Goal: Ask a question: Seek information or help from site administrators or community

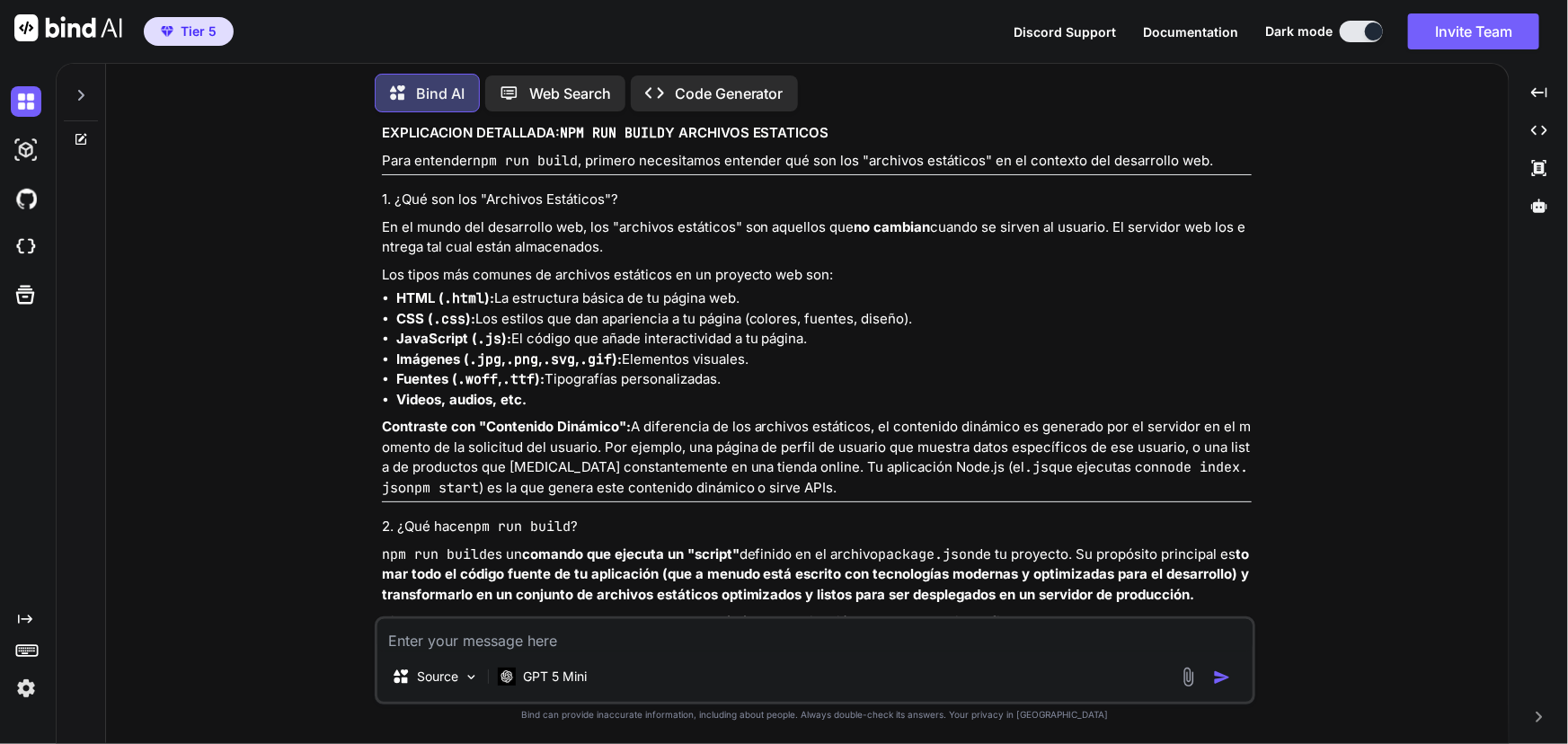
scroll to position [12138, 0]
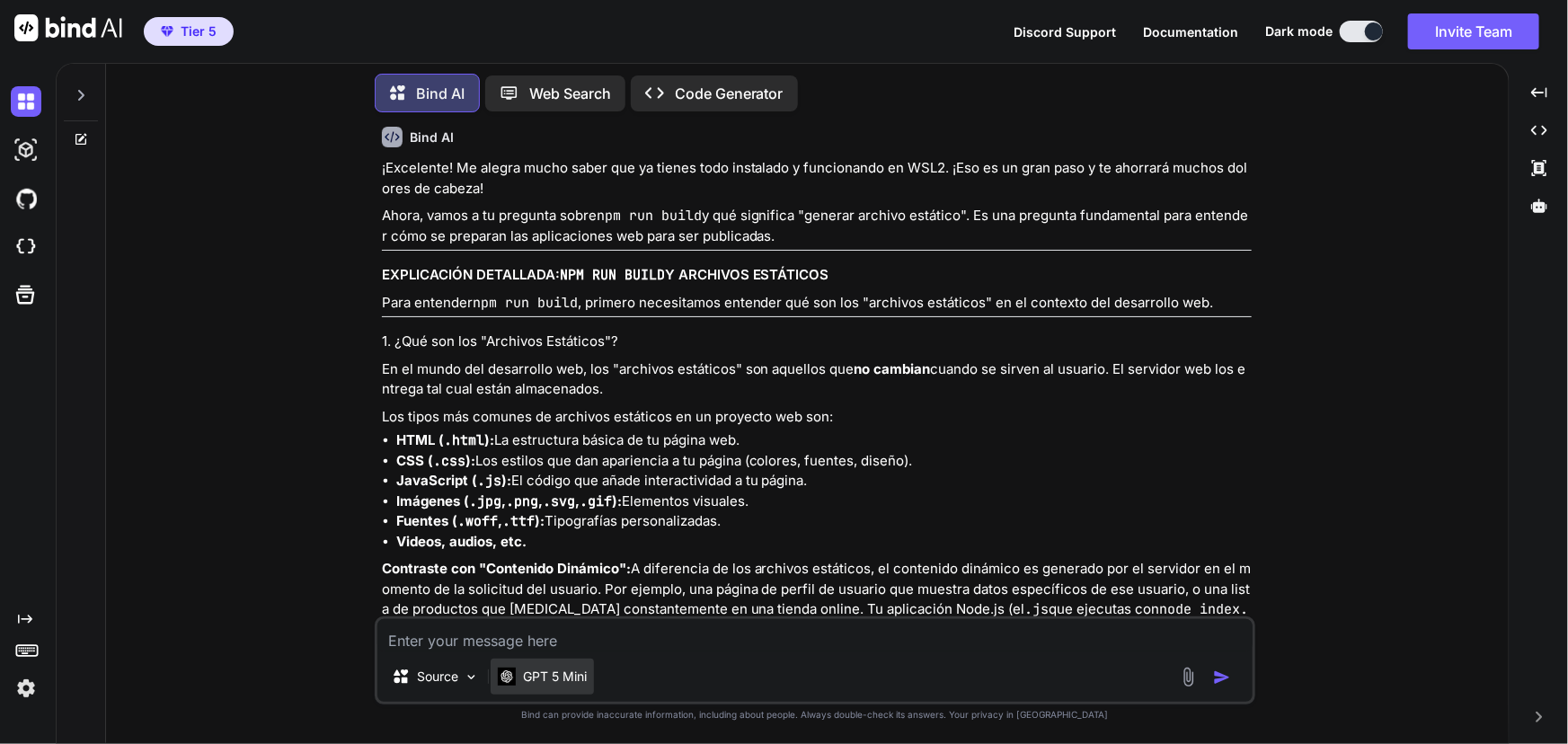
click at [565, 673] on p "GPT 5 Mini" at bounding box center [555, 676] width 64 height 18
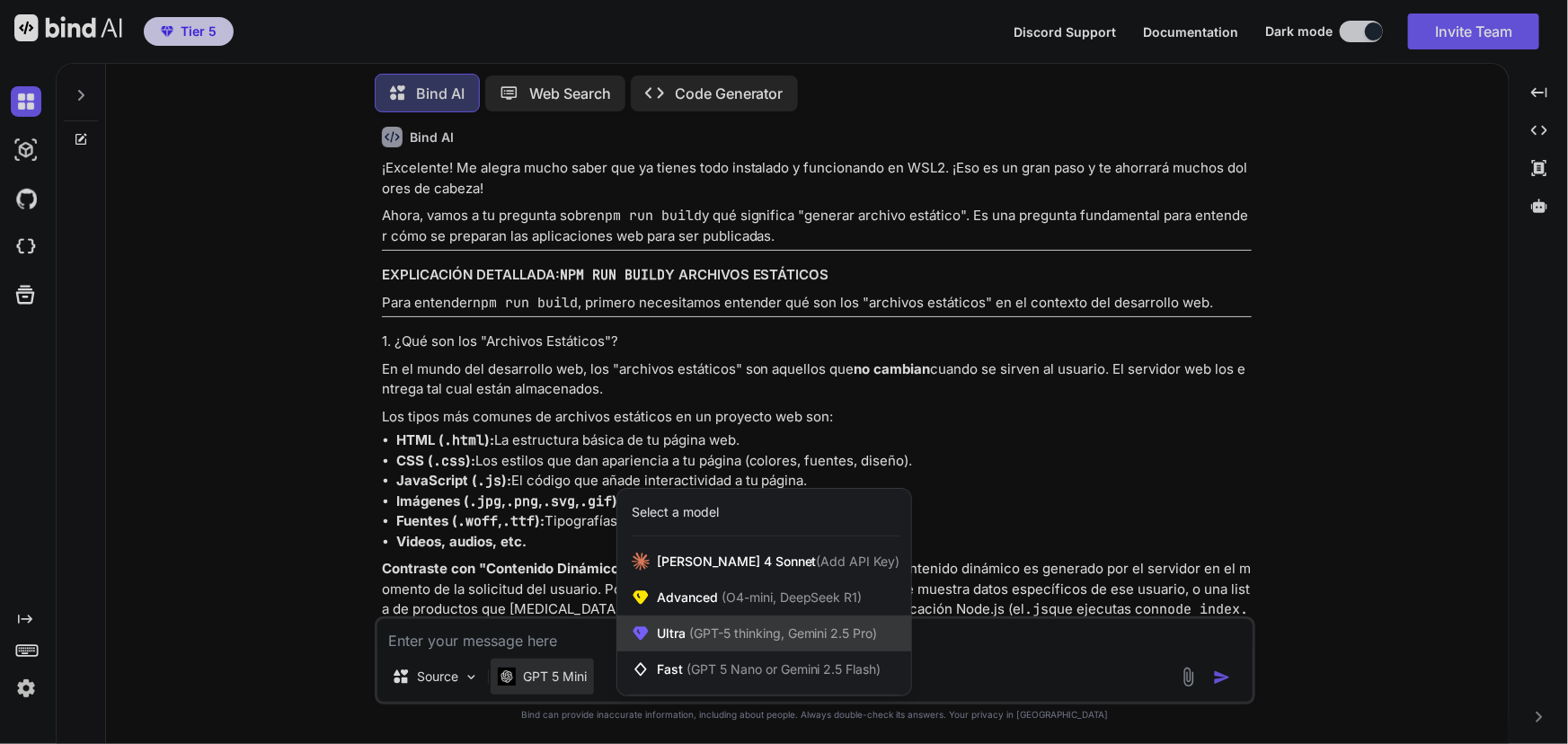
click at [828, 644] on div "Ultra (GPT-5 thinking, Gemini 2.5 Pro)" at bounding box center [764, 633] width 293 height 36
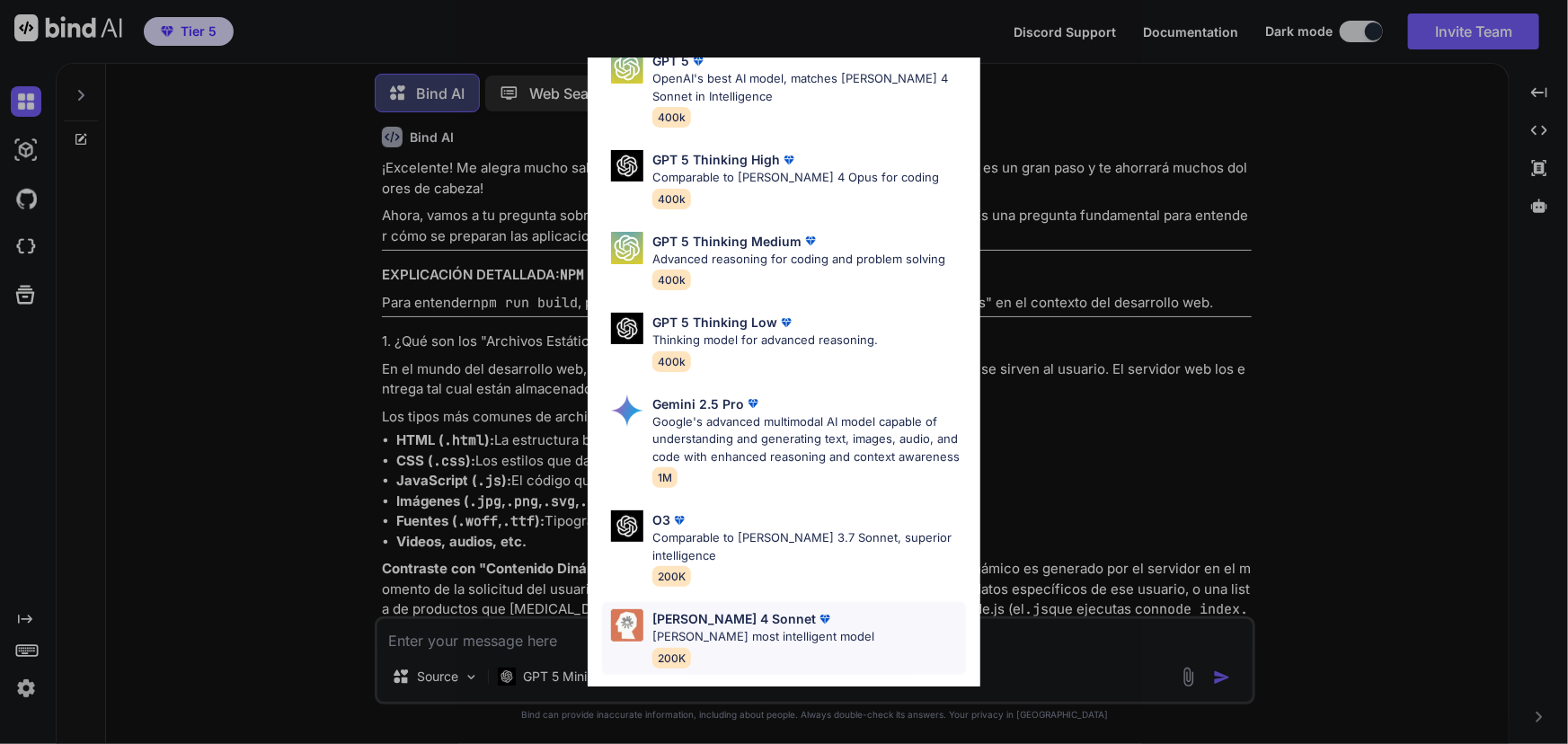
scroll to position [179, 0]
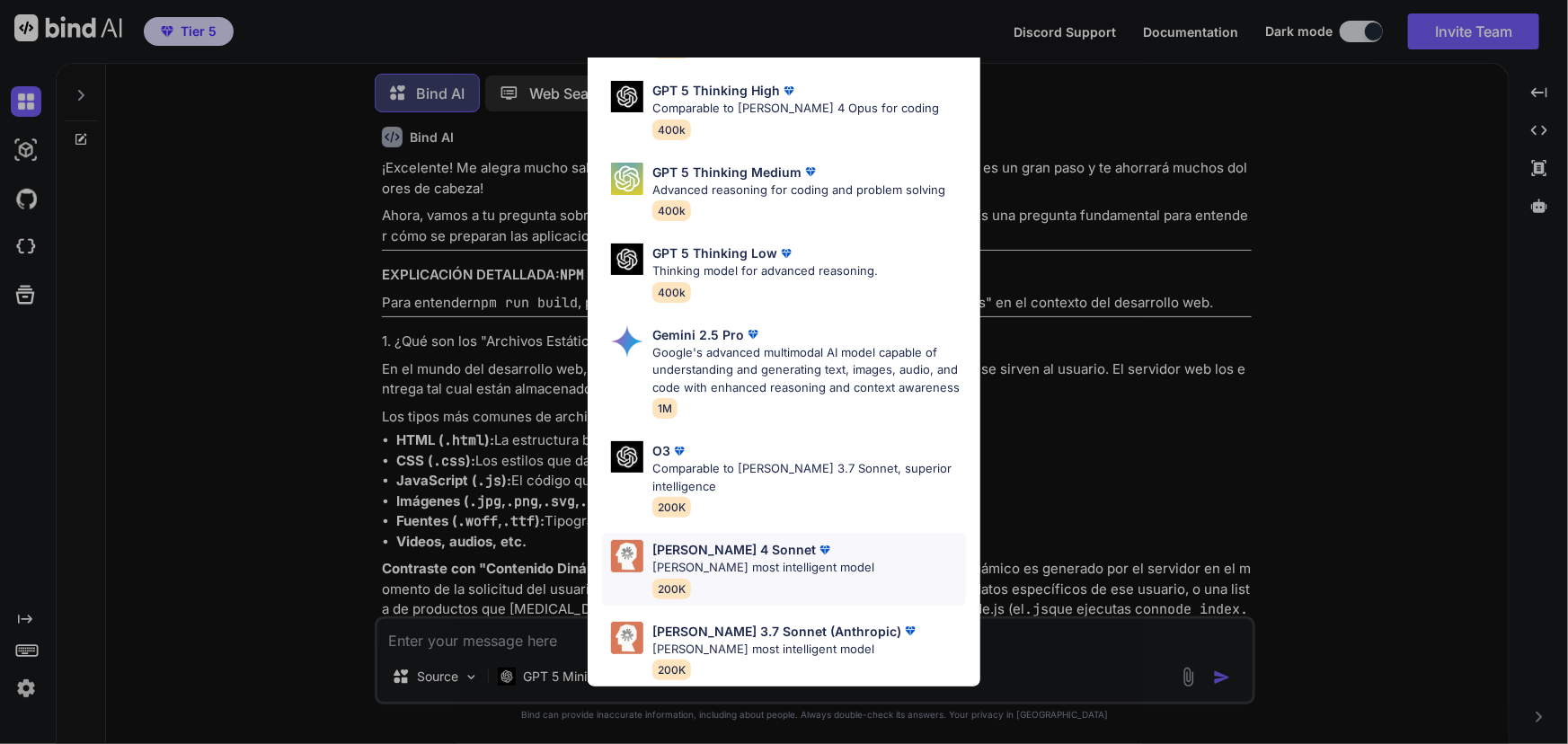
click at [793, 560] on p "Claude's most intelligent model" at bounding box center [763, 567] width 222 height 18
type textarea "x"
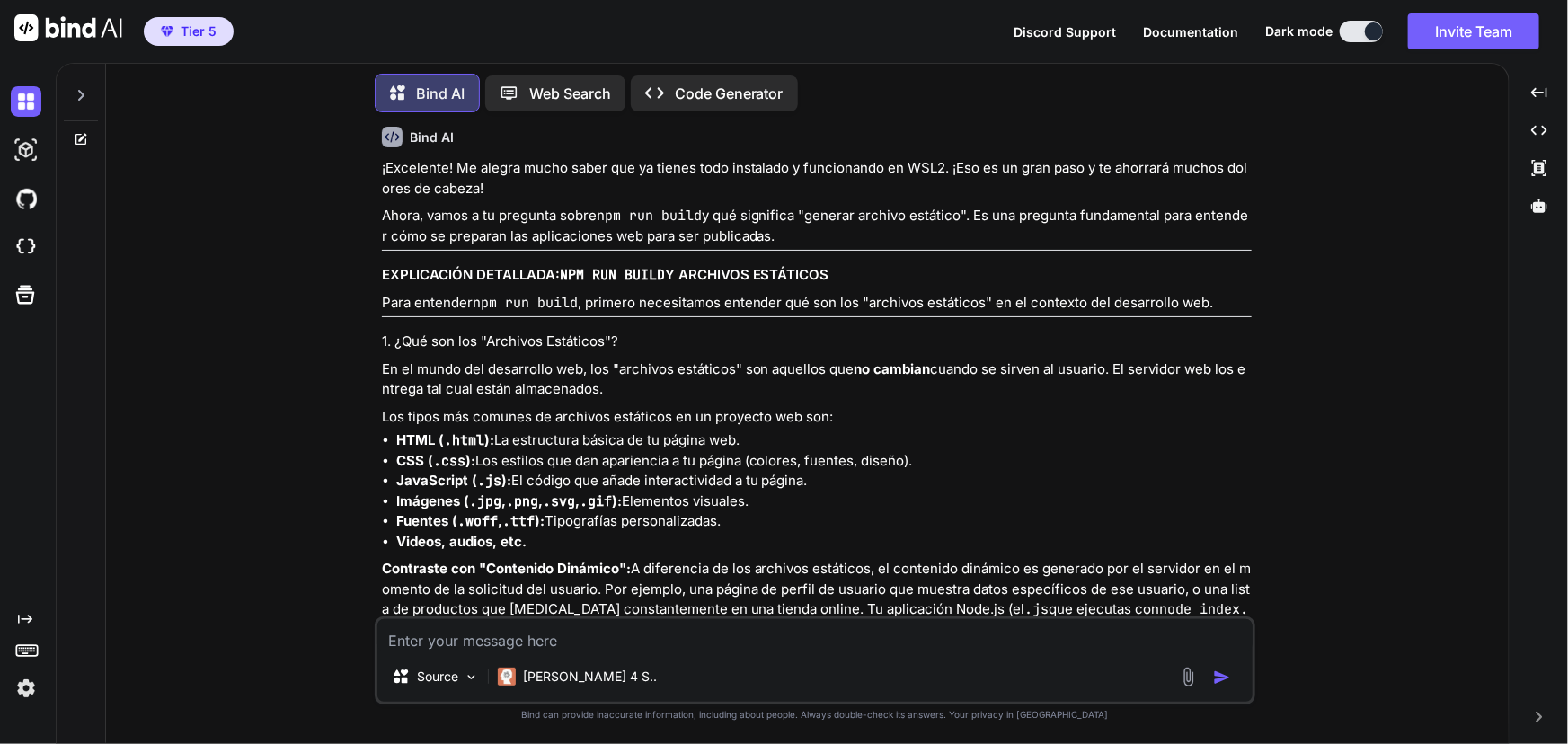
click at [654, 638] on textarea at bounding box center [814, 636] width 875 height 33
type textarea "C"
type textarea "x"
type textarea "CO"
type textarea "x"
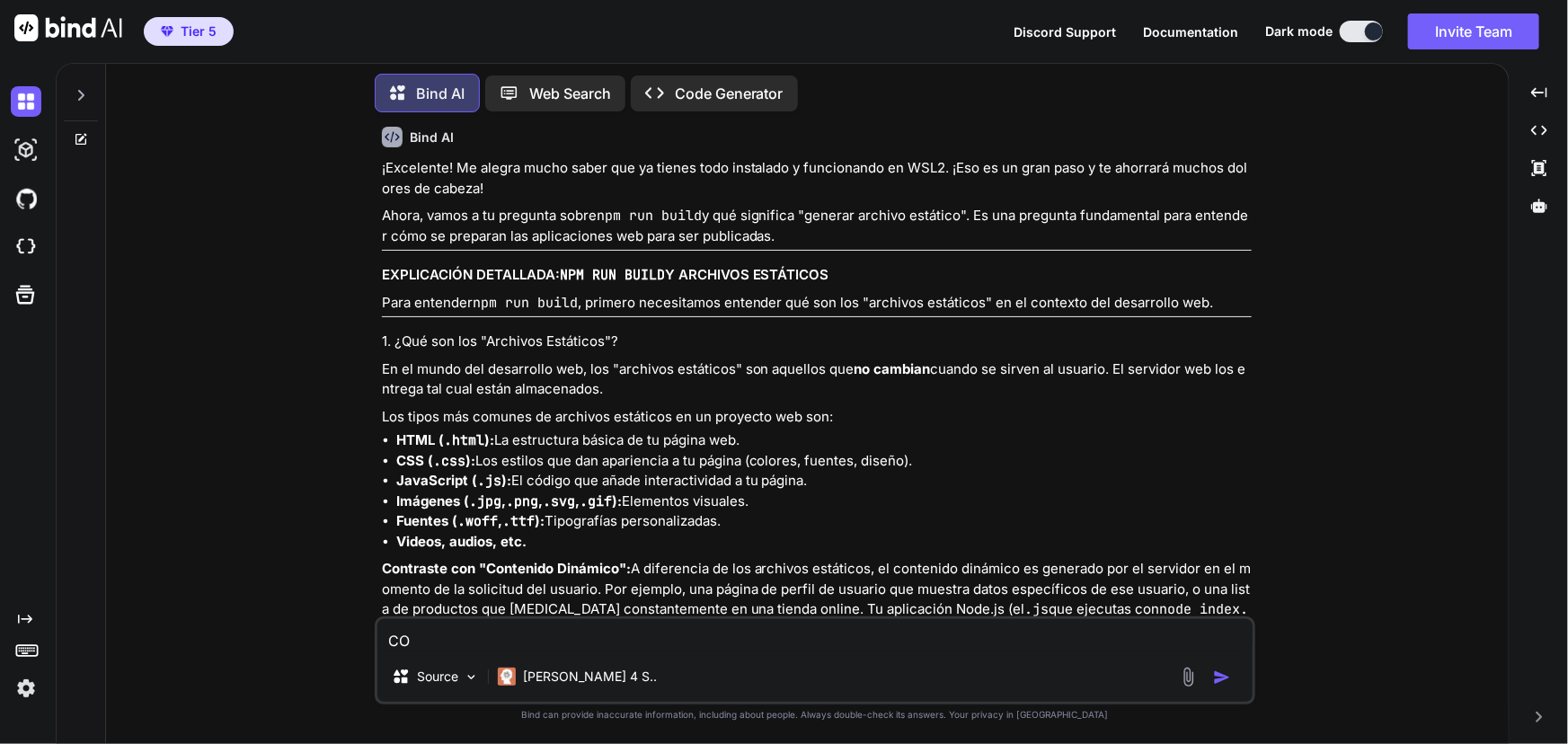
type textarea "COM"
type textarea "x"
type textarea "COMO"
type textarea "x"
type textarea "COMO"
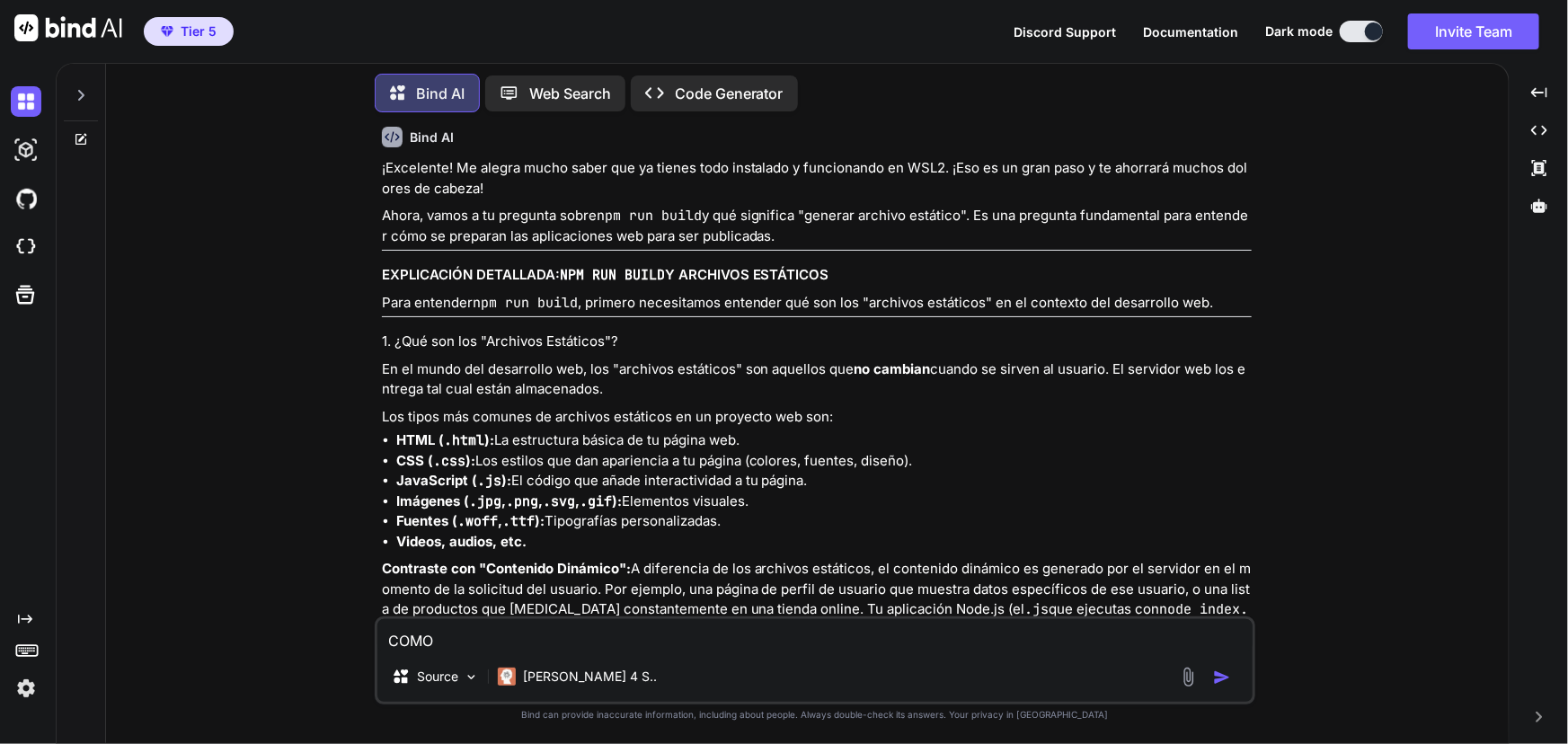
type textarea "x"
type textarea "COMO"
type textarea "x"
type textarea "COM"
type textarea "x"
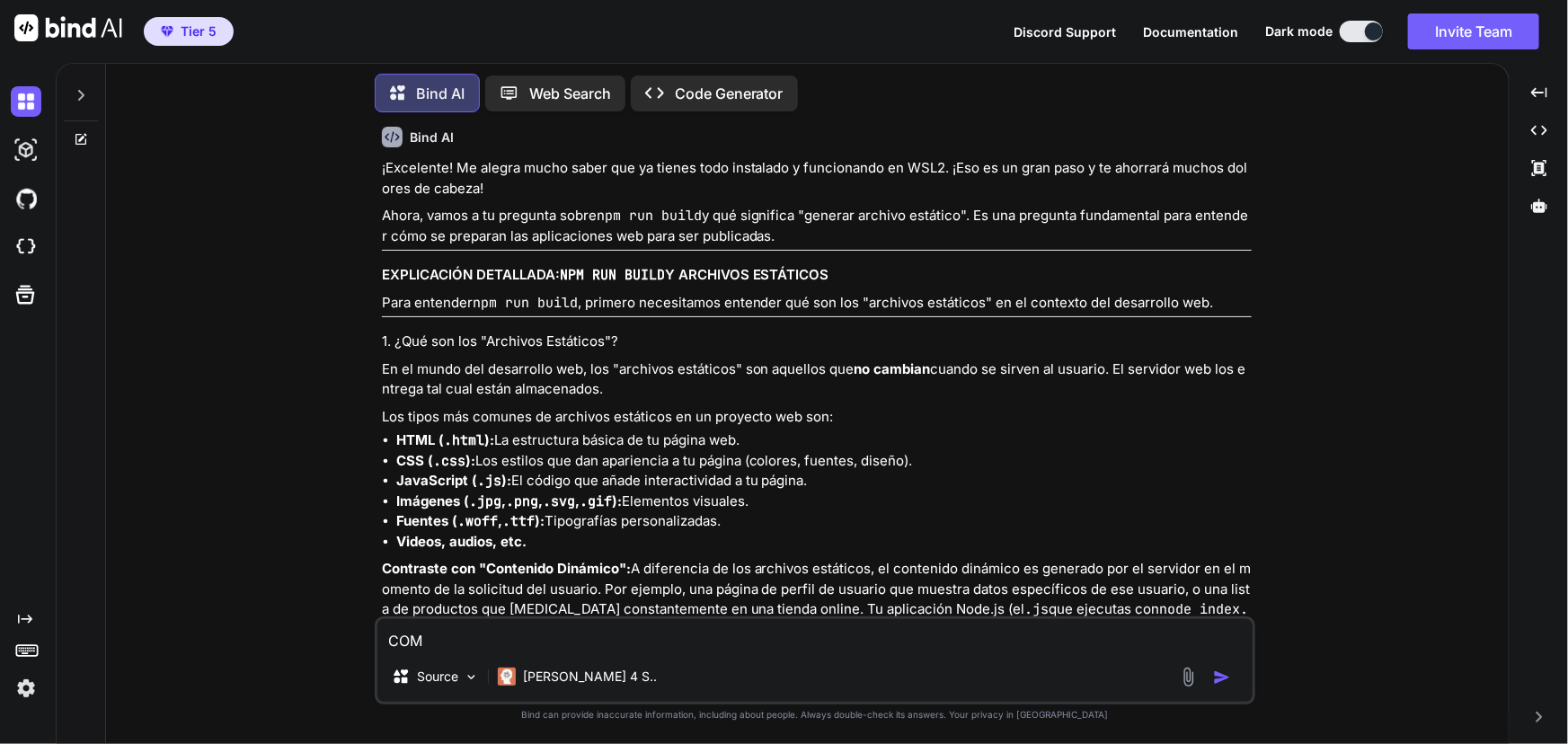
type textarea "CO"
type textarea "x"
type textarea "C"
type textarea "x"
type textarea "Co"
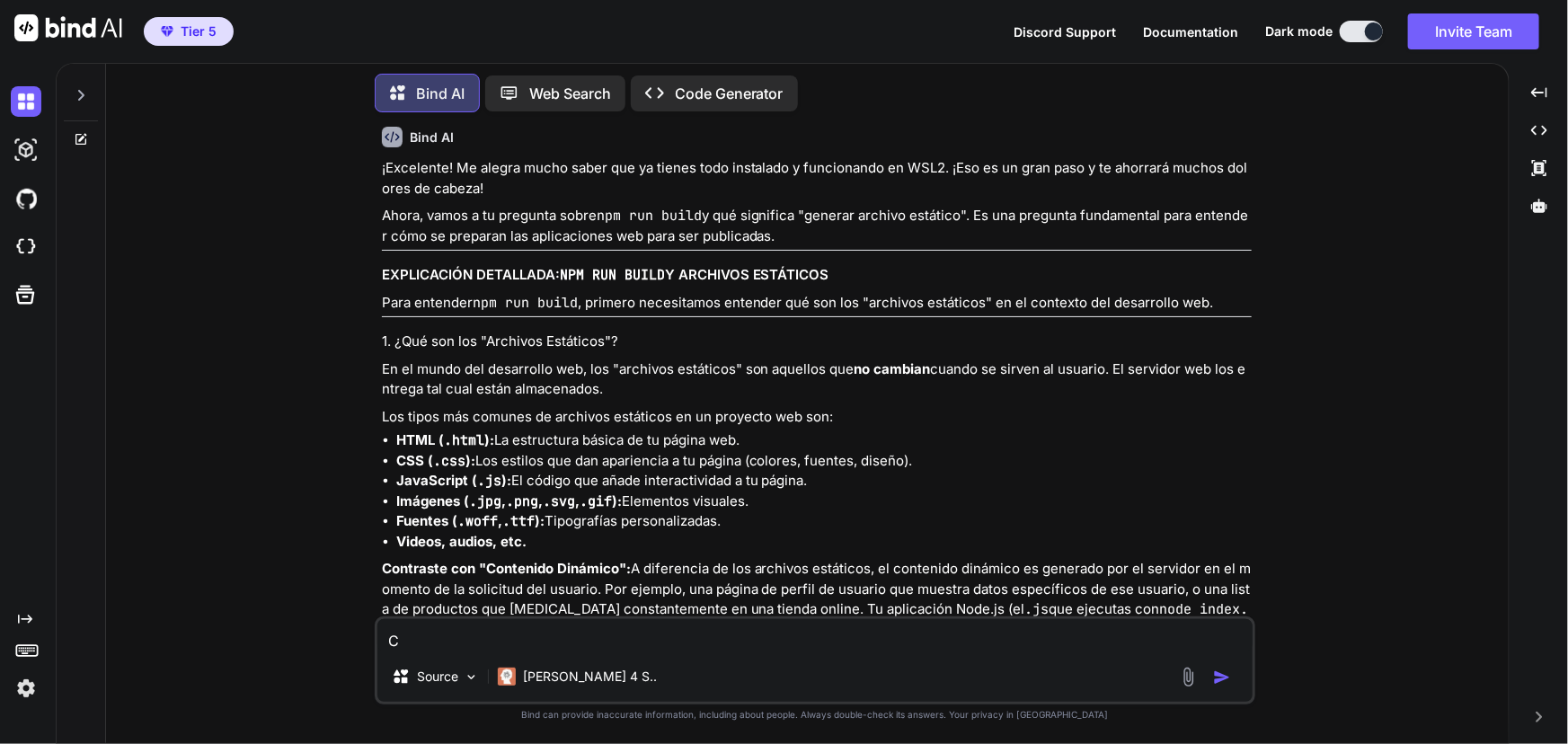
type textarea "x"
type textarea "Com"
type textarea "x"
type textarea "Como"
type textarea "x"
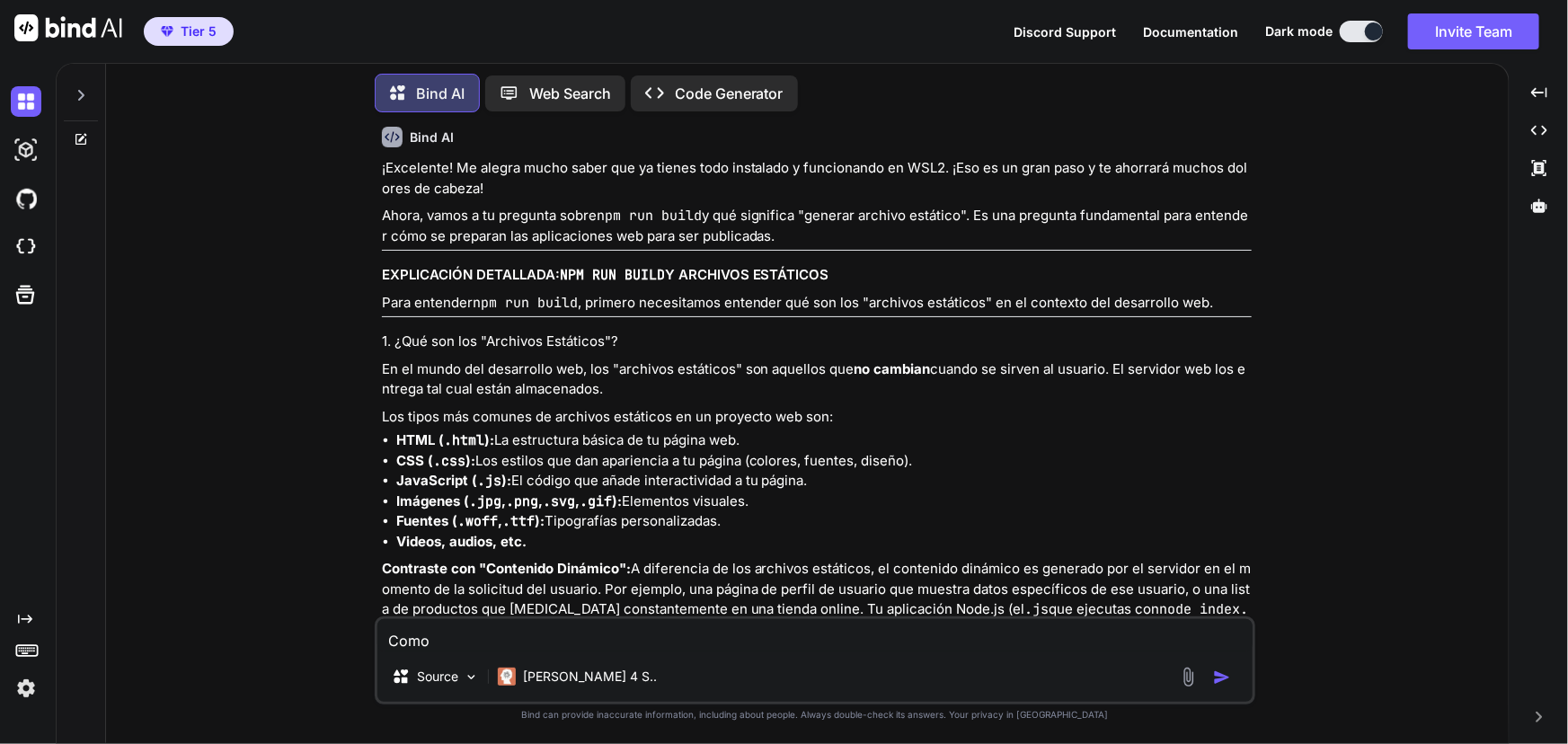
type textarea "Como"
type textarea "x"
type textarea "Como h"
type textarea "x"
type textarea "Como ha"
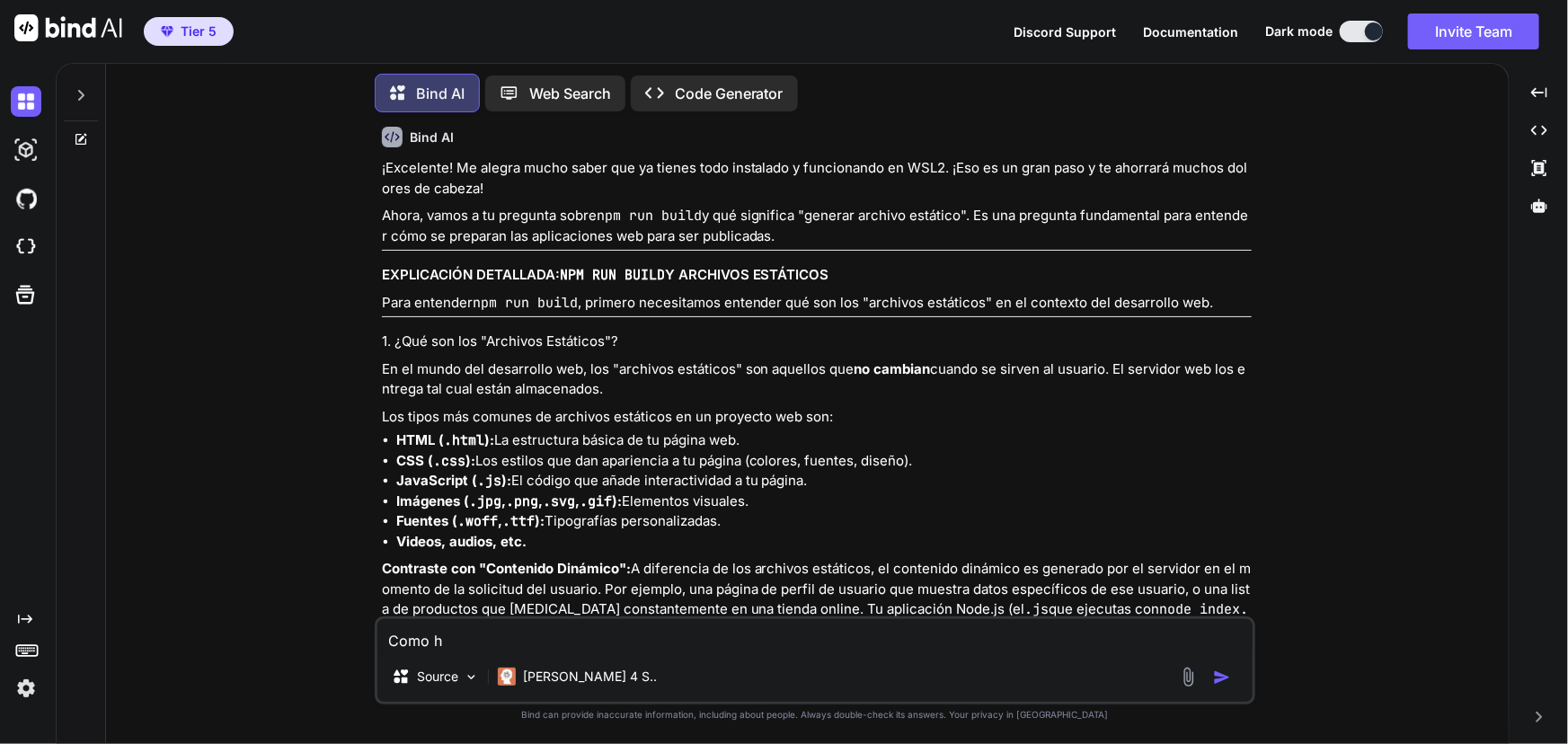
type textarea "x"
type textarea "Como har"
type textarea "x"
type textarea "Como hari"
type textarea "x"
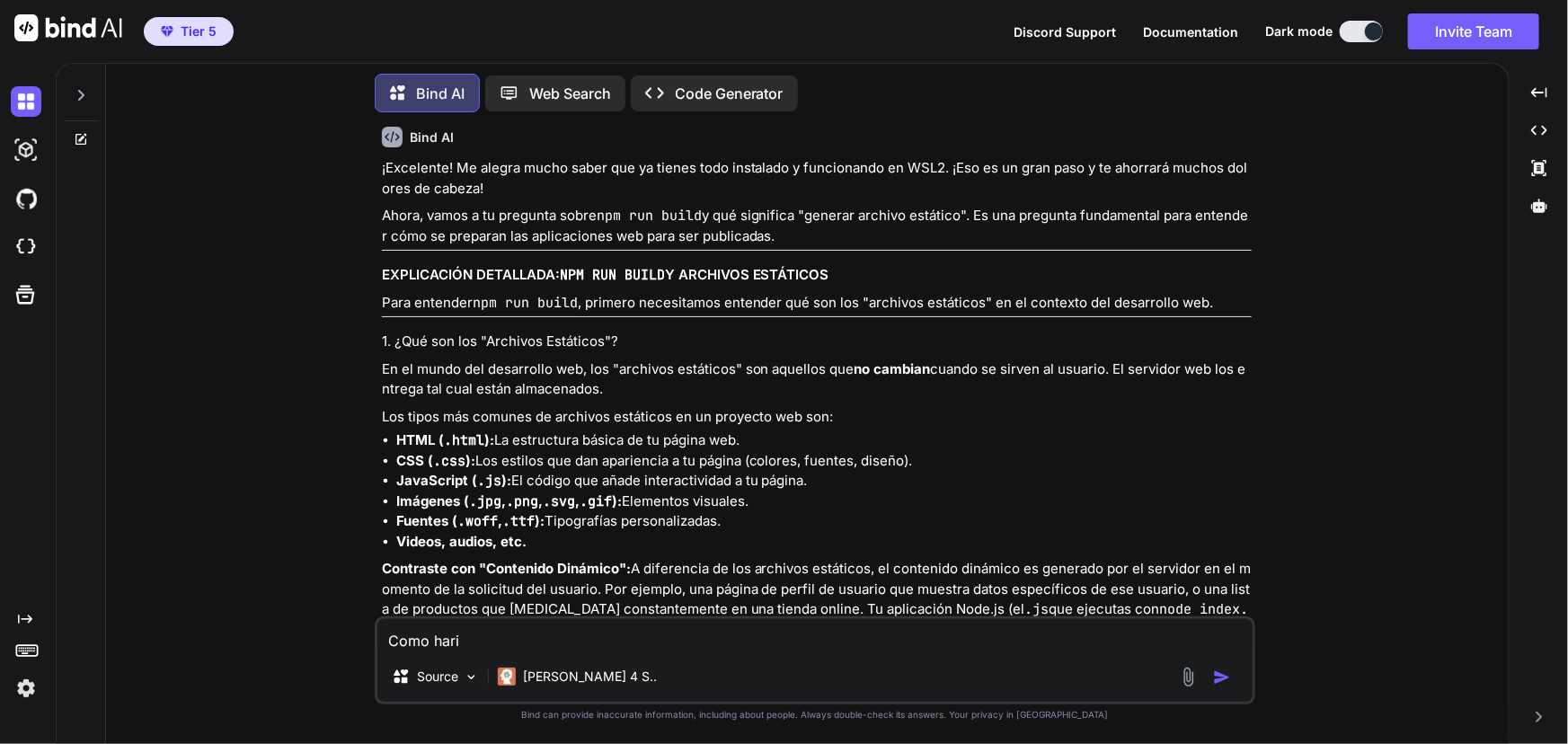
type textarea "Como haria"
type textarea "x"
type textarea "Como harias"
type textarea "x"
type textarea "Como harias"
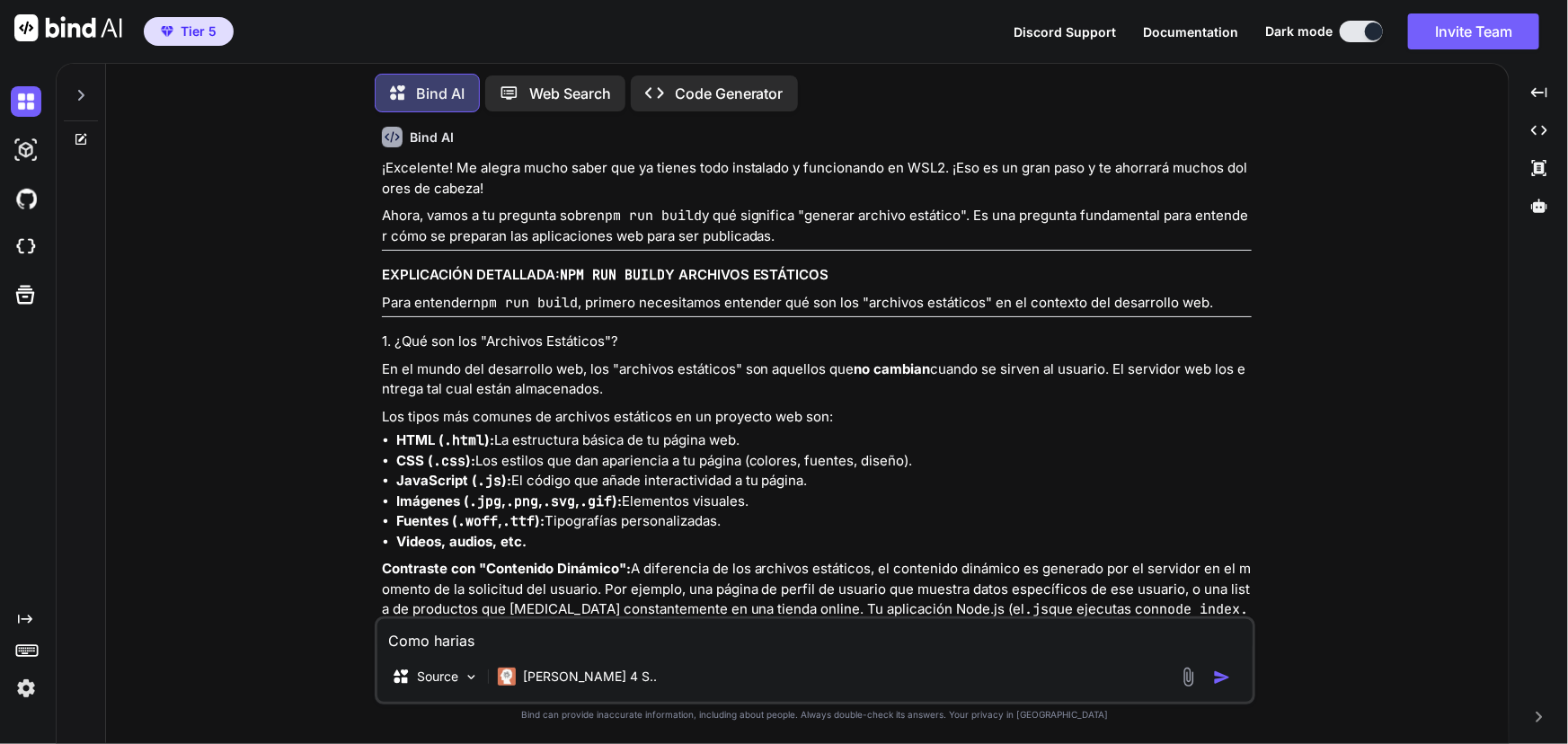
type textarea "x"
type textarea "Como harias u"
type textarea "x"
type textarea "Como harias un"
type textarea "x"
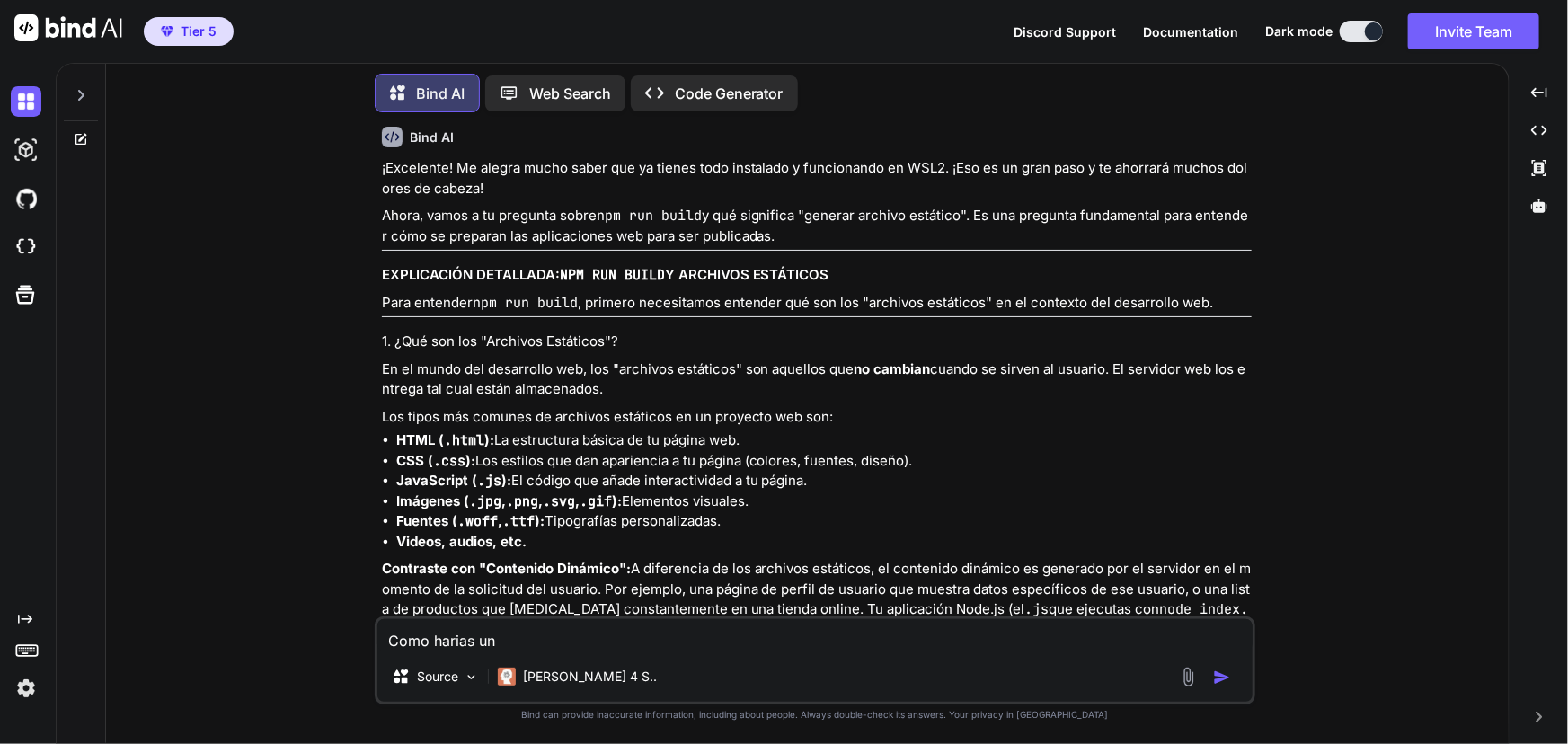
type textarea "Como harias un"
type textarea "x"
type textarea "Como harias un b"
type textarea "x"
type textarea "Como harias un bu"
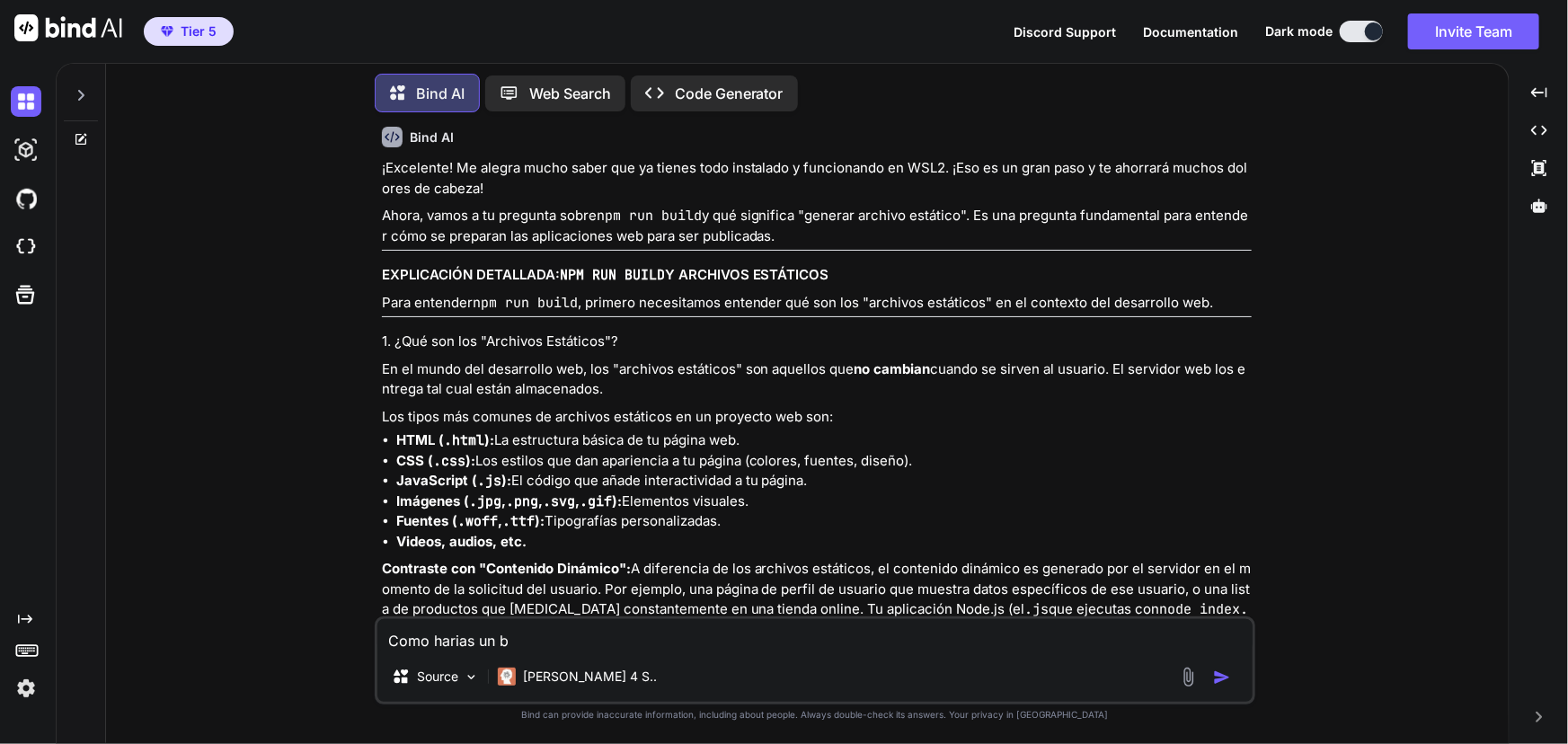
type textarea "x"
type textarea "Como harias un bus"
type textarea "x"
type textarea "Como harias un busc"
type textarea "x"
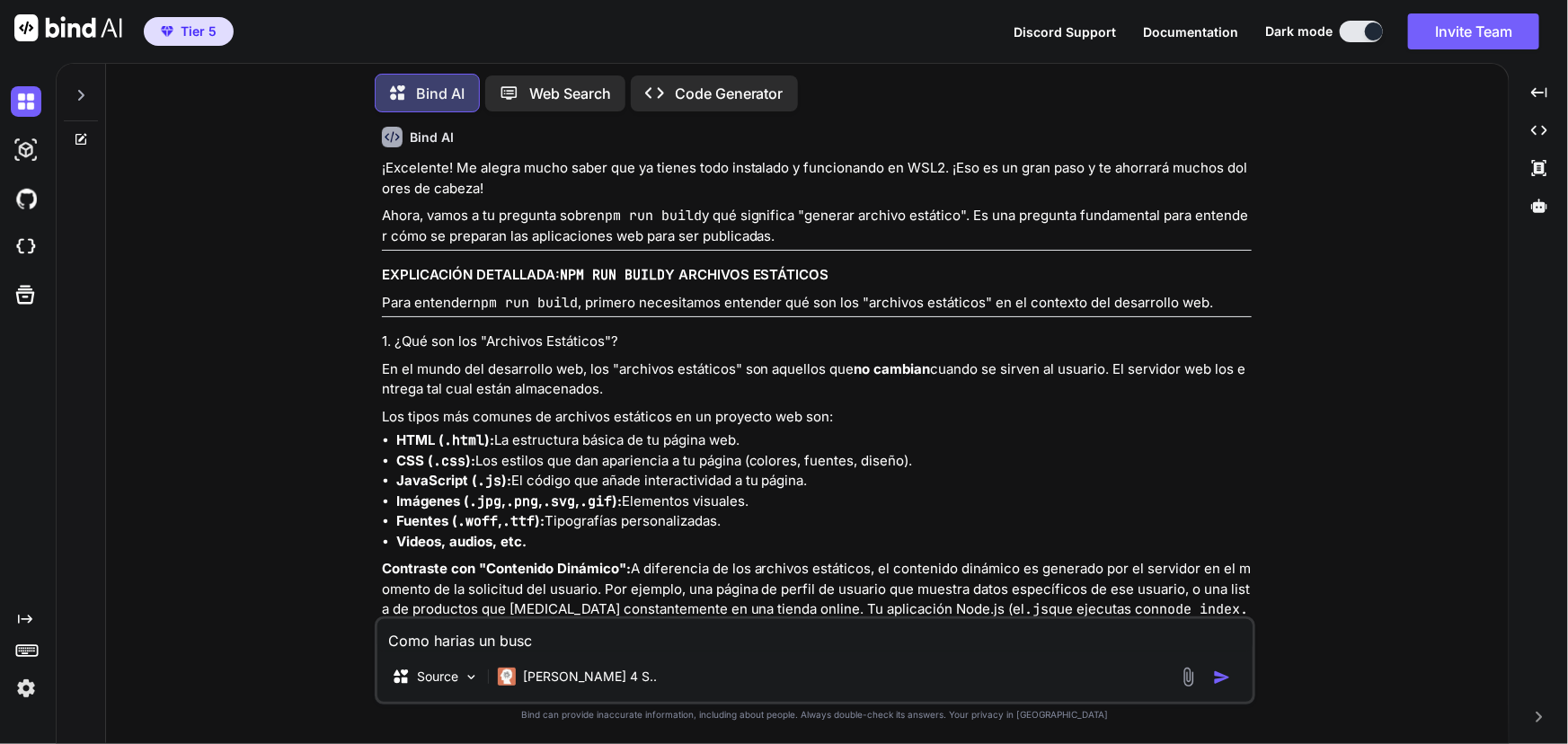
type textarea "Como harias un busca"
type textarea "x"
type textarea "Como harias un buscad"
type textarea "x"
type textarea "Como harias un buscado"
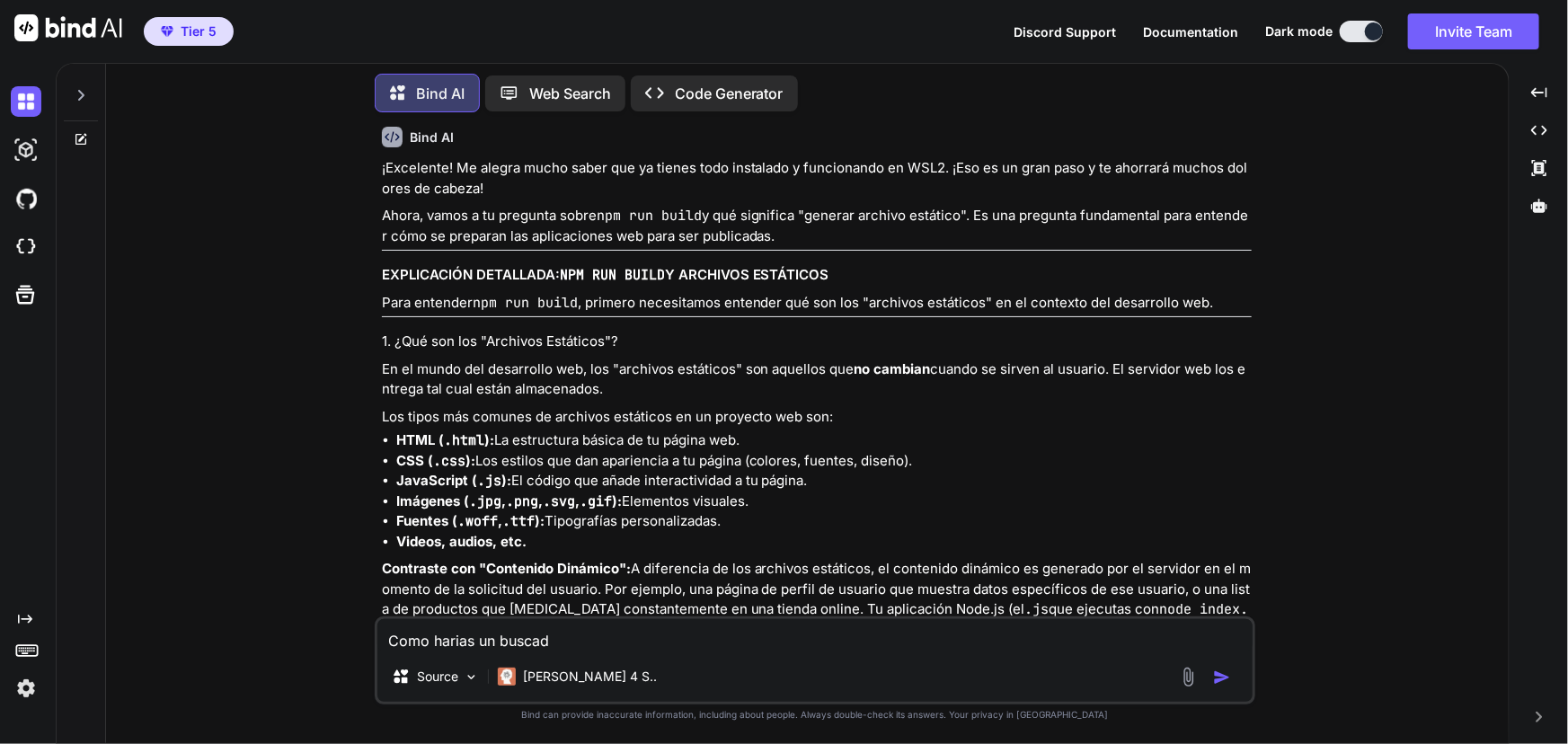
type textarea "x"
type textarea "Como harias un buscador"
type textarea "x"
type textarea "Como harias un buscador"
type textarea "x"
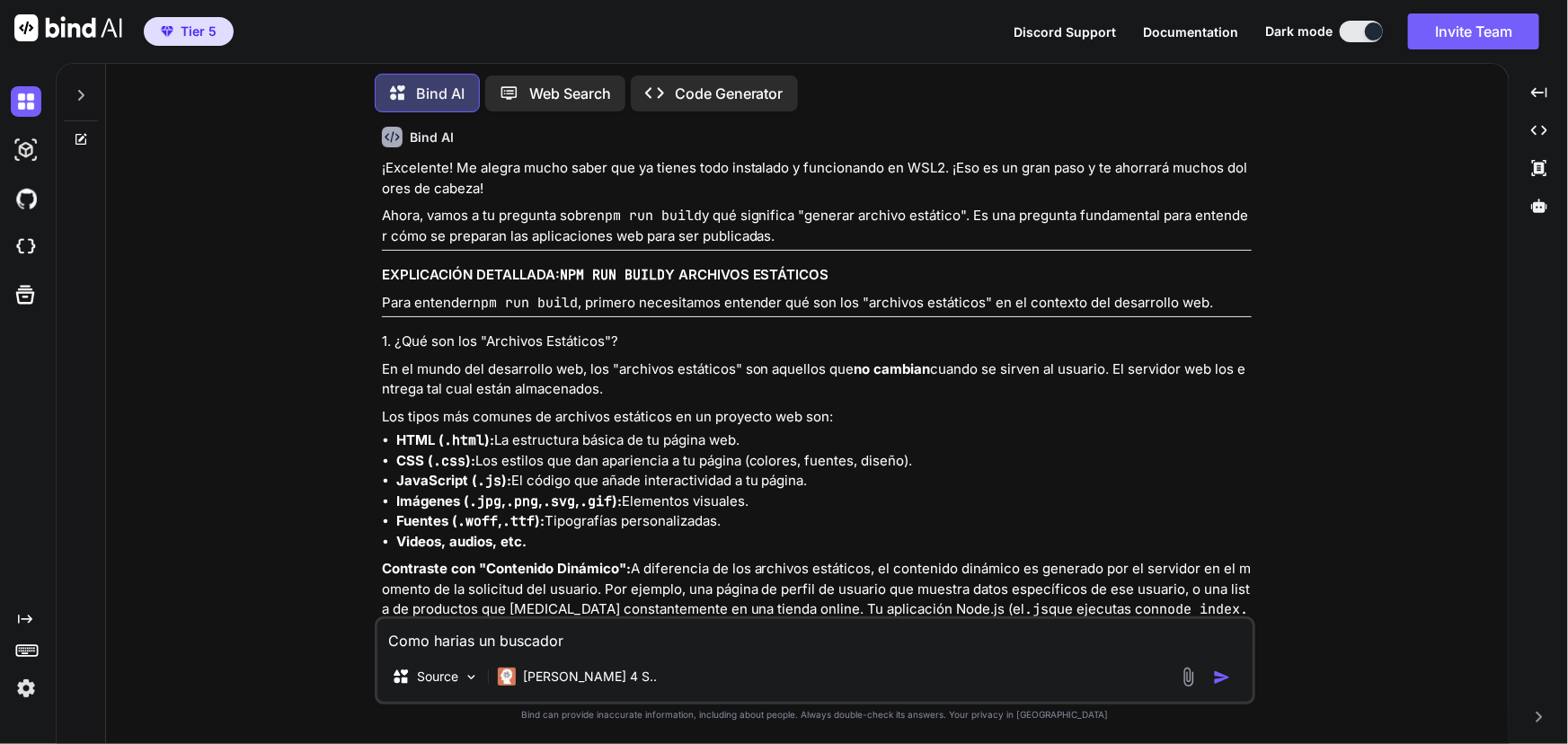
type textarea "Como harias un buscador d"
type textarea "x"
type textarea "Como harias un buscador de"
type textarea "x"
type textarea "Como harias un buscador den"
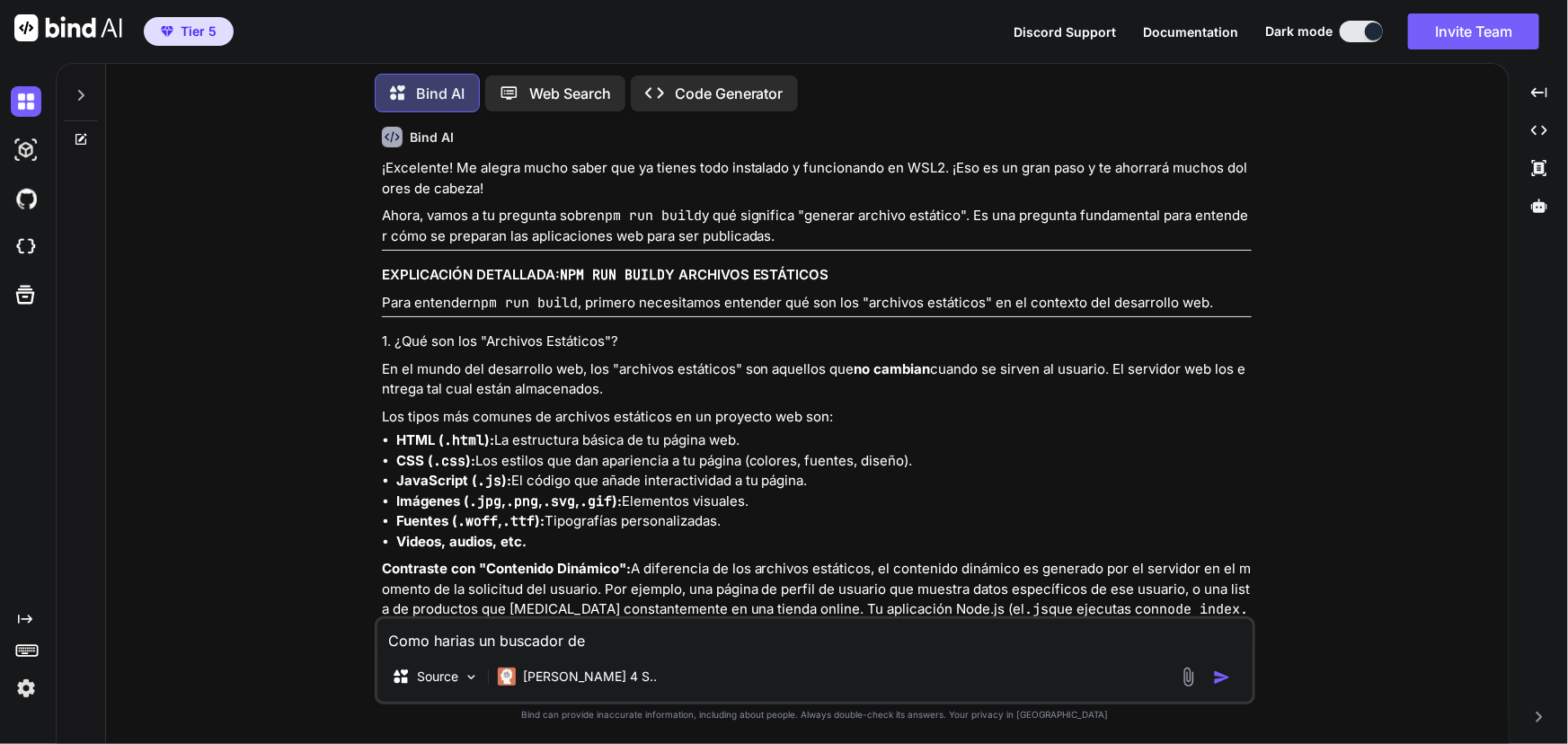
type textarea "x"
type textarea "Como harias un buscador dent"
type textarea "x"
type textarea "Como harias un buscador dentr"
type textarea "x"
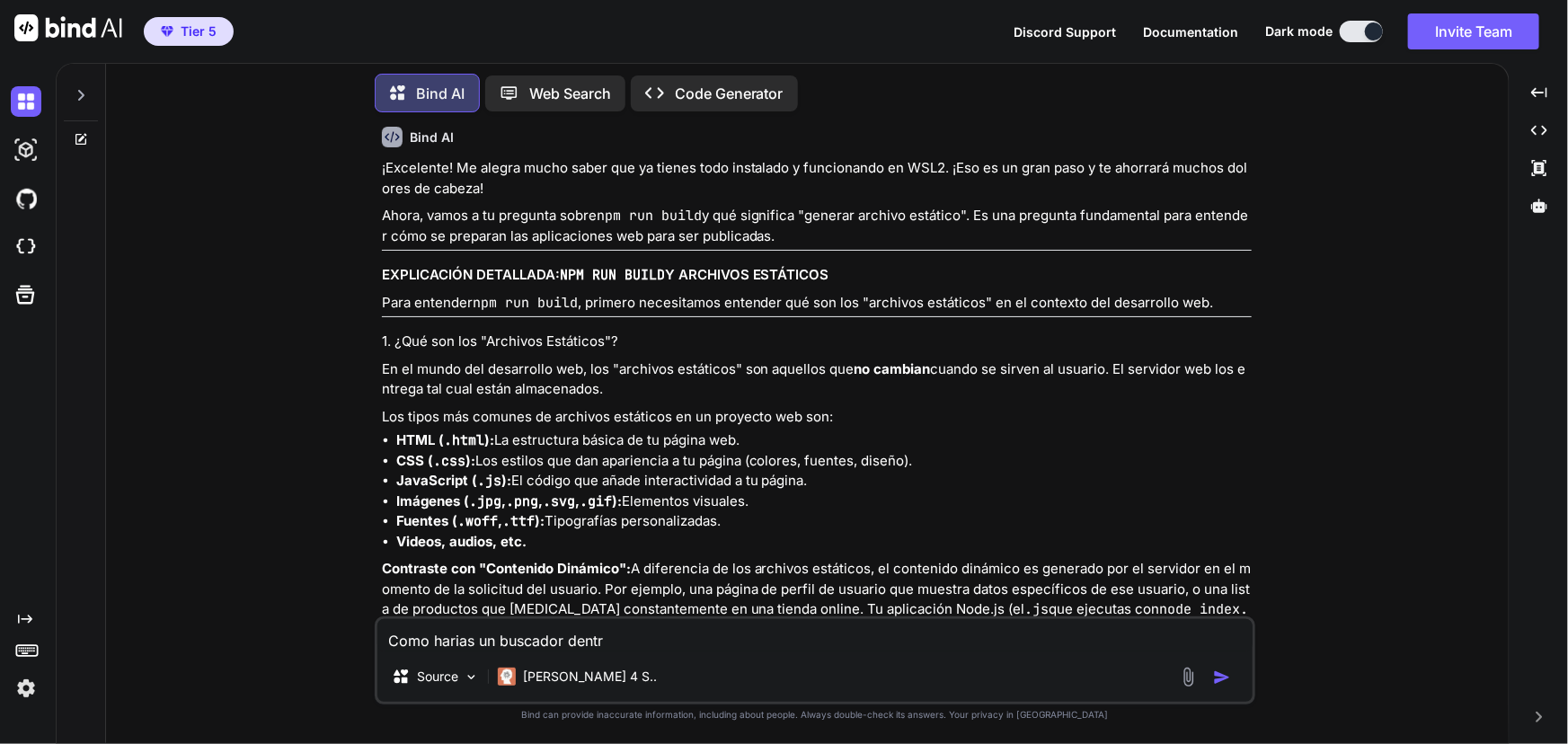
type textarea "Como harias un buscador dentro"
type textarea "x"
type textarea "Como harias un buscador dentro"
type textarea "x"
type textarea "Como harias un buscador dentro d"
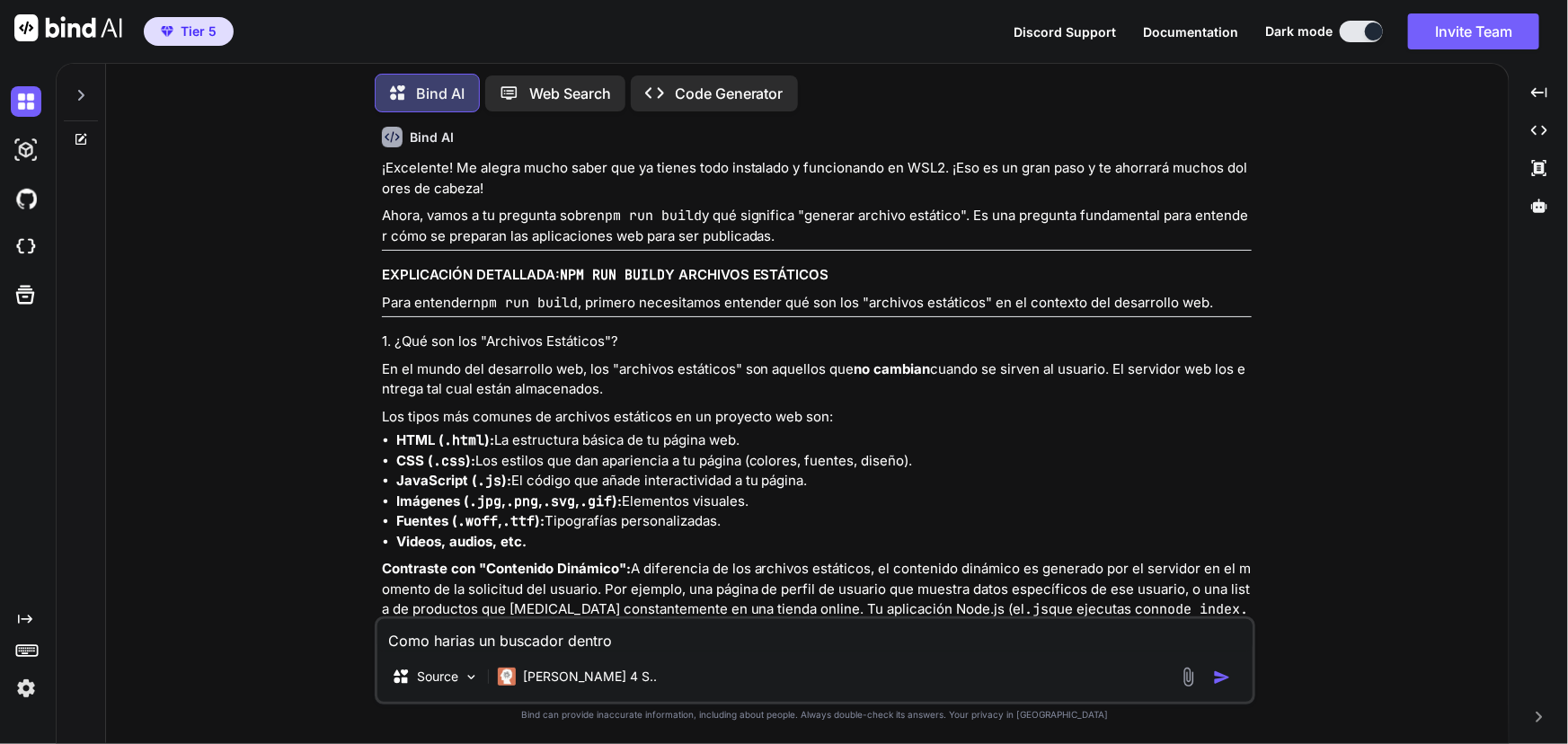
type textarea "x"
type textarea "Como harias un buscador dentro de"
type textarea "x"
type textarea "Como harias un buscador dentro de"
type textarea "x"
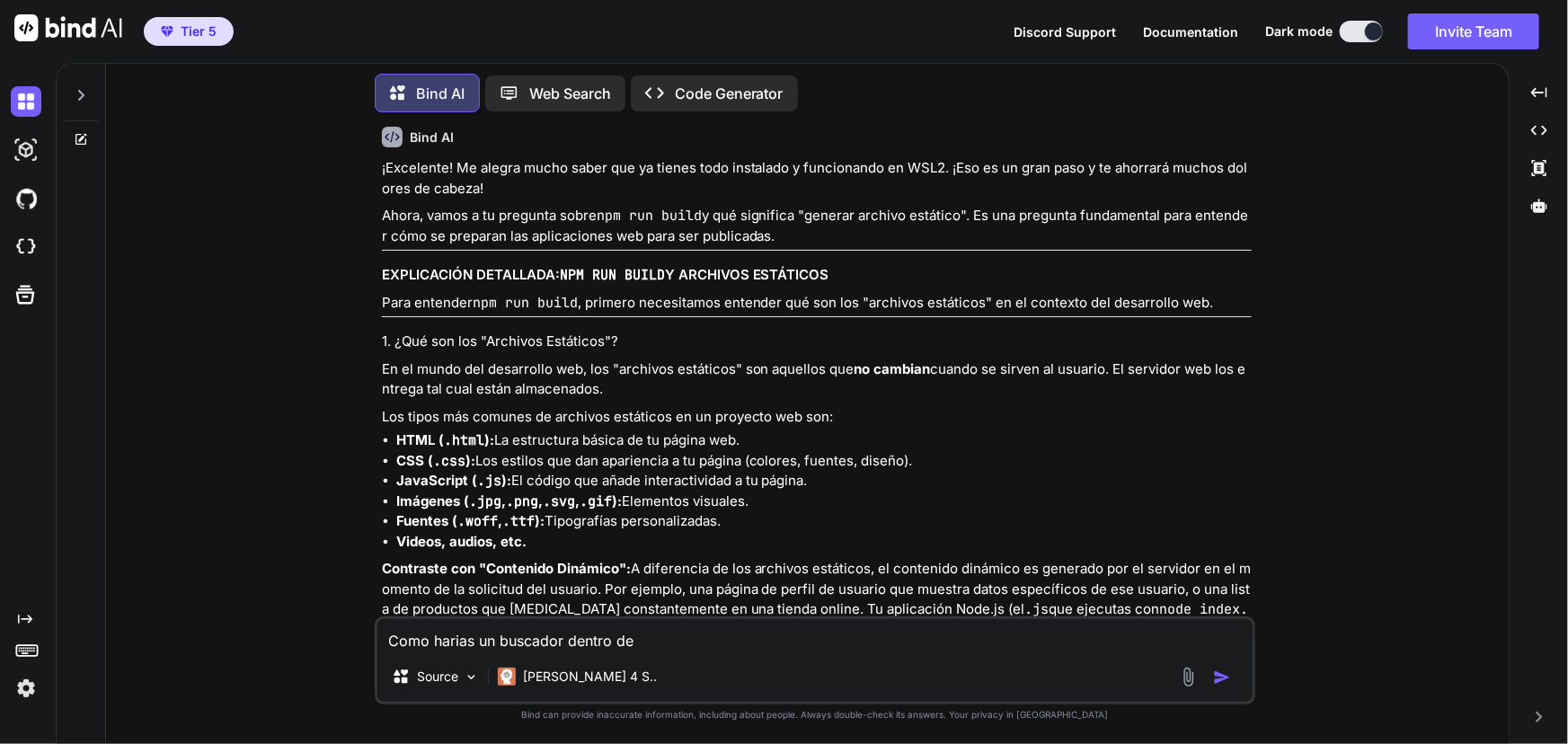
type textarea "Como harias un buscador dentro de o"
type textarea "x"
type textarea "Como harias un buscador dentro de ou"
type textarea "x"
type textarea "Como harias un buscador dentro de out"
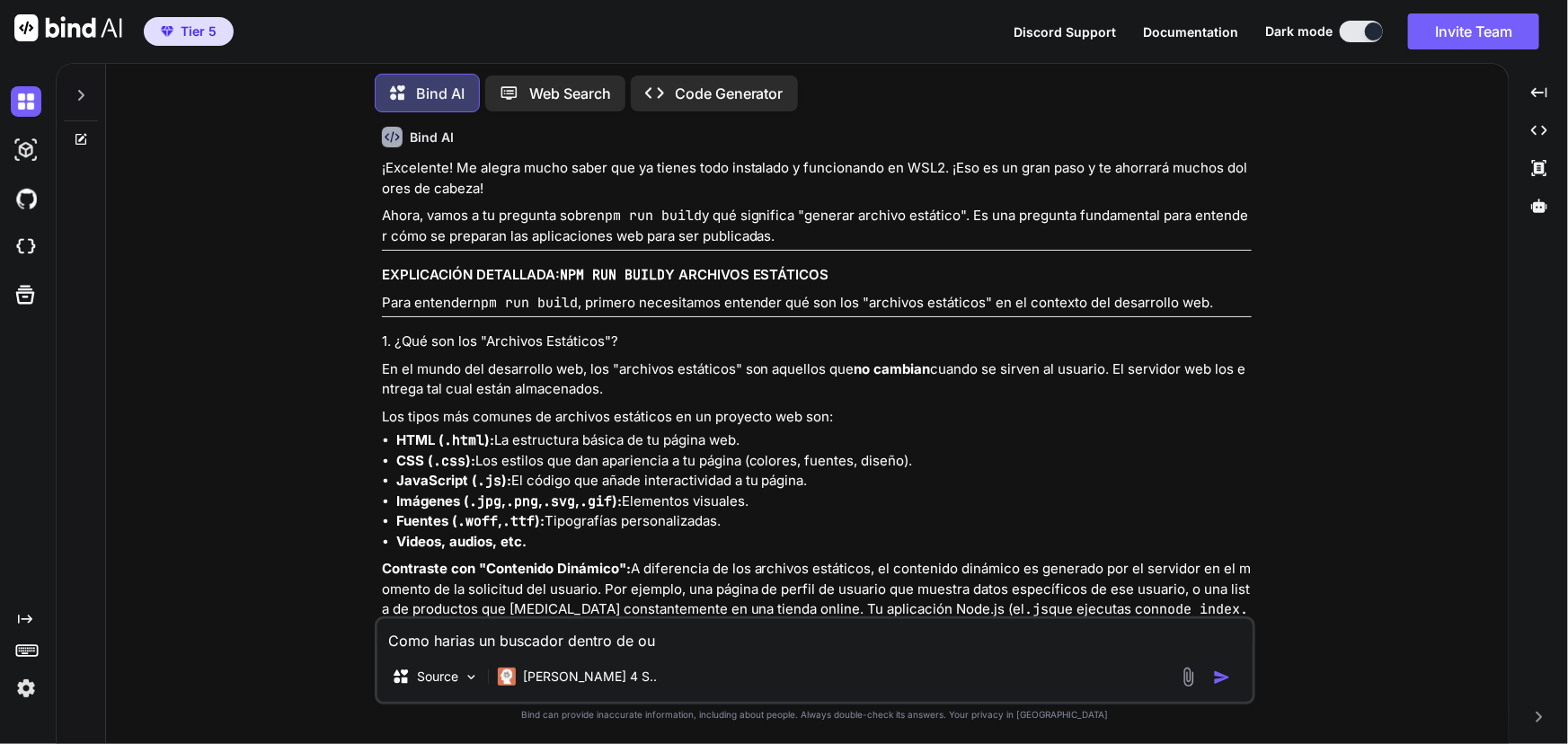
type textarea "x"
type textarea "Como harias un buscador dentro de outl"
type textarea "x"
type textarea "Como harias un buscador dentro de outlo"
type textarea "x"
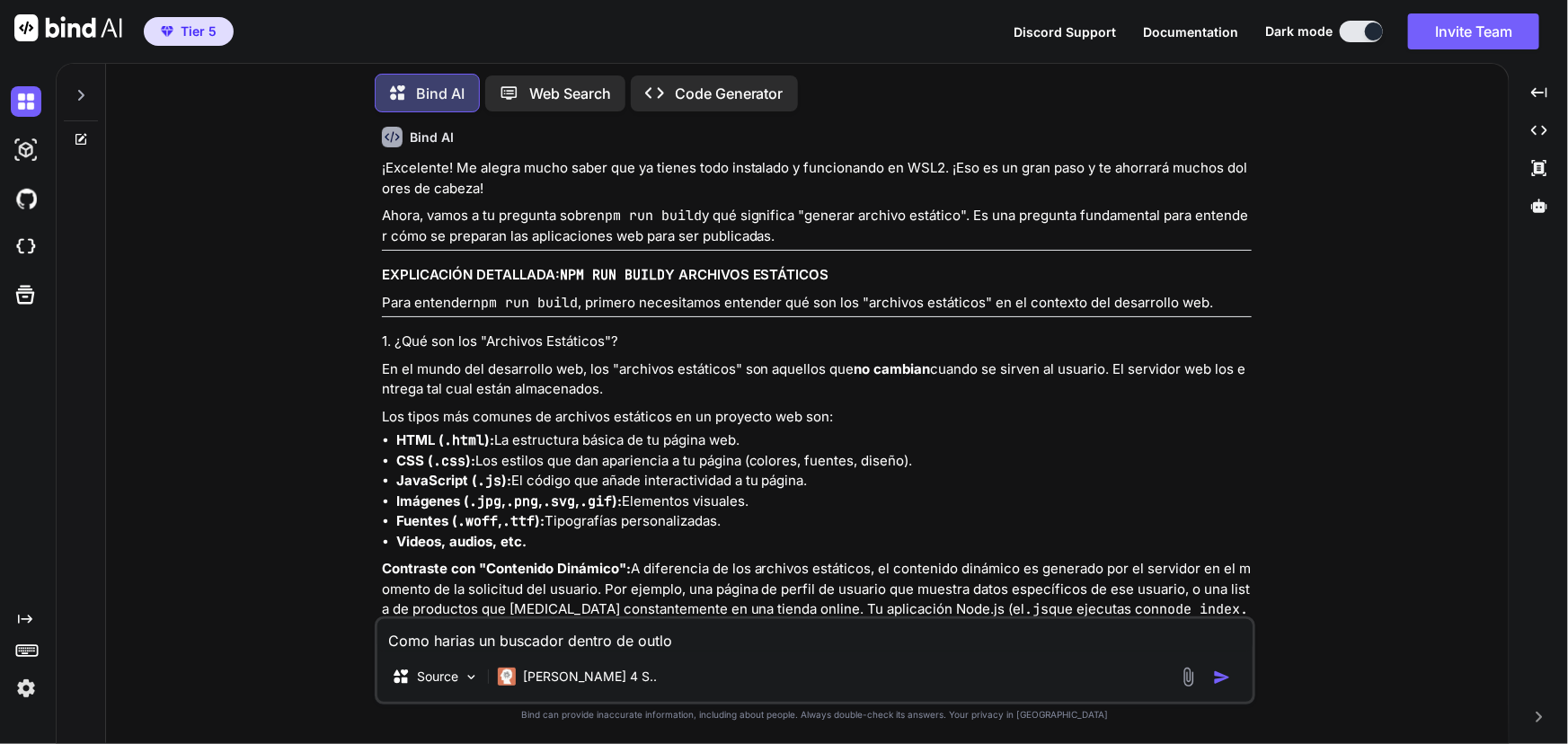
type textarea "Como harias un buscador dentro de outloo"
type textarea "x"
type textarea "Como harias un buscador dentro de outlook"
type textarea "x"
type textarea "Como harias un buscador dentro de outlook"
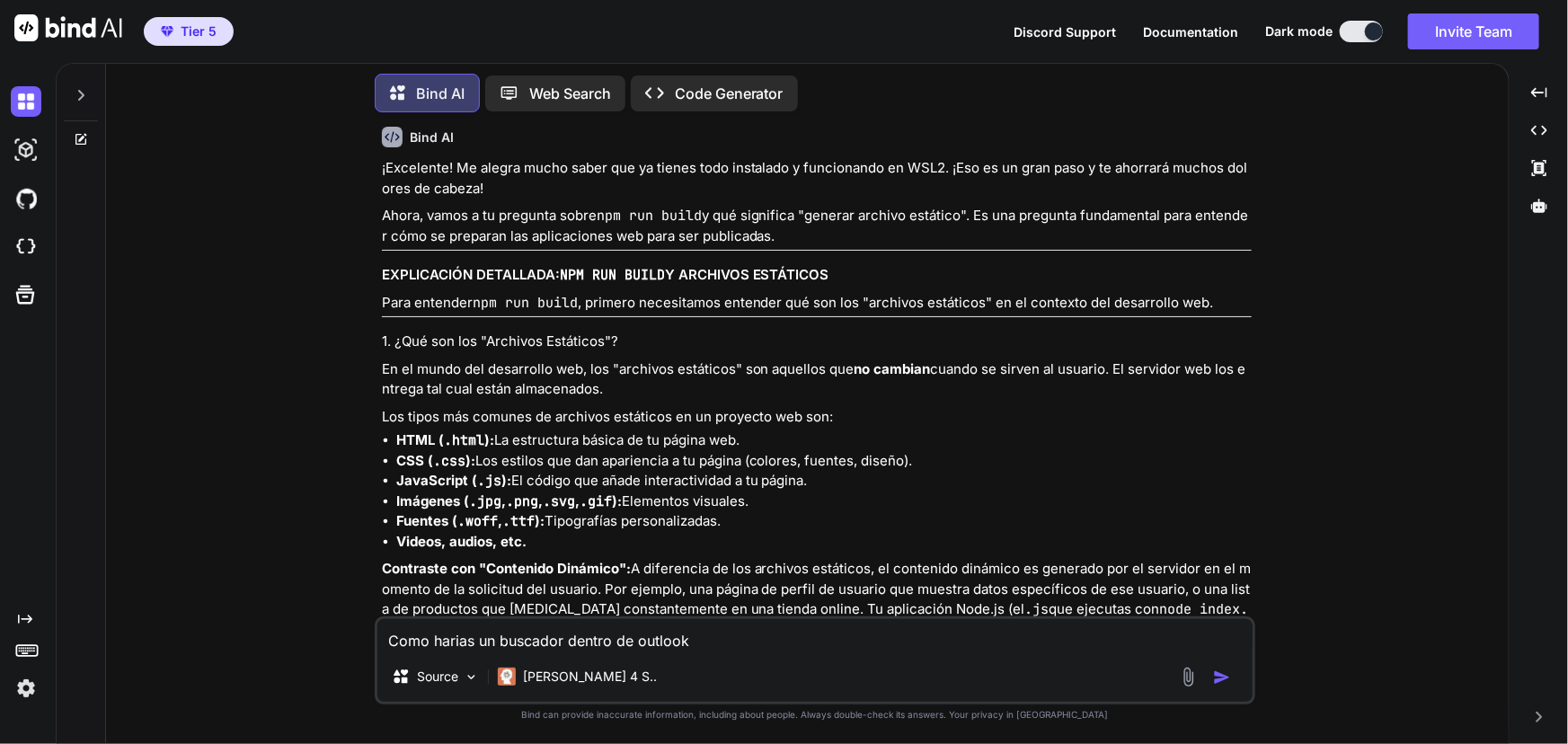
type textarea "x"
type textarea "Como harias un buscador dentro de outlook l"
type textarea "x"
type textarea "Como harias un buscador dentro de outlook lo"
type textarea "x"
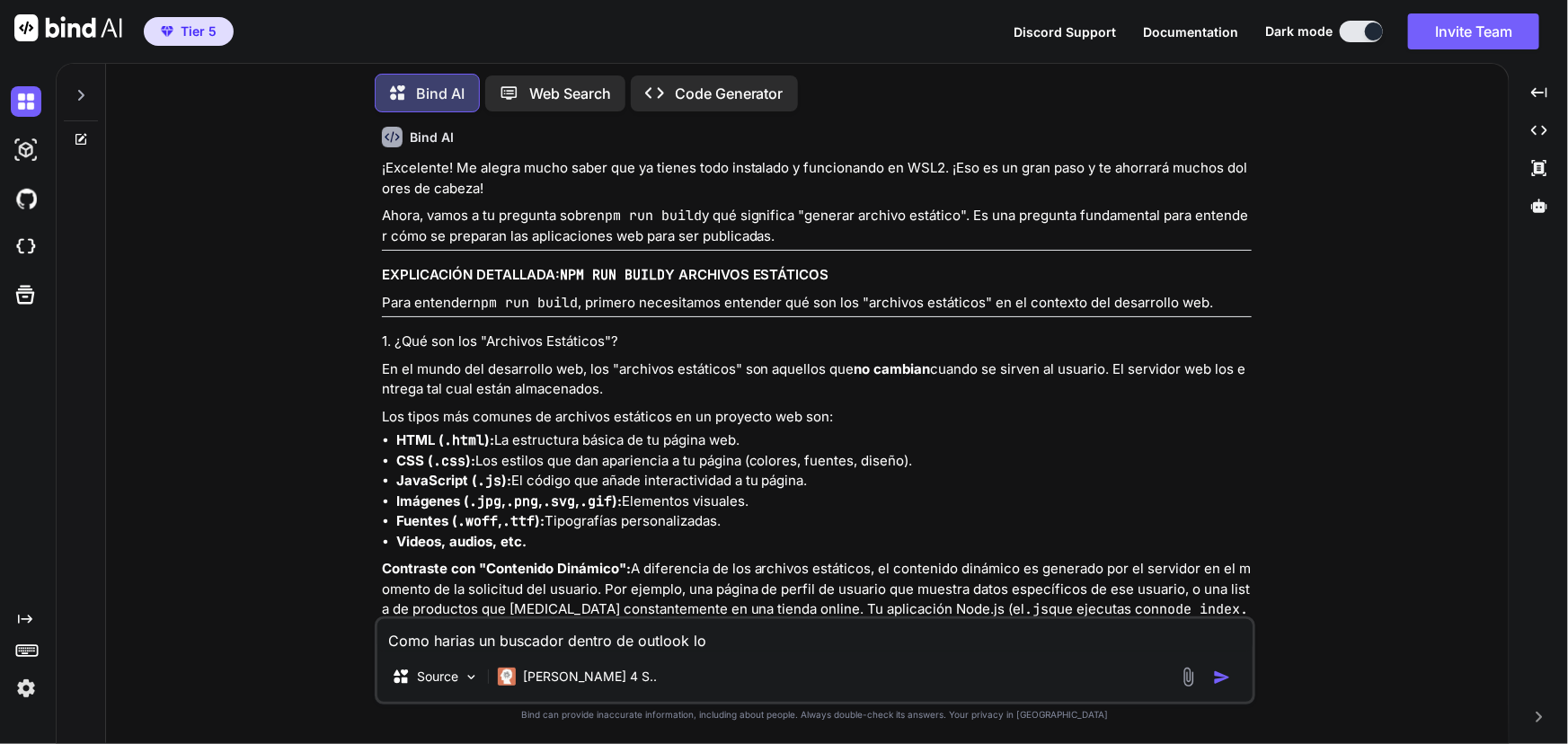
type textarea "Como harias un buscador dentro de outlook loc"
type textarea "x"
type textarea "Como harias un buscador dentro de outlook loca"
type textarea "x"
type textarea "Como harias un buscador dentro de outlook local"
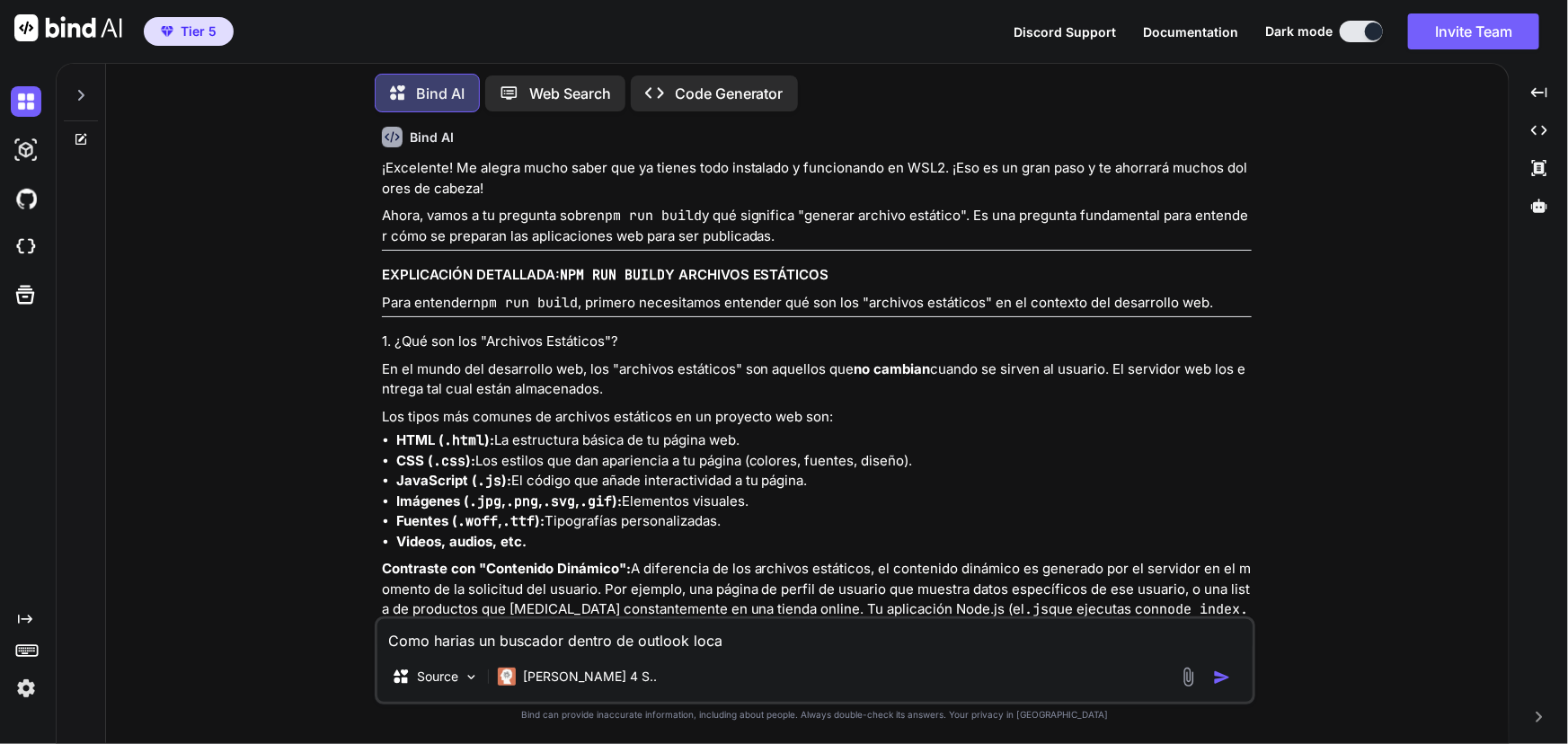
type textarea "x"
type textarea "Como harias un buscador dentro de outlook local"
type textarea "x"
type textarea "Como harias un buscador dentro de outlook local p"
type textarea "x"
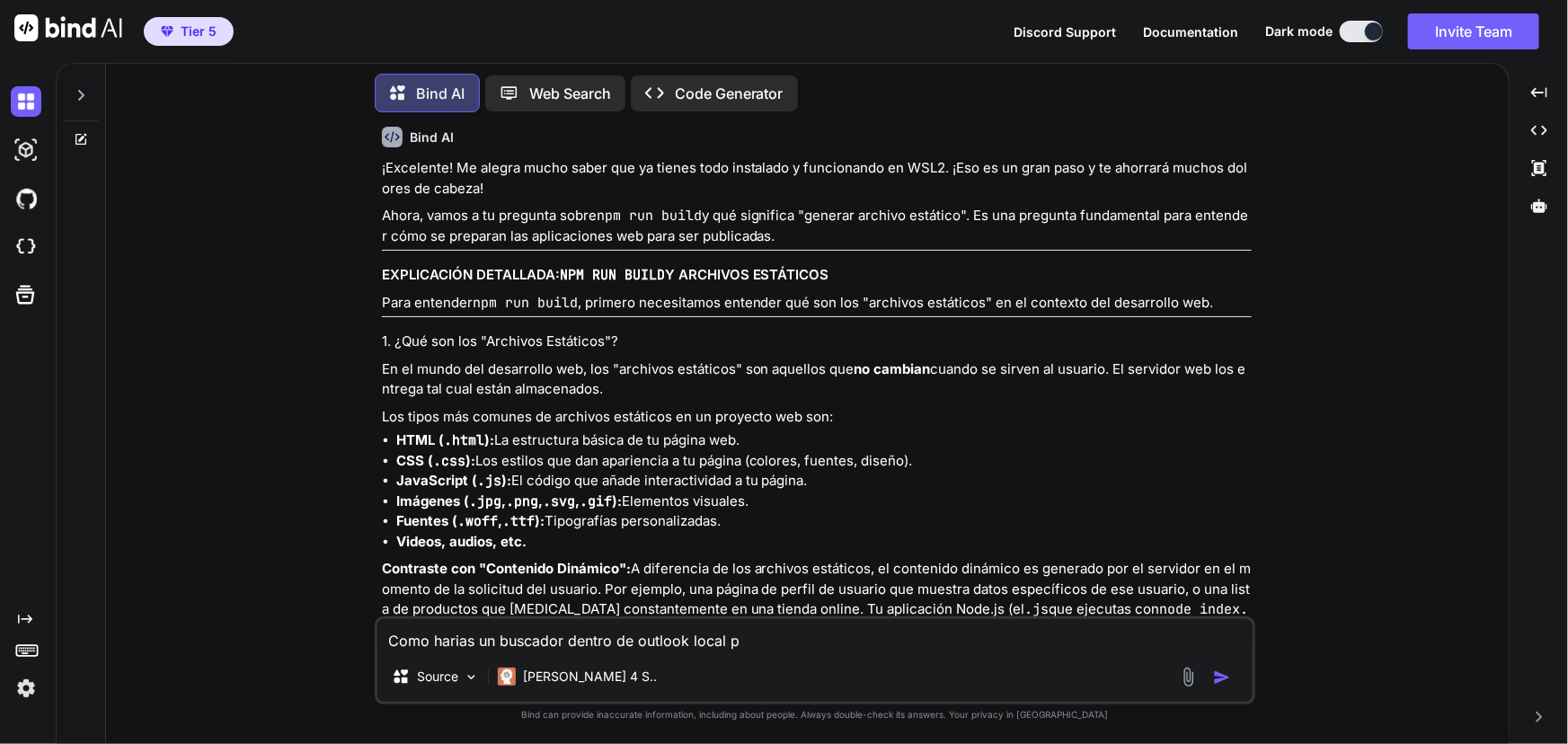
type textarea "Como harias un buscador dentro de outlook local pa"
type textarea "x"
type textarea "Como harias un buscador dentro de outlook local par"
type textarea "x"
type textarea "Como harias un buscador dentro de outlook local para"
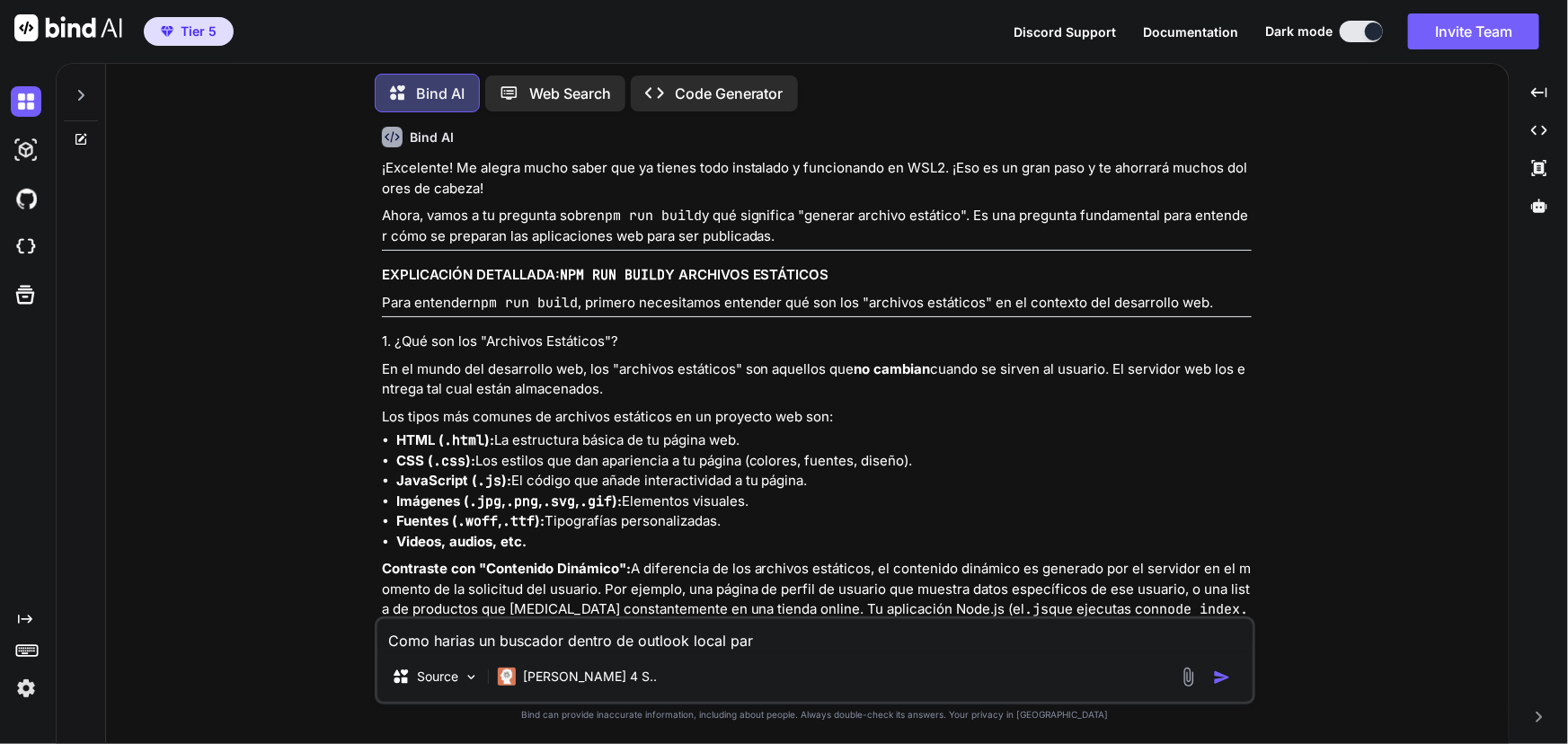
type textarea "x"
type textarea "Como harias un buscador dentro de outlook local para"
type textarea "x"
type textarea "Como harias un buscador dentro de outlook local para q"
type textarea "x"
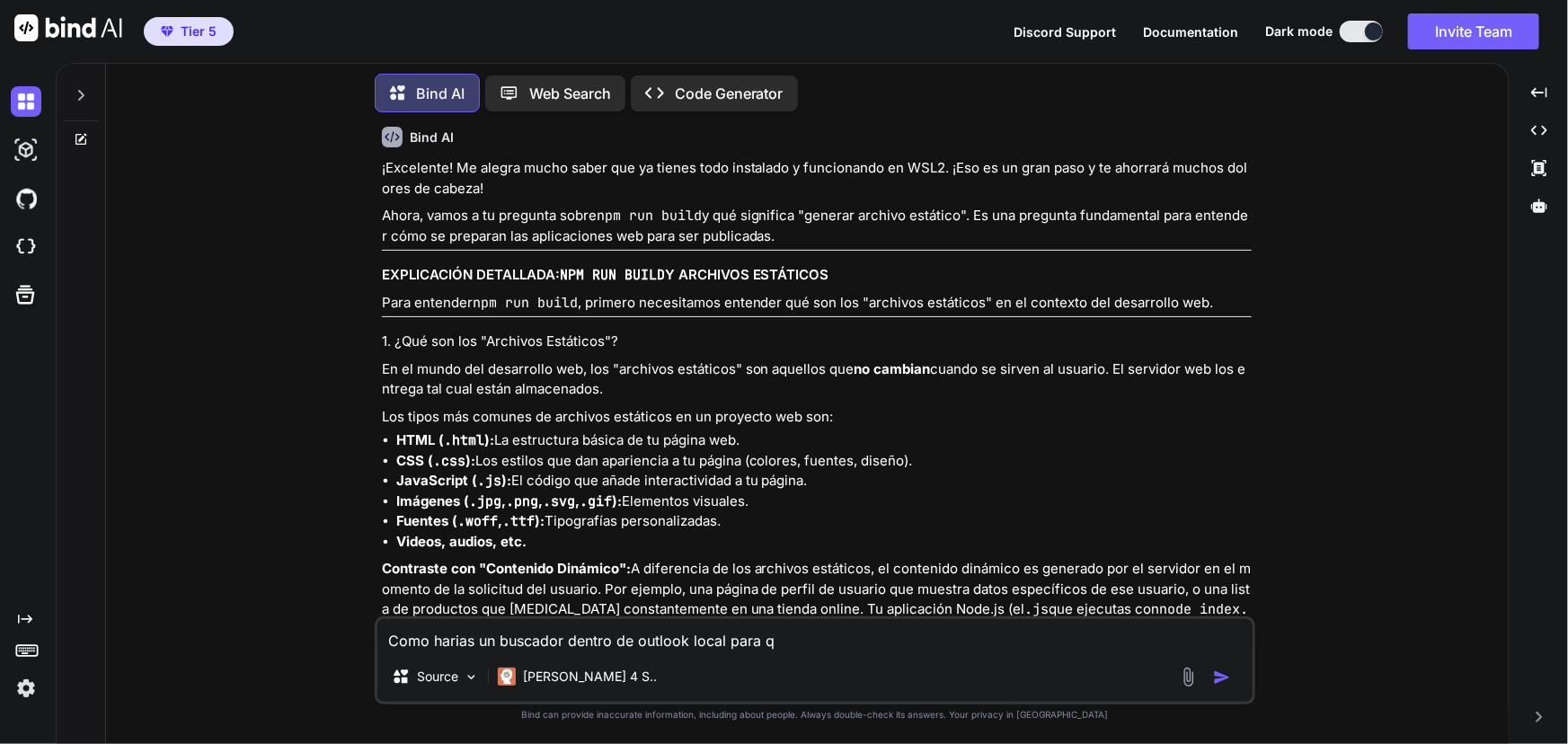
type textarea "Como harias un buscador dentro de outlook local para qu"
type textarea "x"
type textarea "Como harias un buscador dentro de outlook local para que"
type textarea "x"
type textarea "Como harias un buscador dentro de outlook local para que"
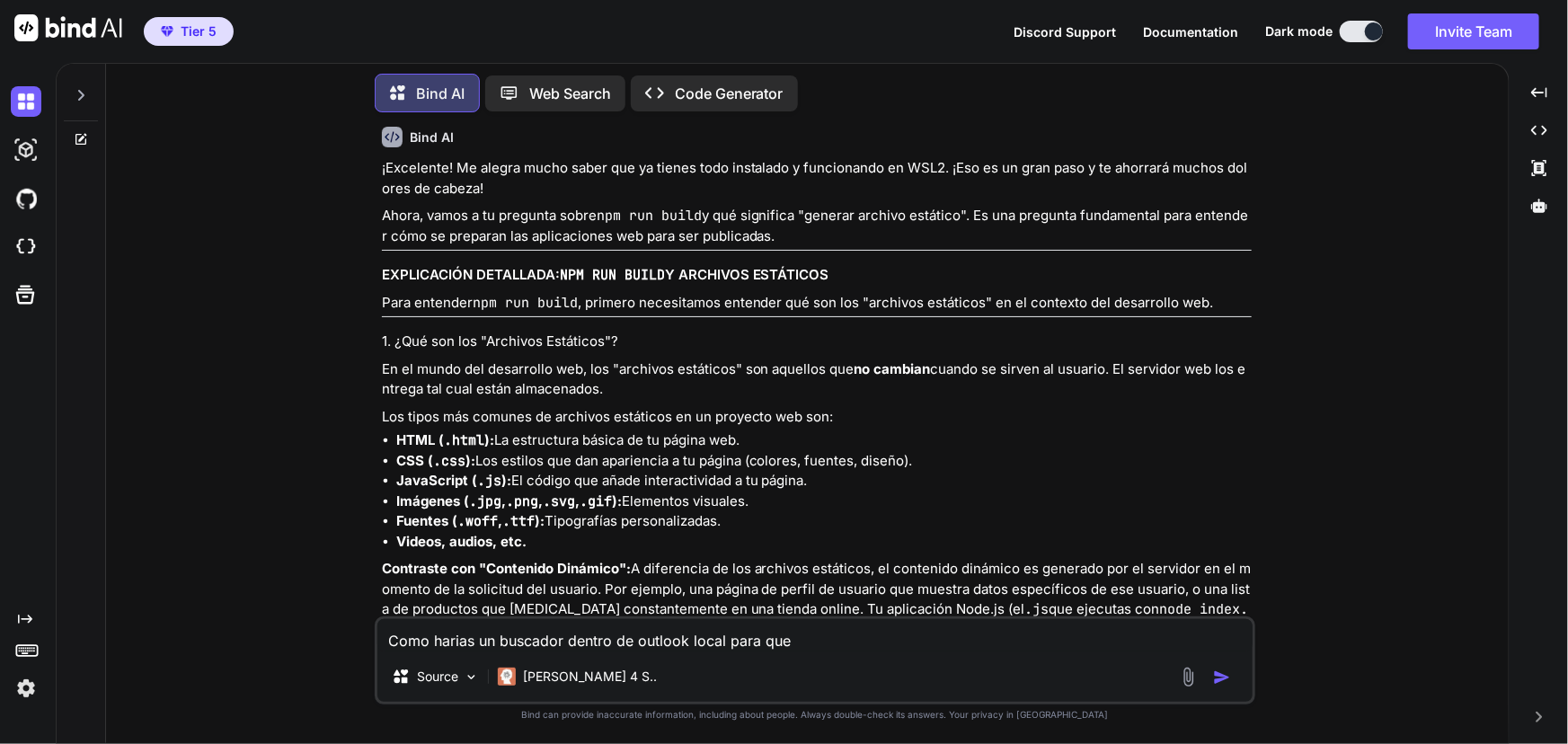
type textarea "x"
type textarea "Como harias un buscador dentro de outlook local para que"
type textarea "x"
type textarea "Como harias un buscador dentro de outlook local para qu"
type textarea "x"
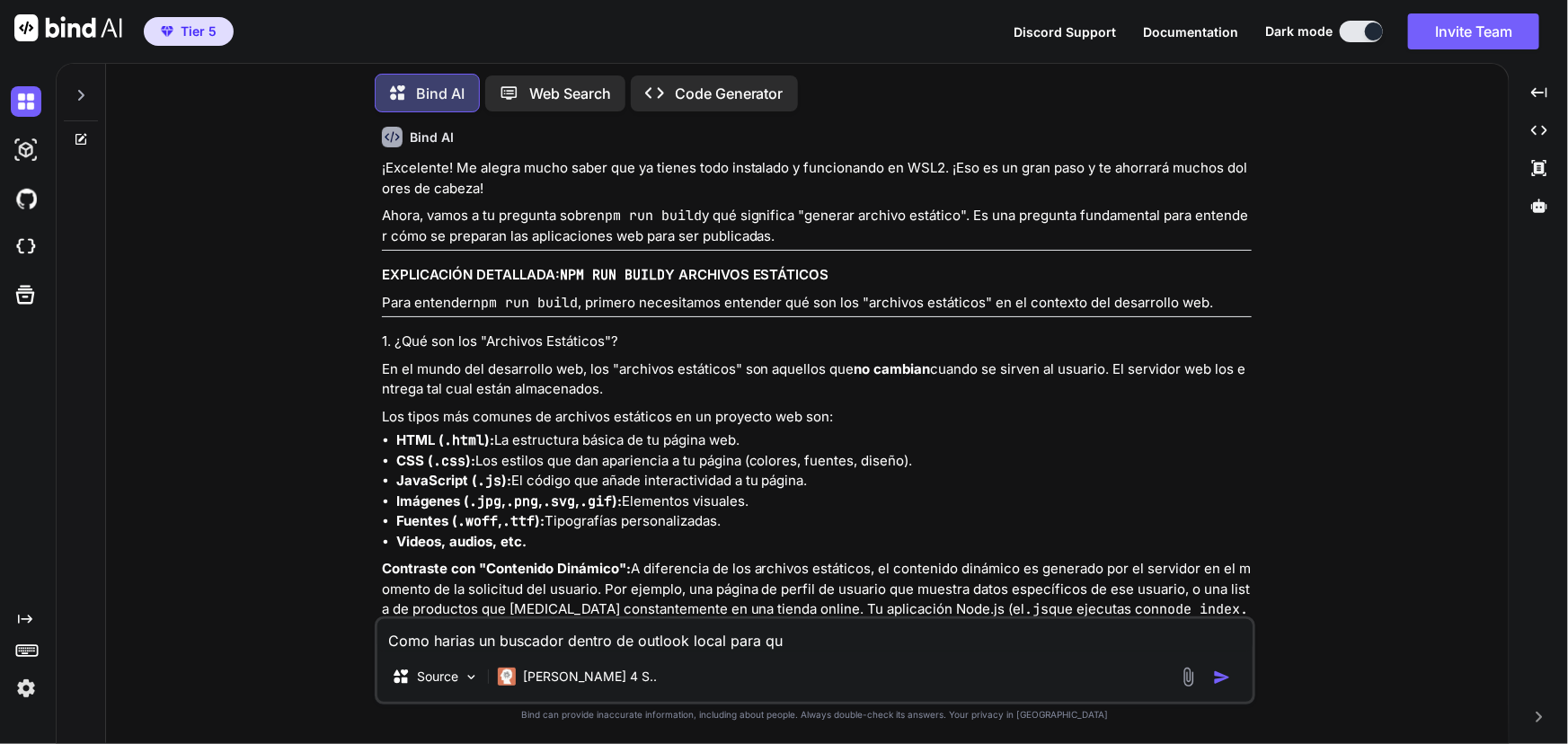
type textarea "Como harias un buscador dentro de outlook local para q"
type textarea "x"
type textarea "Como harias un buscador dentro de outlook local para"
type textarea "x"
type textarea "Como harias un buscador dentro de outlook local para"
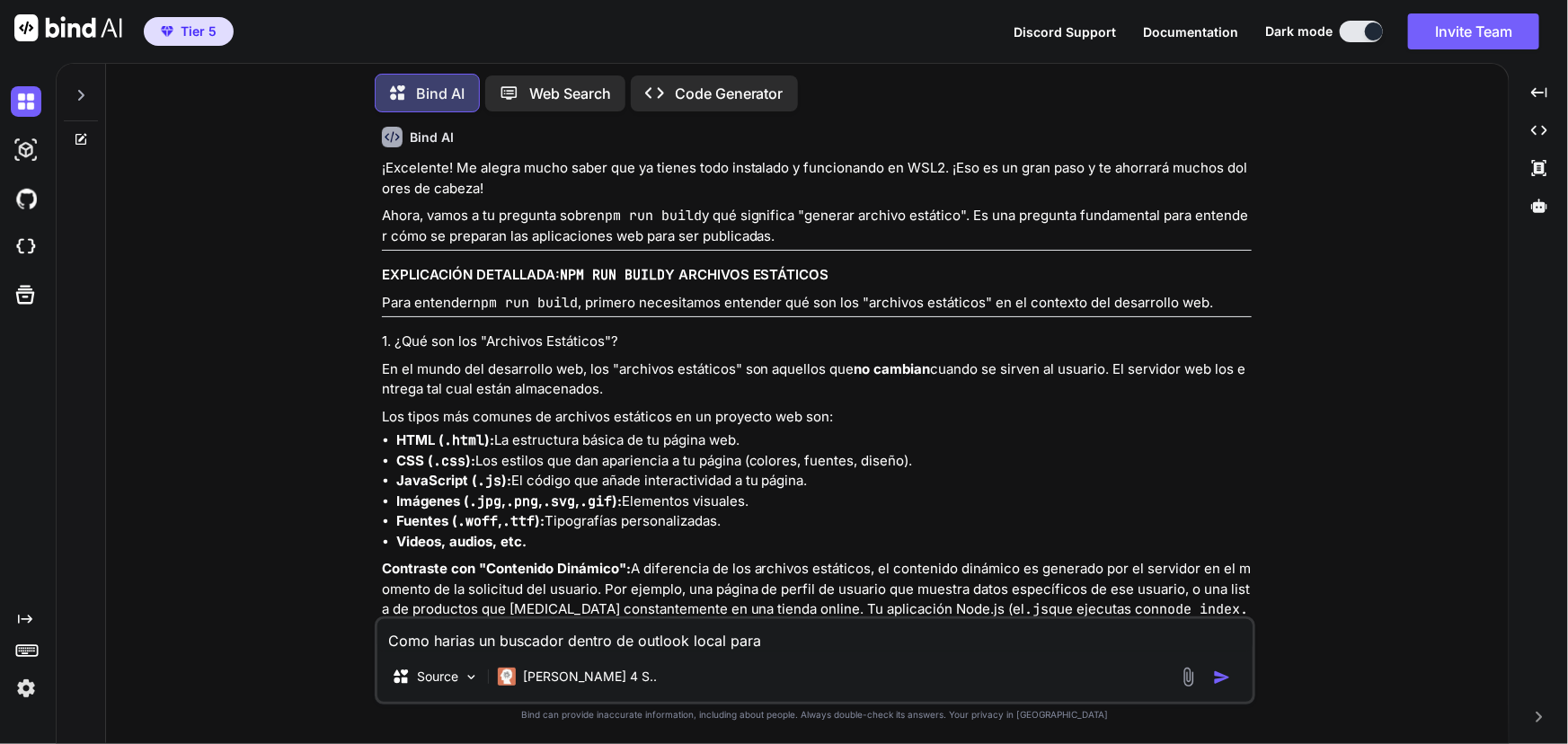
type textarea "x"
type textarea "Como harias un buscador dentro de outlook local par"
type textarea "x"
type textarea "Como harias un buscador dentro de outlook local pa"
type textarea "x"
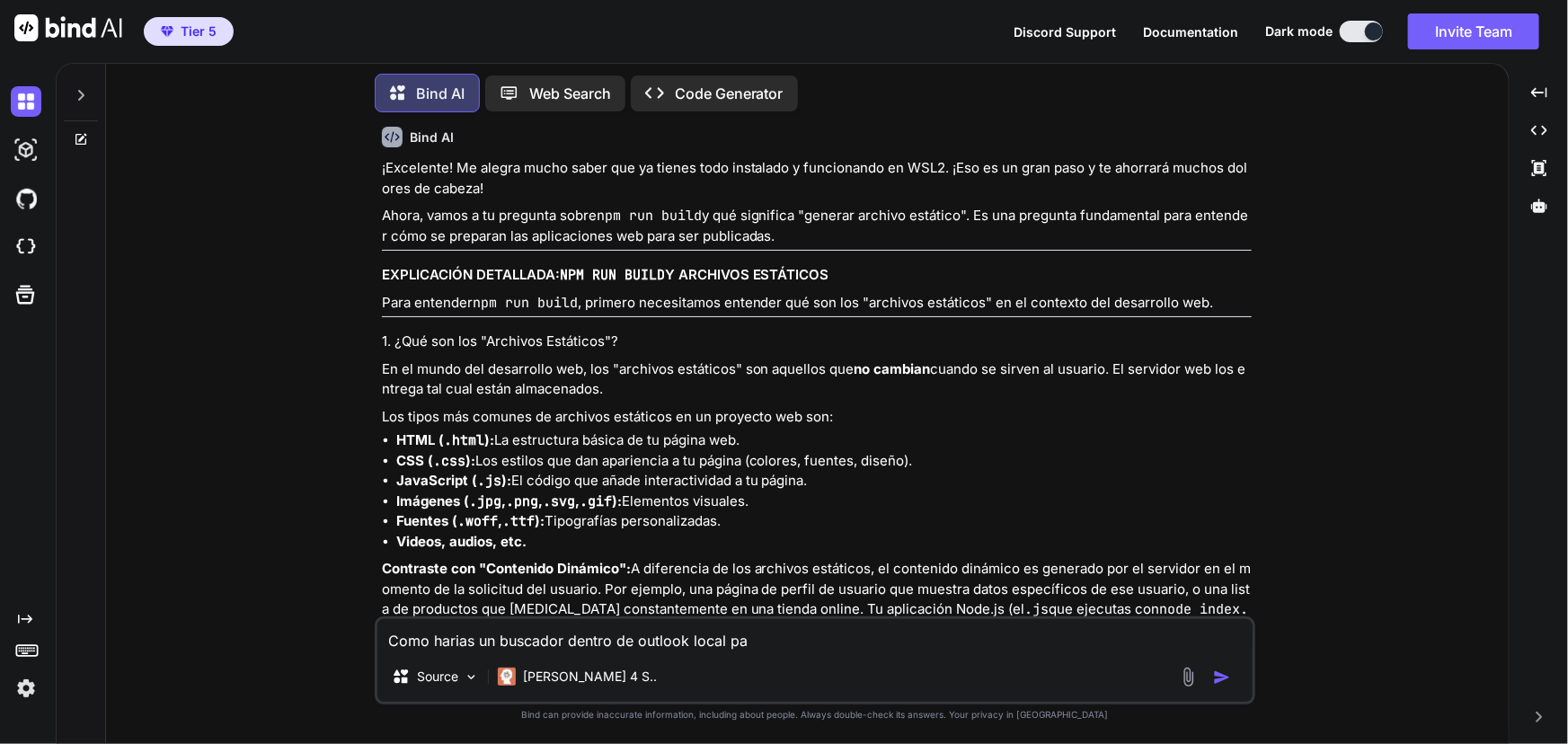
type textarea "Como harias un buscador dentro de outlook local p"
type textarea "x"
type textarea "Como harias un buscador dentro de outlook local"
type textarea "x"
type textarea "Como harias un buscador dentro de outlook local 2"
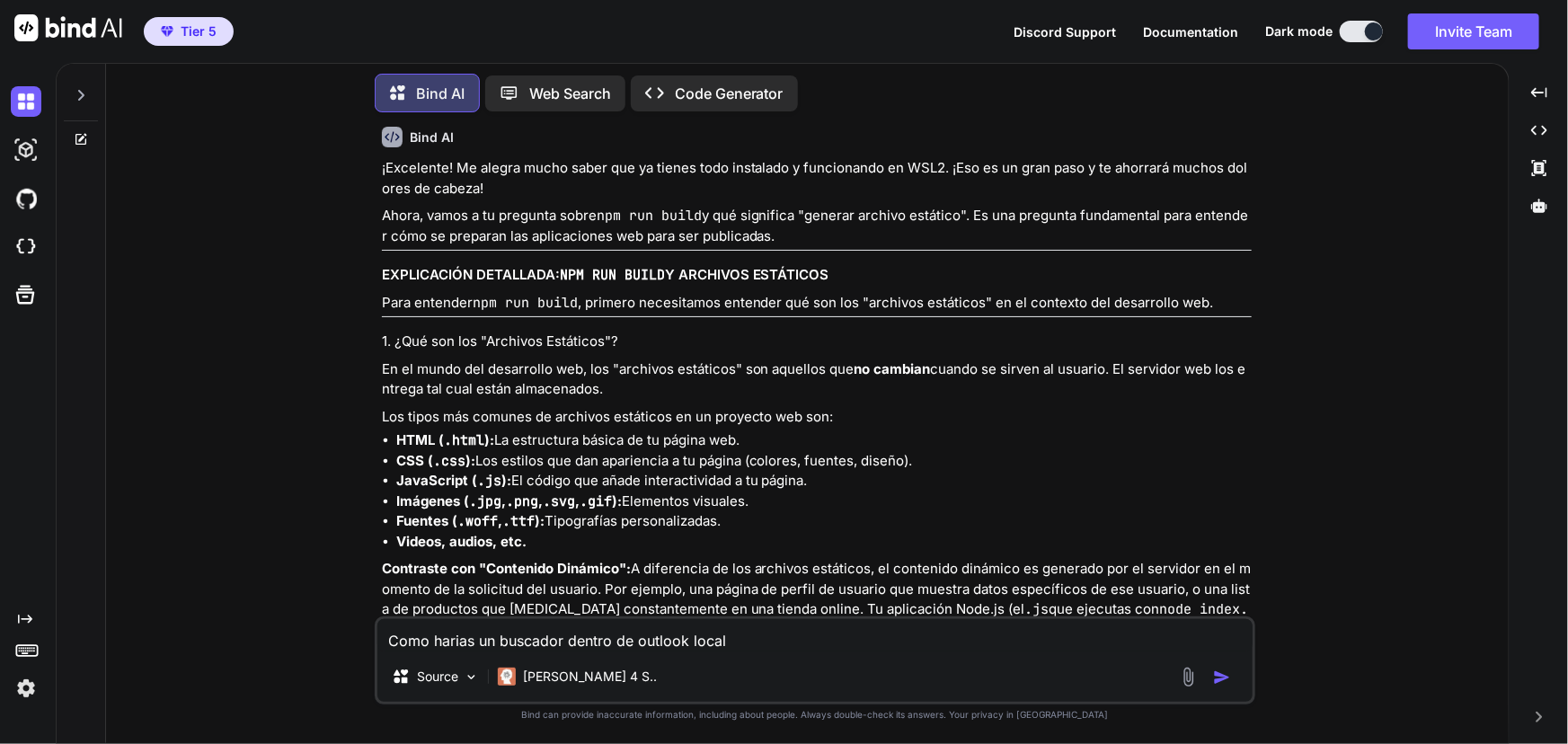
type textarea "x"
type textarea "Como harias un buscador dentro de outlook local 20"
type textarea "x"
type textarea "Como harias un buscador dentro de outlook local 202"
type textarea "x"
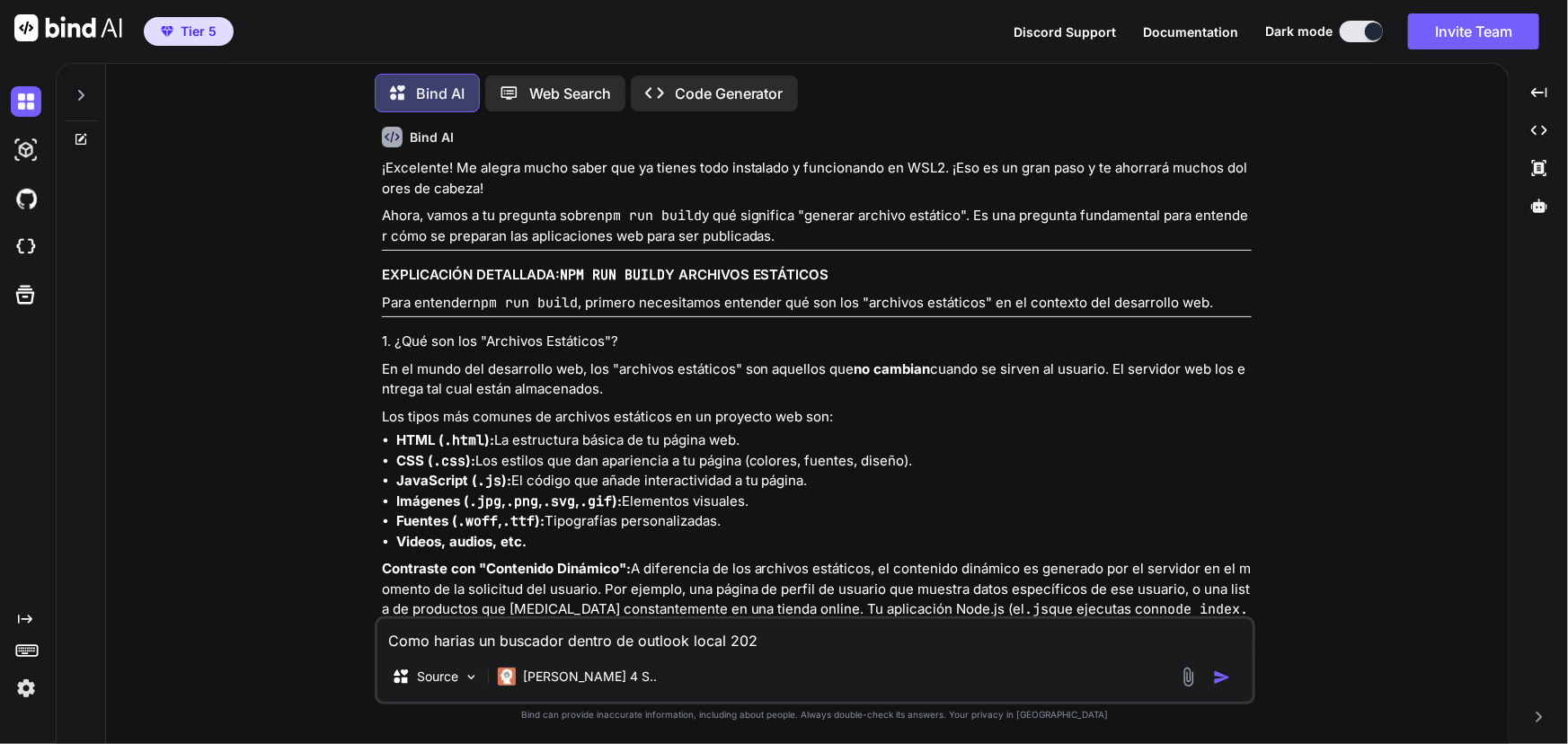
type textarea "Como harias un buscador dentro de outlook local 2024"
type textarea "x"
type textarea "Como harias un buscador dentro de outlook local 2024"
type textarea "x"
type textarea "Como harias un buscador dentro de outlook local 2024 p"
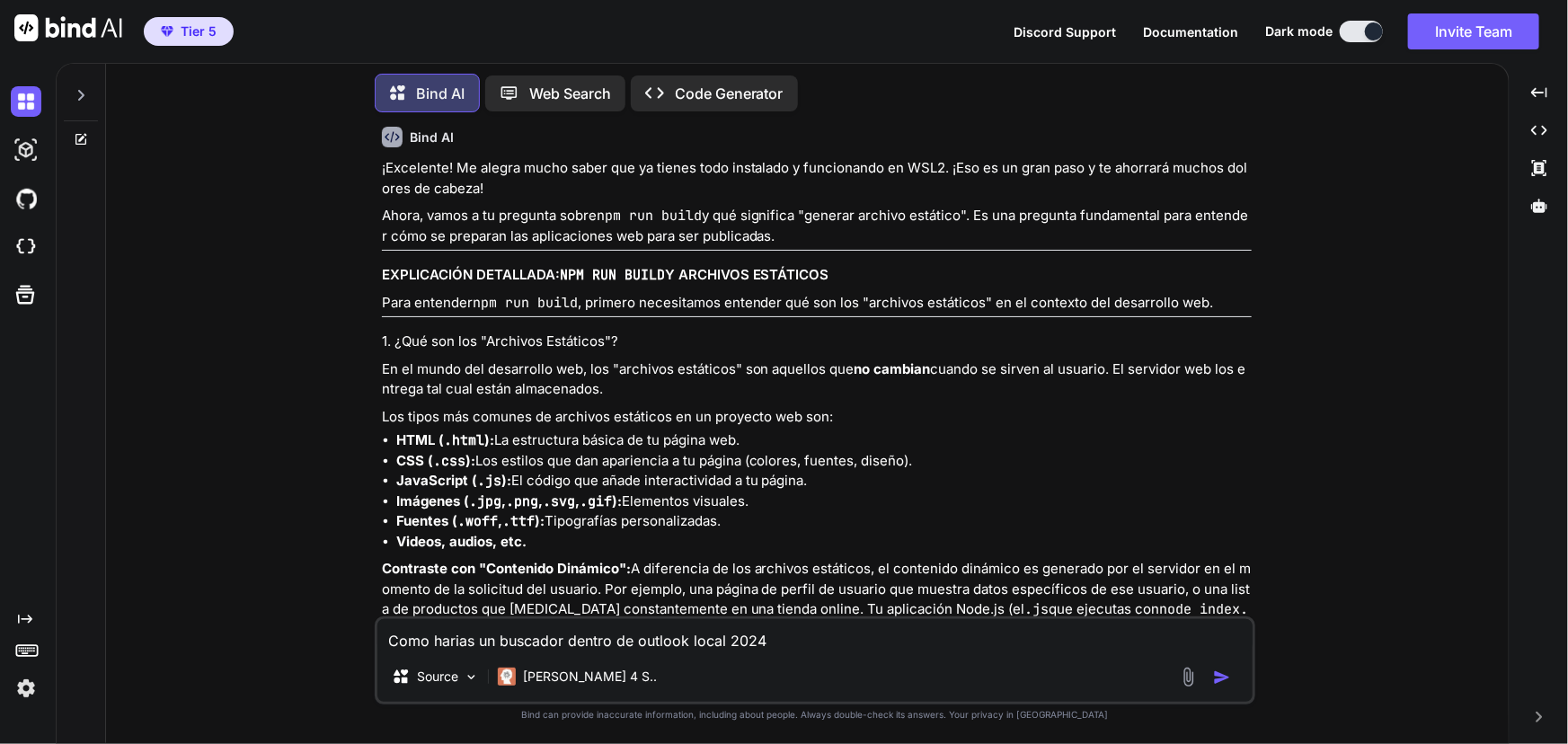
type textarea "x"
type textarea "Como harias un buscador dentro de outlook local 2024 pa"
type textarea "x"
type textarea "Como harias un buscador dentro de outlook local 2024 par"
type textarea "x"
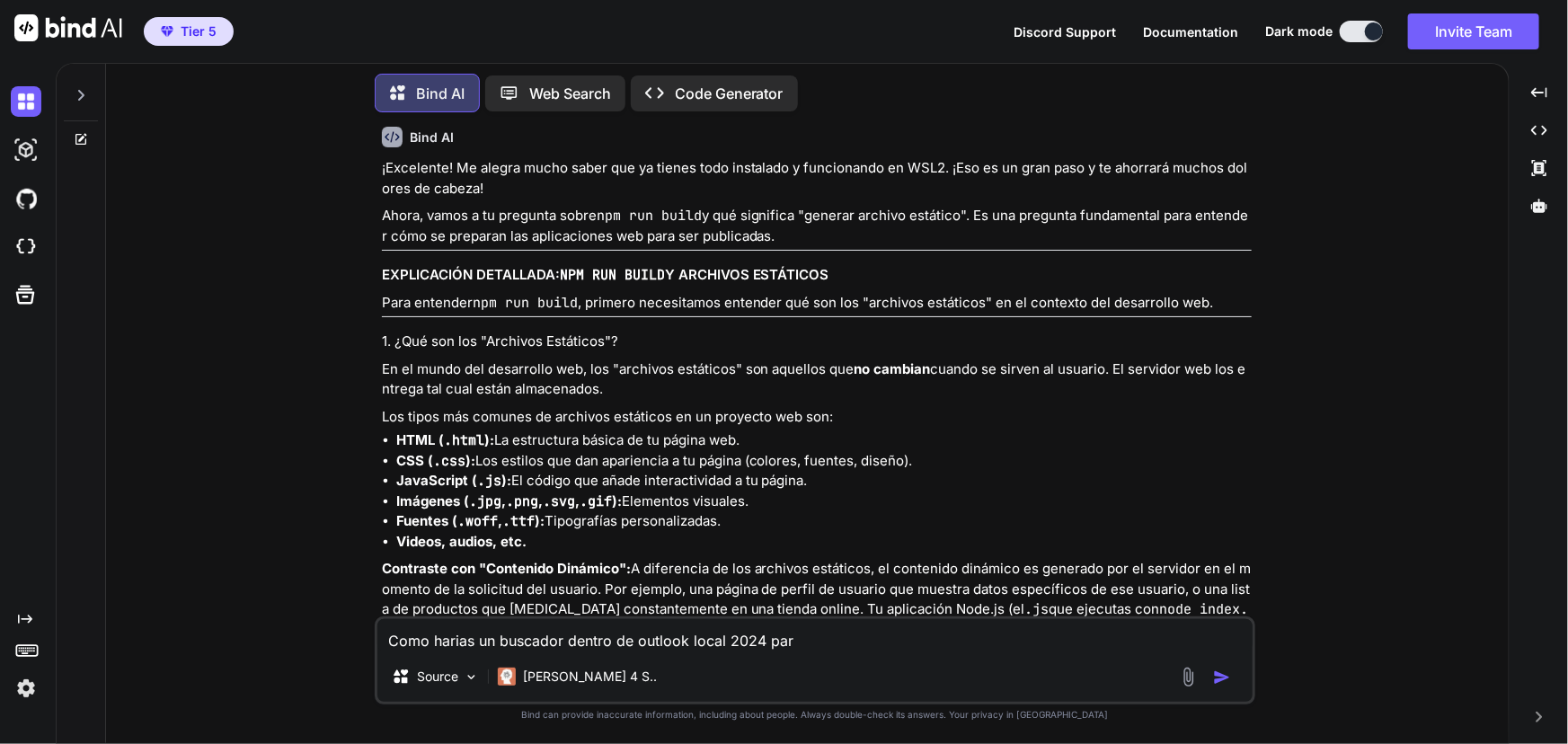
type textarea "Como harias un buscador dentro de outlook local 2024 para"
type textarea "x"
type textarea "Como harias un buscador dentro de outlook local 2024 para"
type textarea "x"
type textarea "Como harias un buscador dentro de outlook local 2024 para q"
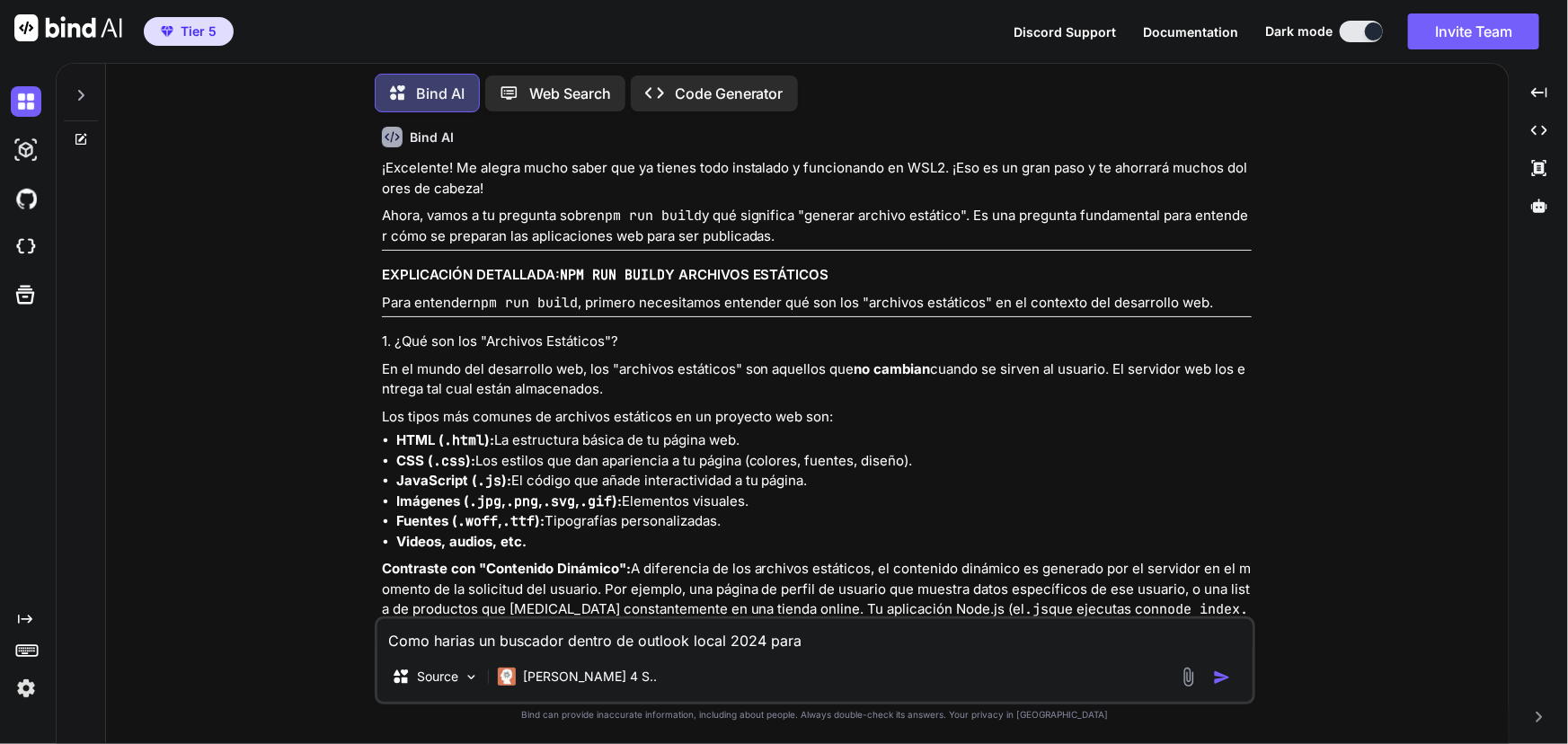
type textarea "x"
type textarea "Como harias un buscador dentro de outlook local 2024 para qe"
type textarea "x"
type textarea "Como harias un buscador dentro de outlook local 2024 para qeu"
type textarea "x"
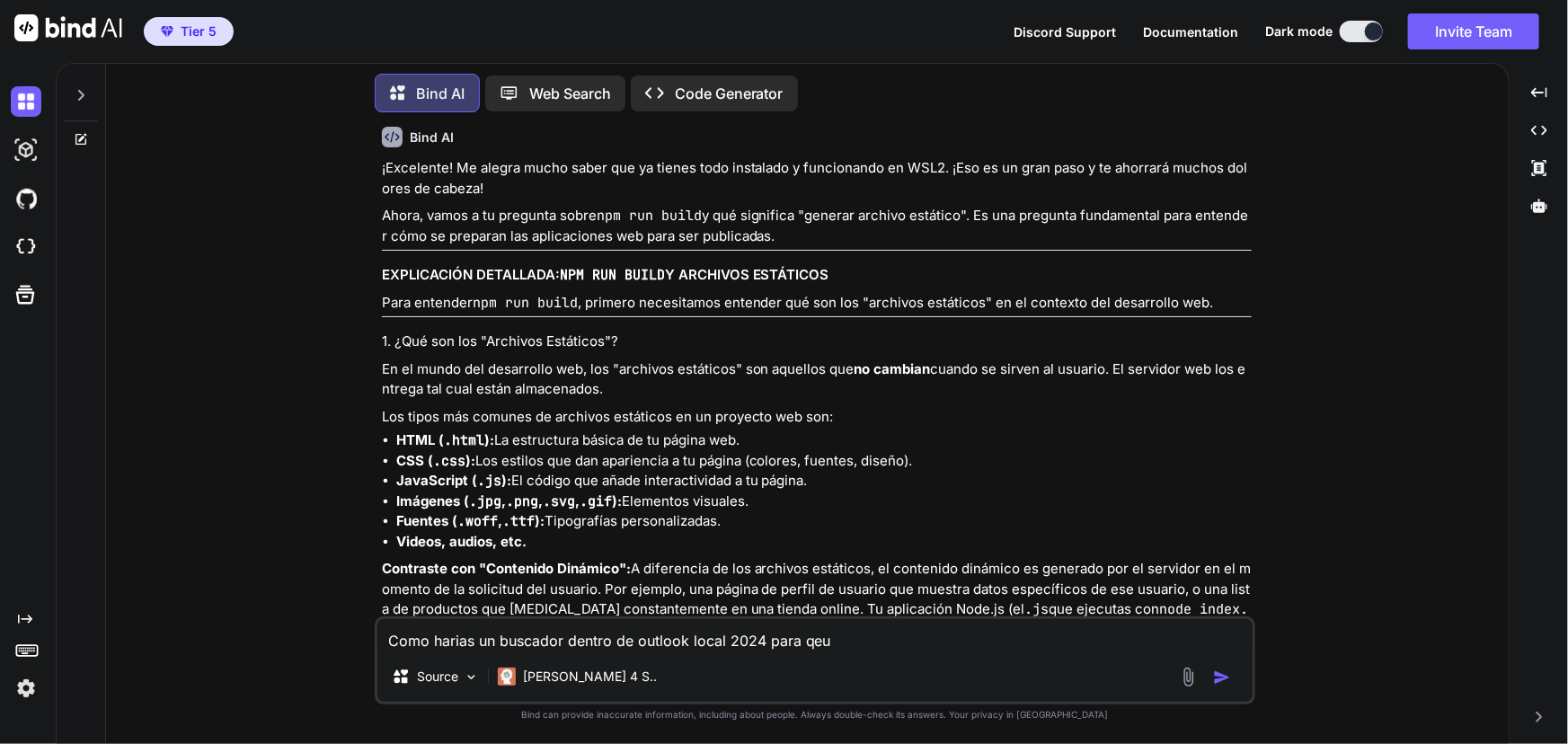
type textarea "Como harias un buscador dentro de outlook local 2024 para qeu"
type textarea "x"
type textarea "Como harias un buscador dentro de outlook local 2024 para qeu s"
type textarea "x"
type textarea "Como harias un buscador dentro de outlook local 2024 para qeu su"
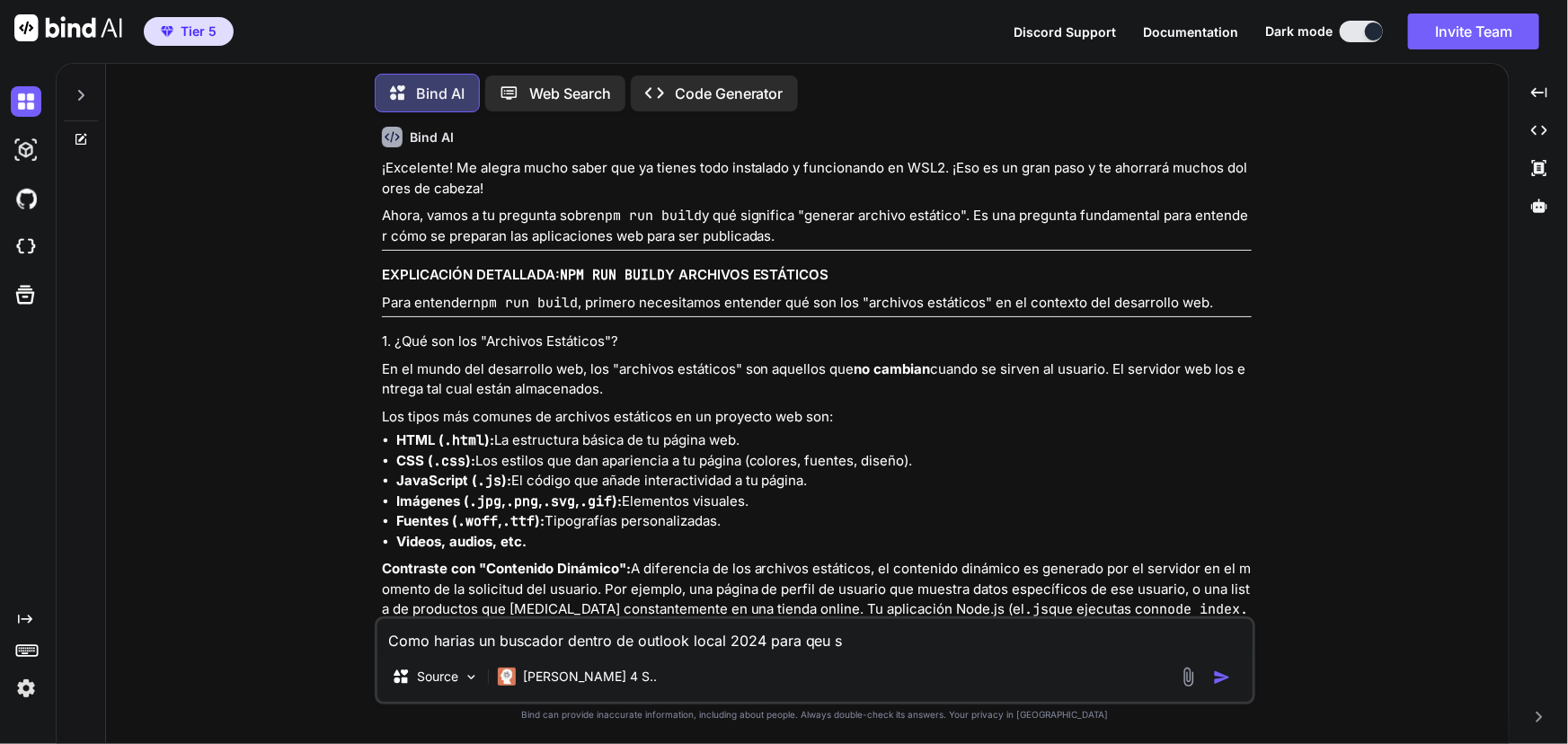
type textarea "x"
type textarea "Como harias un buscador dentro de outlook local 2024 para qeu sus"
type textarea "x"
type textarea "Como harias un buscador dentro de outlook local 2024 para qeu su"
type textarea "x"
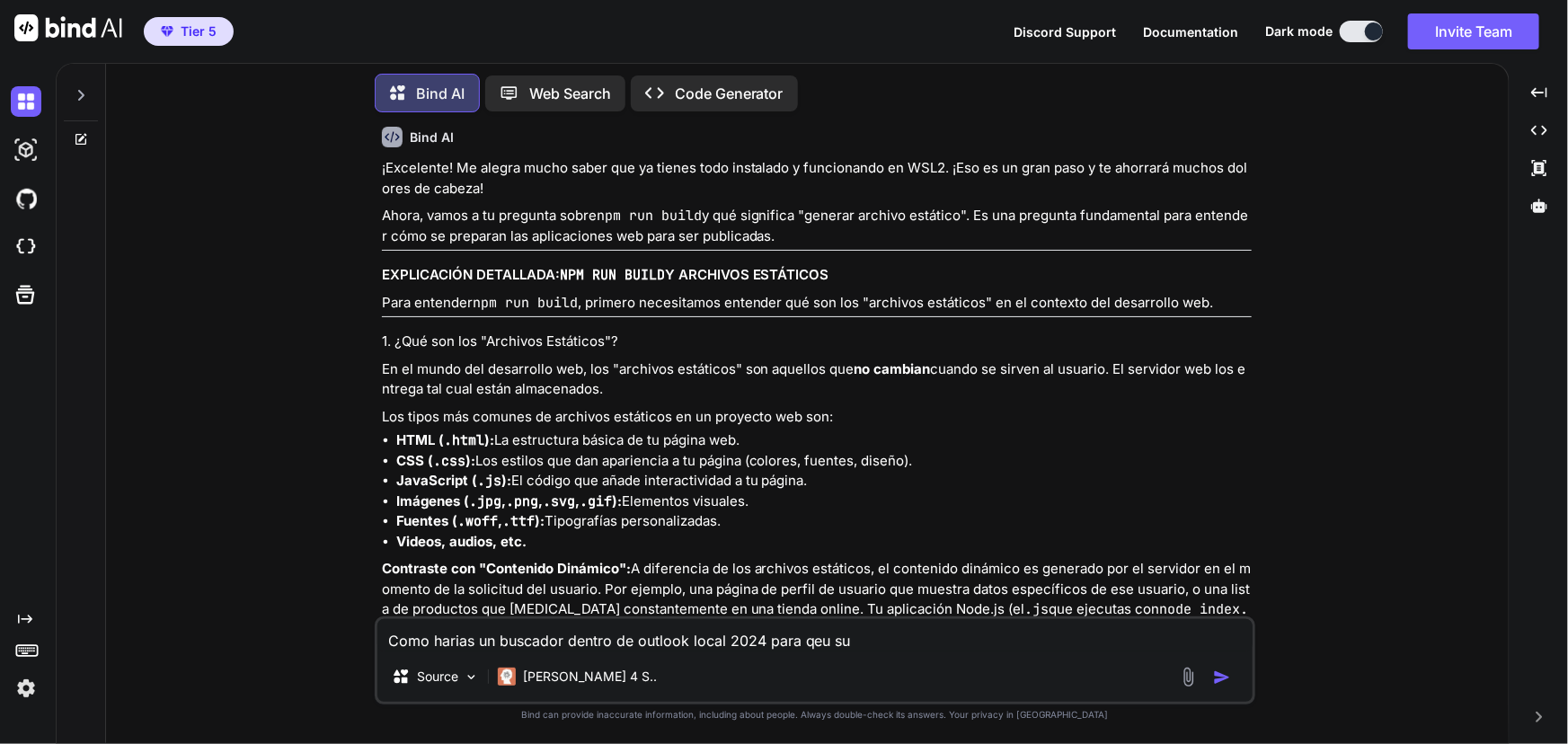
type textarea "Como harias un buscador dentro de outlook local 2024 para qeu s"
type textarea "x"
type textarea "Como harias un buscador dentro de outlook local 2024 para qeu"
type textarea "x"
type textarea "Como harias un buscador dentro de outlook local 2024 para qeu"
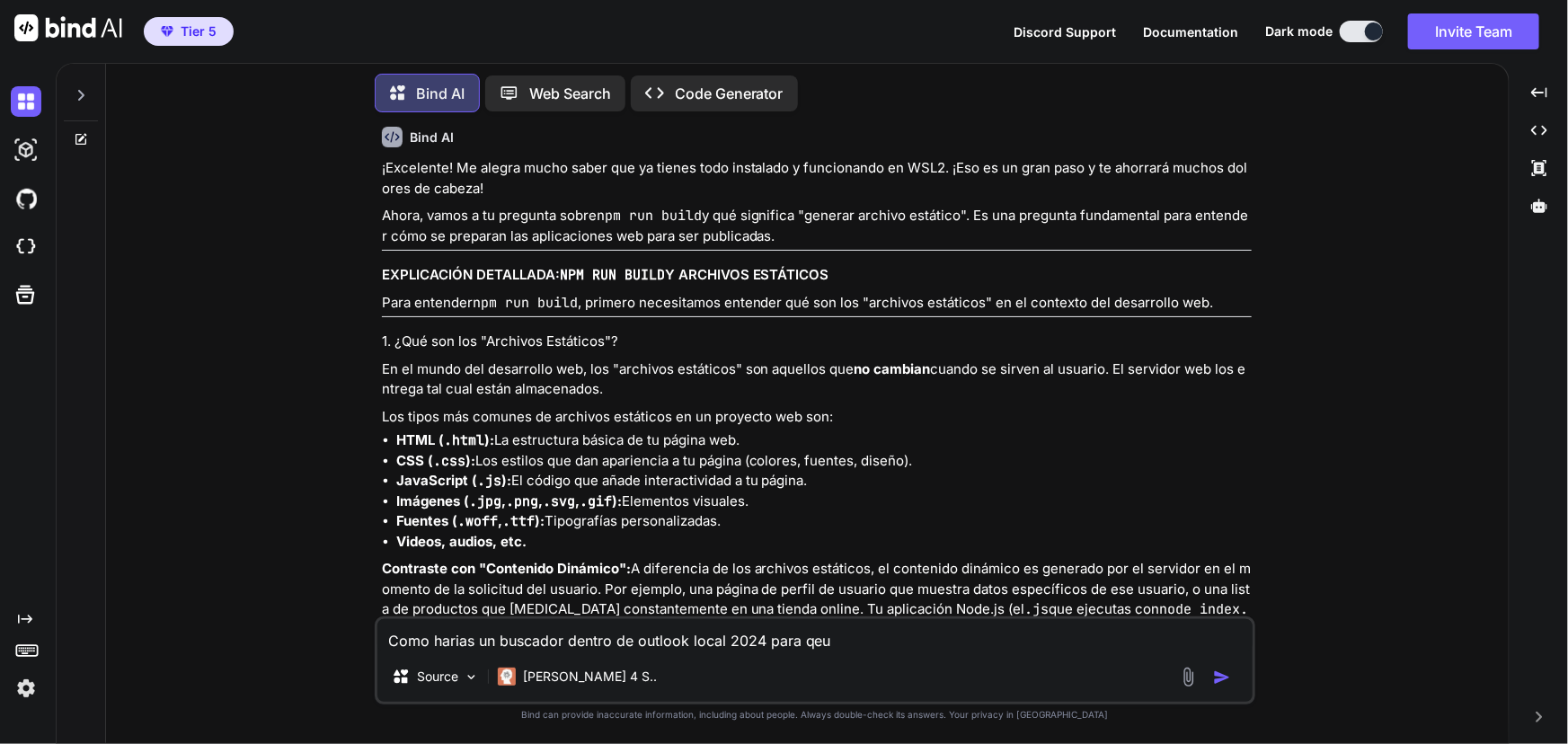
type textarea "x"
type textarea "Como harias un buscador dentro de outlook local 2024 para qe"
type textarea "x"
type textarea "Como harias un buscador dentro de outlook local 2024 para q"
type textarea "x"
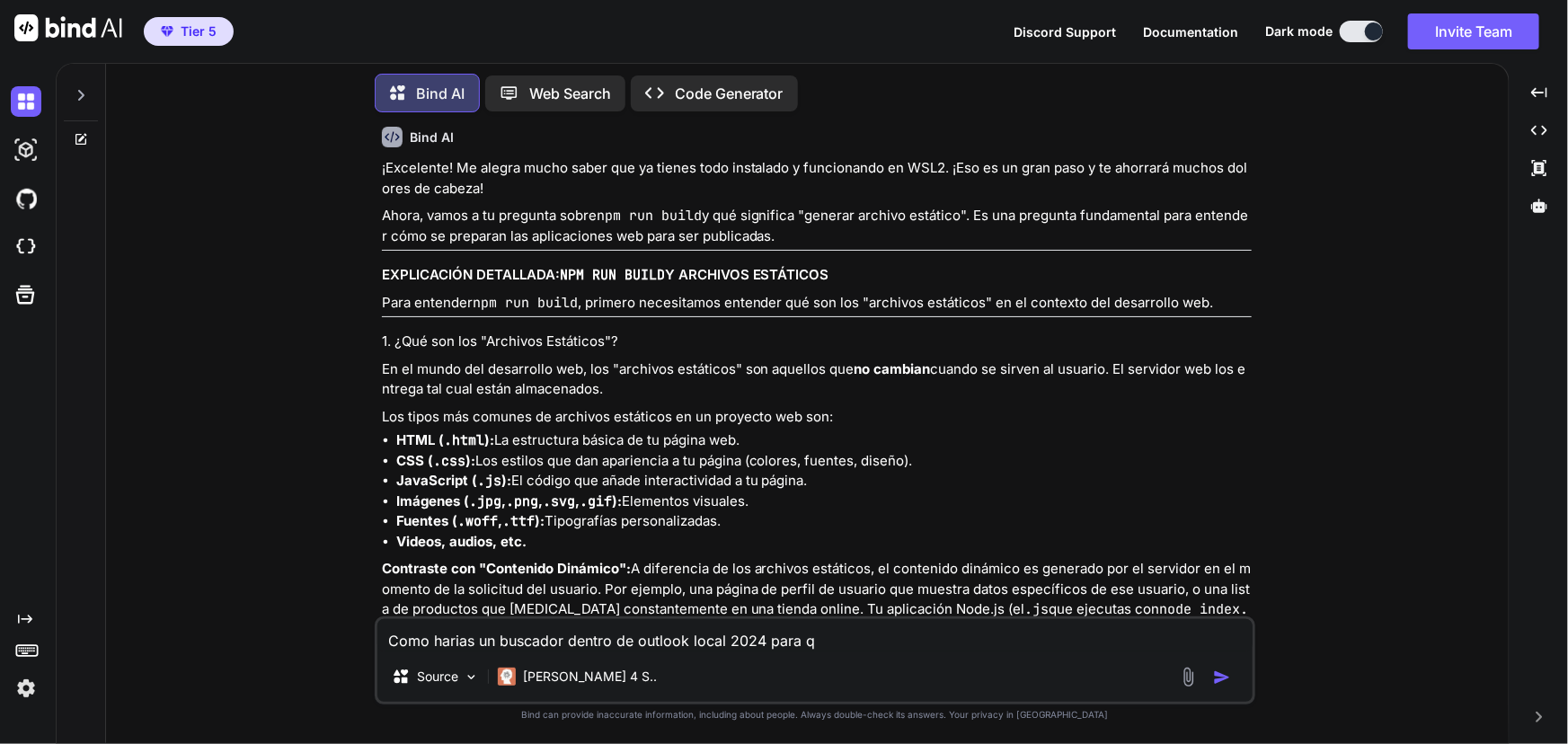
type textarea "Como harias un buscador dentro de outlook local 2024 para qu"
type textarea "x"
type textarea "Como harias un buscador dentro de outlook local 2024 para qus"
type textarea "x"
type textarea "Como harias un buscador dentro de outlook local 2024 para qu"
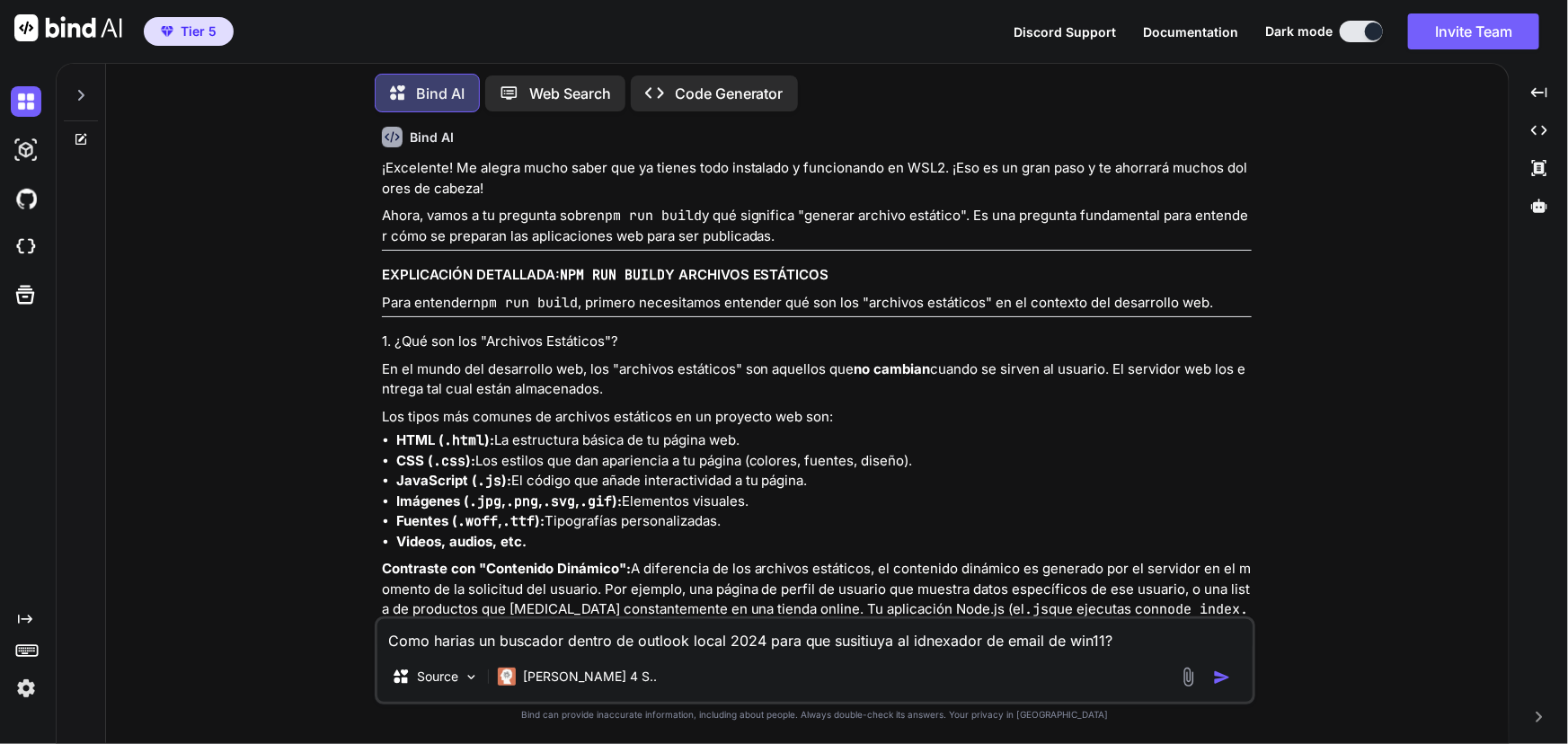
drag, startPoint x: 1217, startPoint y: 682, endPoint x: 1246, endPoint y: 458, distance: 225.9
click at [1218, 682] on img "button" at bounding box center [1222, 677] width 18 height 18
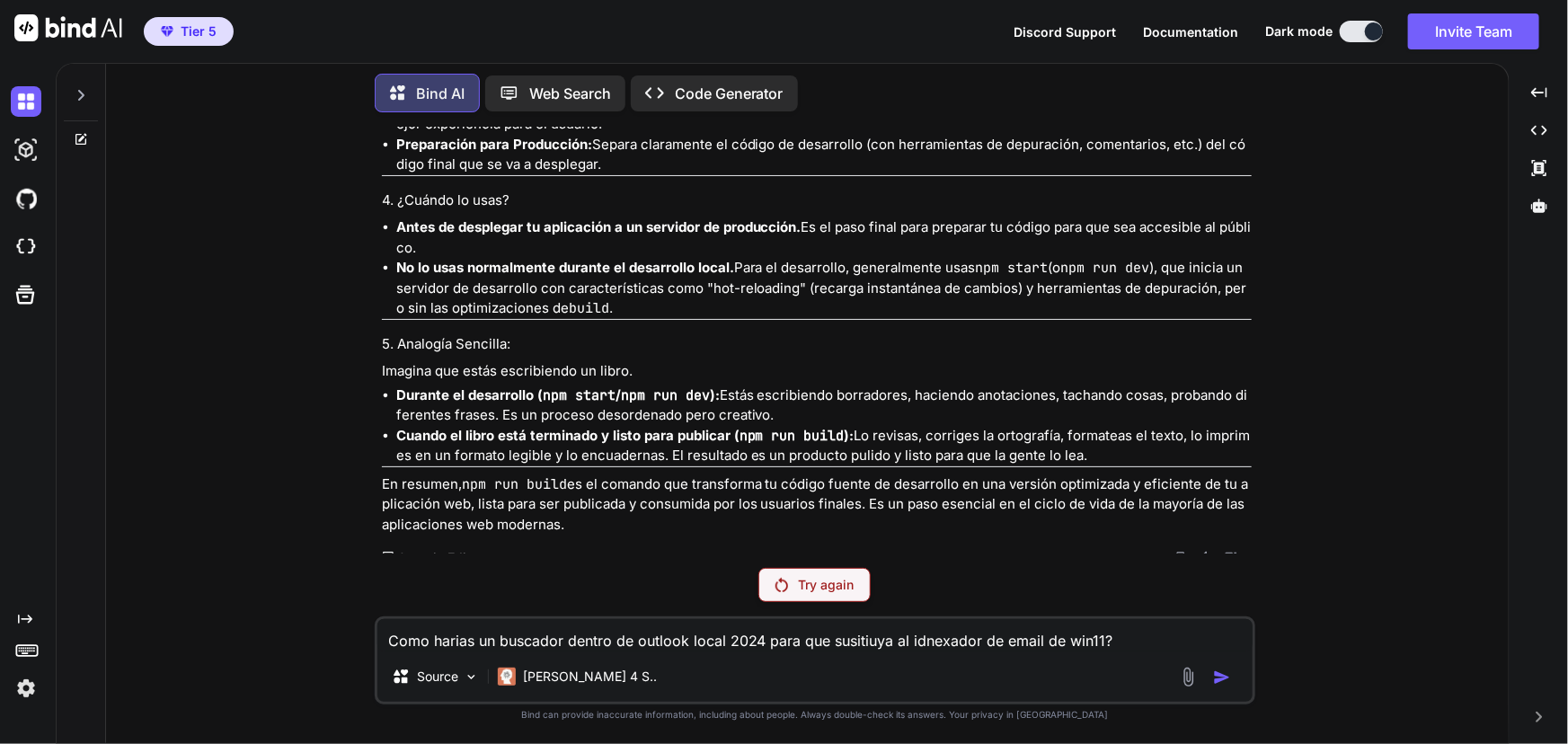
scroll to position [13683, 0]
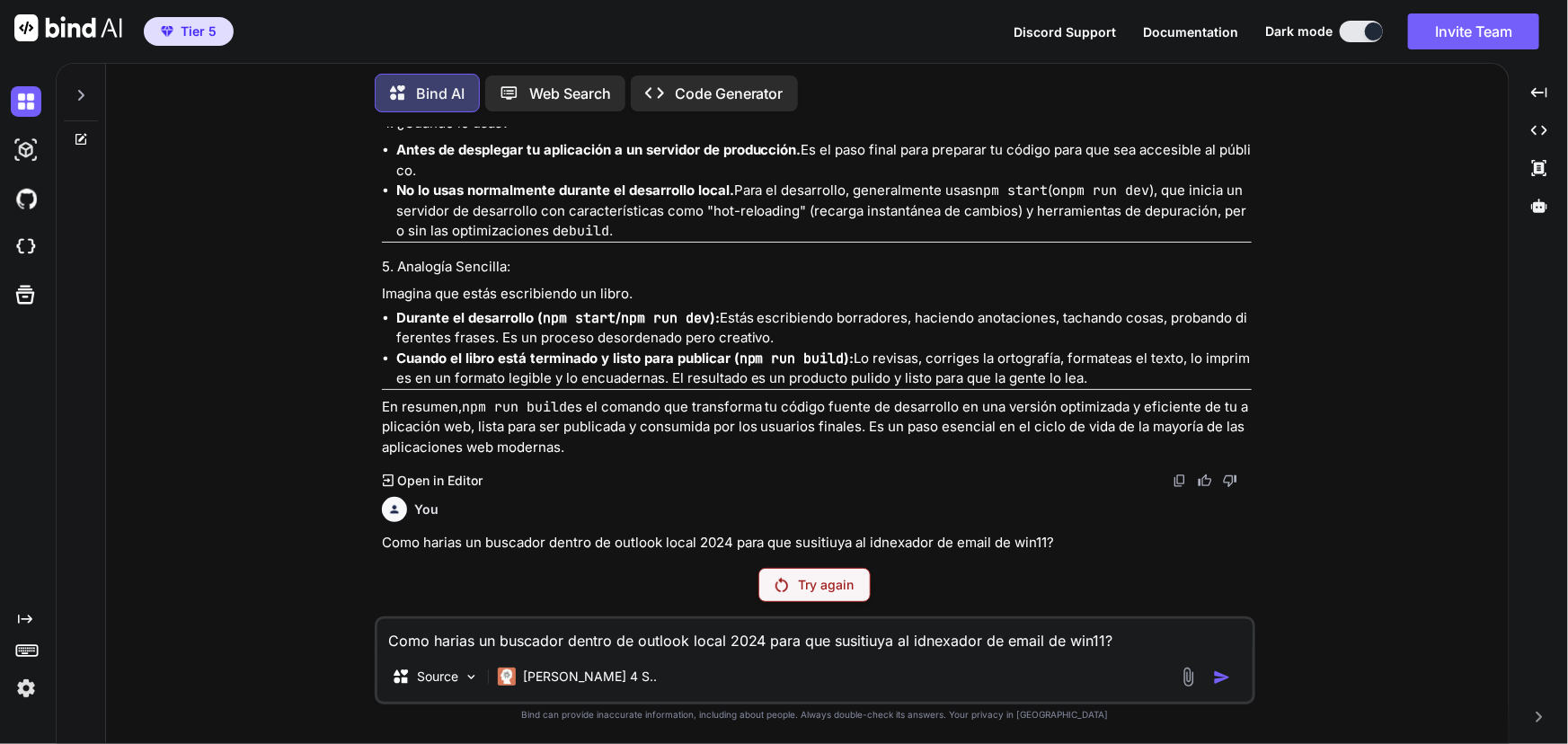
click at [816, 595] on div "Try again" at bounding box center [814, 584] width 112 height 34
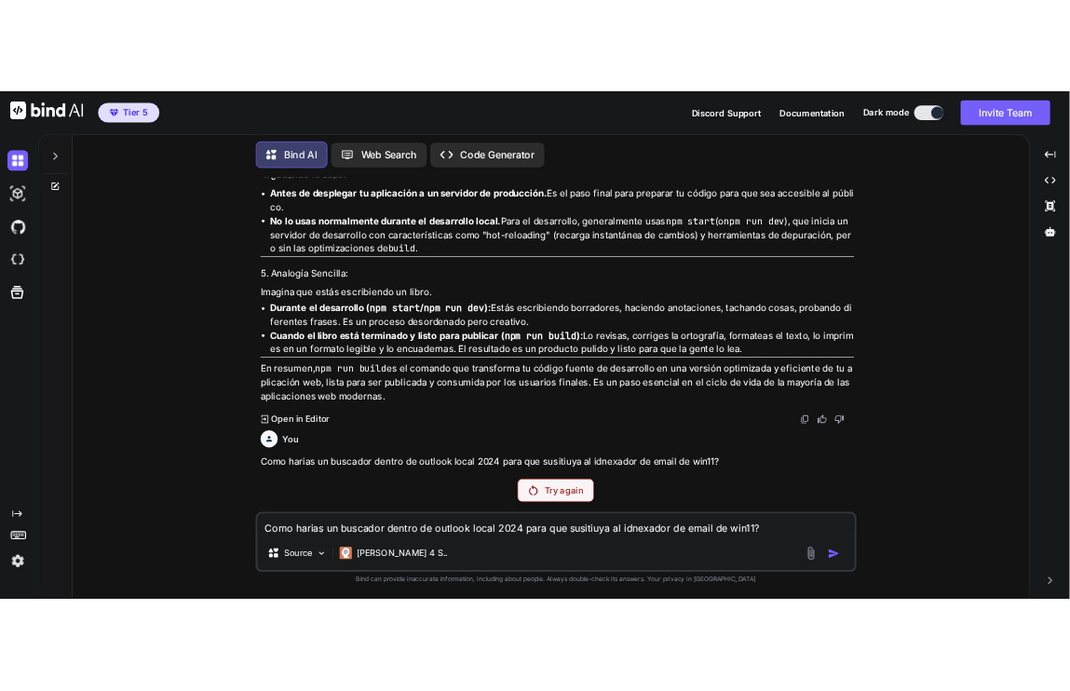
scroll to position [14246, 0]
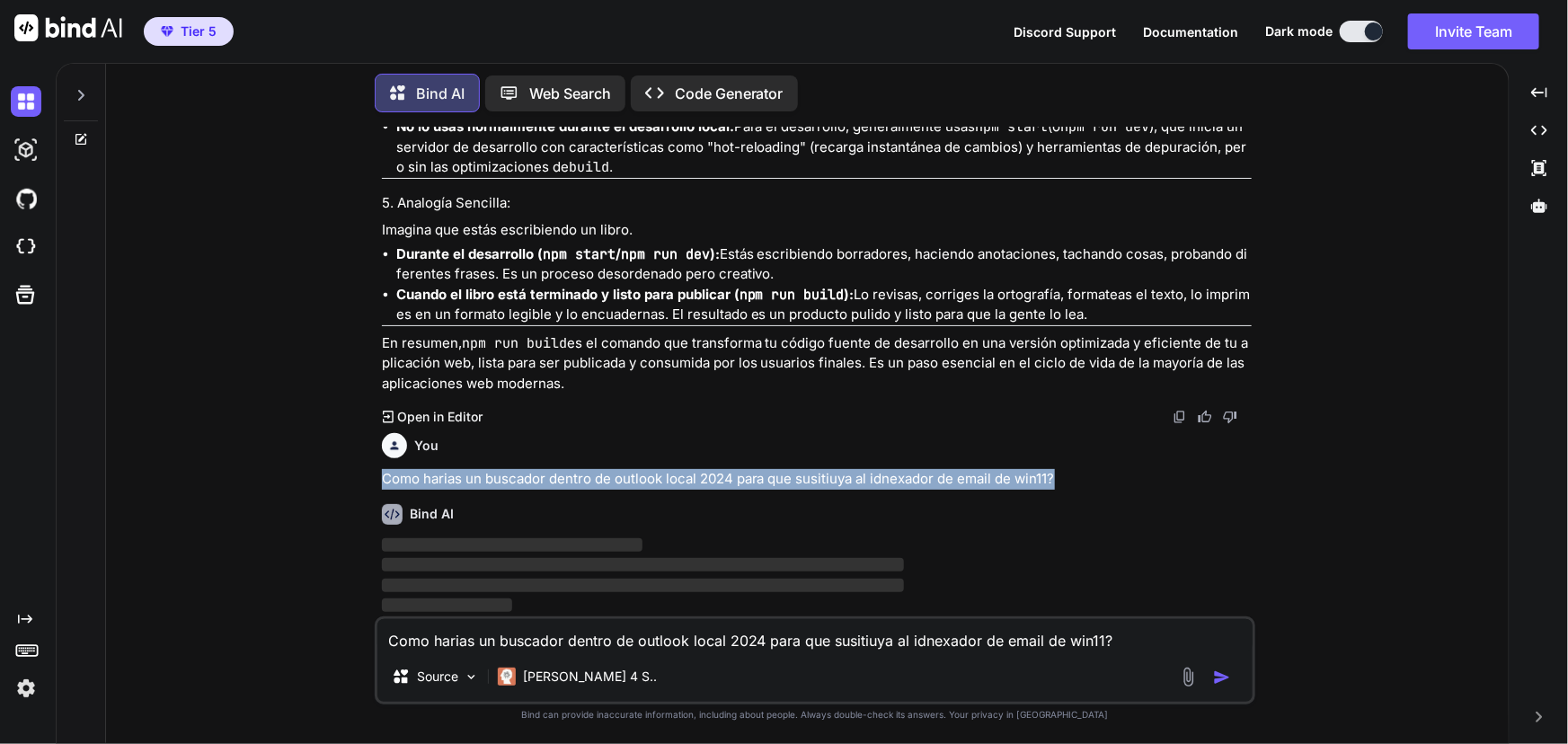
drag, startPoint x: 1071, startPoint y: 489, endPoint x: 377, endPoint y: 481, distance: 694.0
click at [377, 481] on div "You PowerShell 7.5.2 PS C:\Users\nuevo> node -v v22.18.0 PS C:\Users\nuevo> bie…" at bounding box center [814, 434] width 880 height 617
copy p "Como harias un buscador dentro de outlook local 2024 para que susitiuya al idne…"
click at [462, 342] on code "npm run build" at bounding box center [514, 343] width 105 height 18
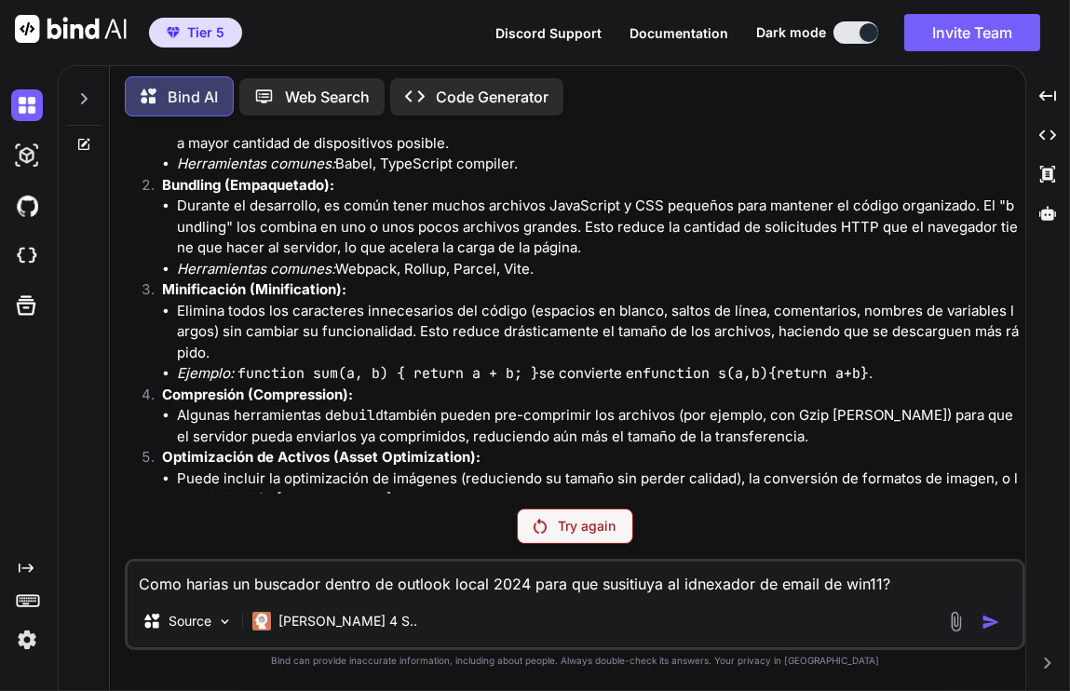
scroll to position [13639, 0]
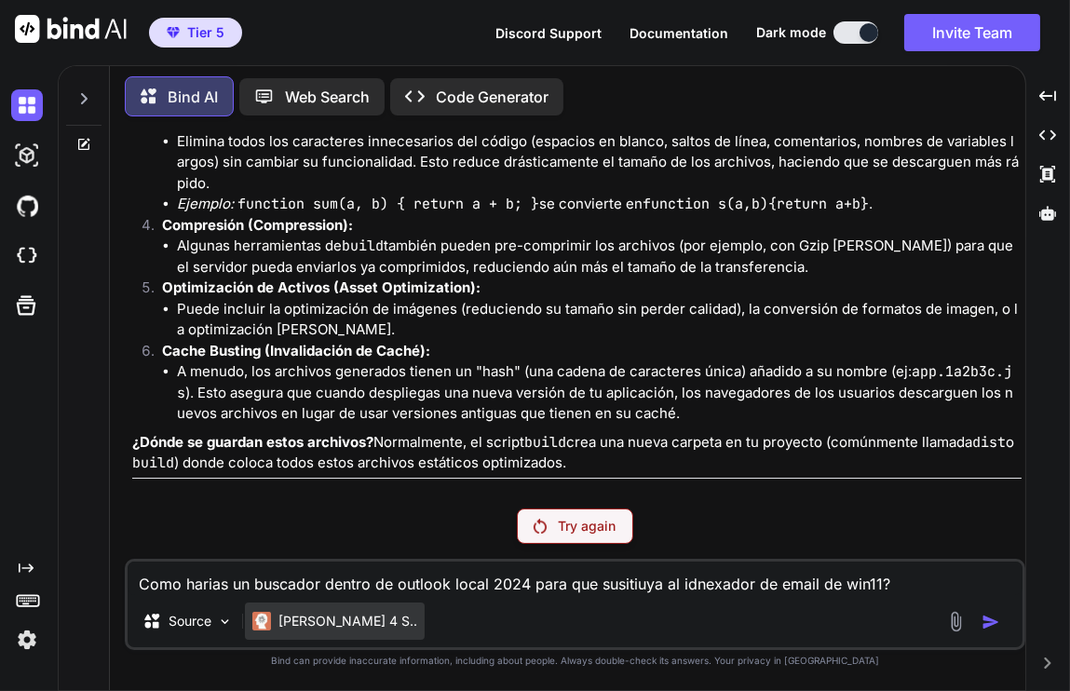
click at [317, 620] on p "Claude 4 S.." at bounding box center [347, 621] width 139 height 19
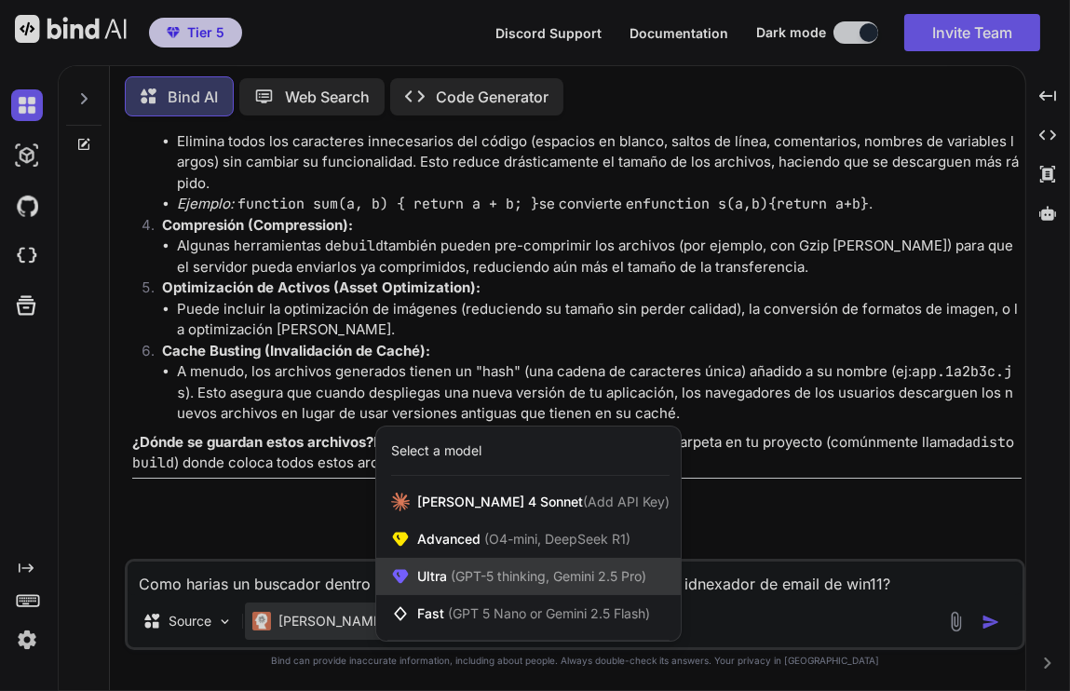
click at [504, 575] on span "(GPT-5 thinking, Gemini 2.5 Pro)" at bounding box center [546, 576] width 199 height 16
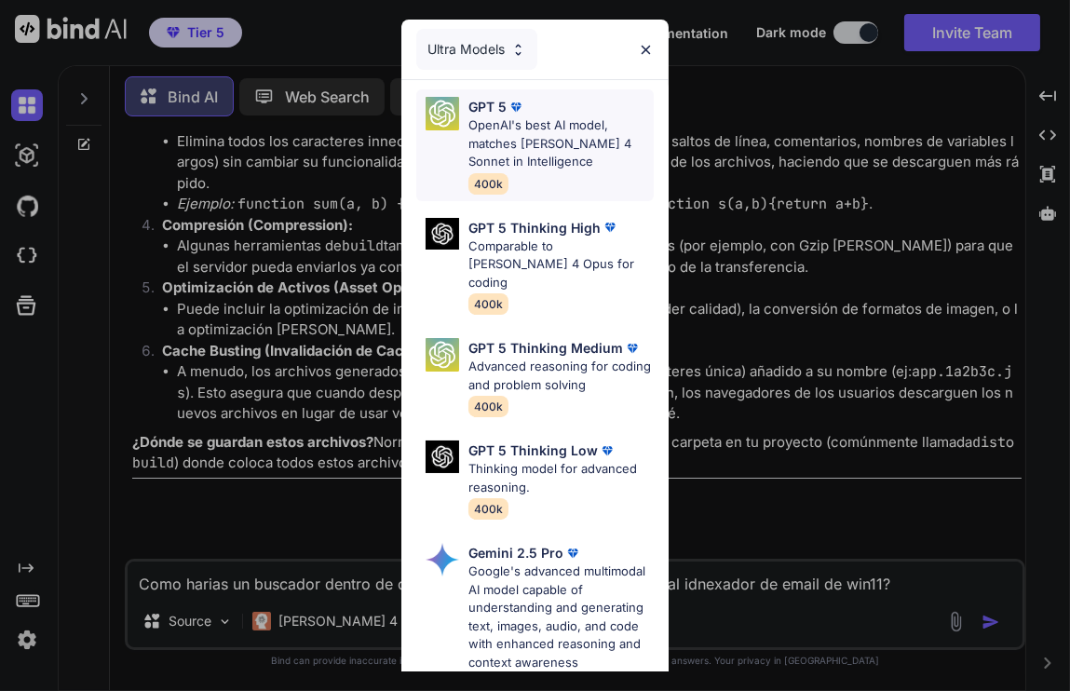
click at [552, 153] on p "OpenAI's best AI model, matches Claude 4 Sonnet in Intelligence" at bounding box center [560, 143] width 185 height 55
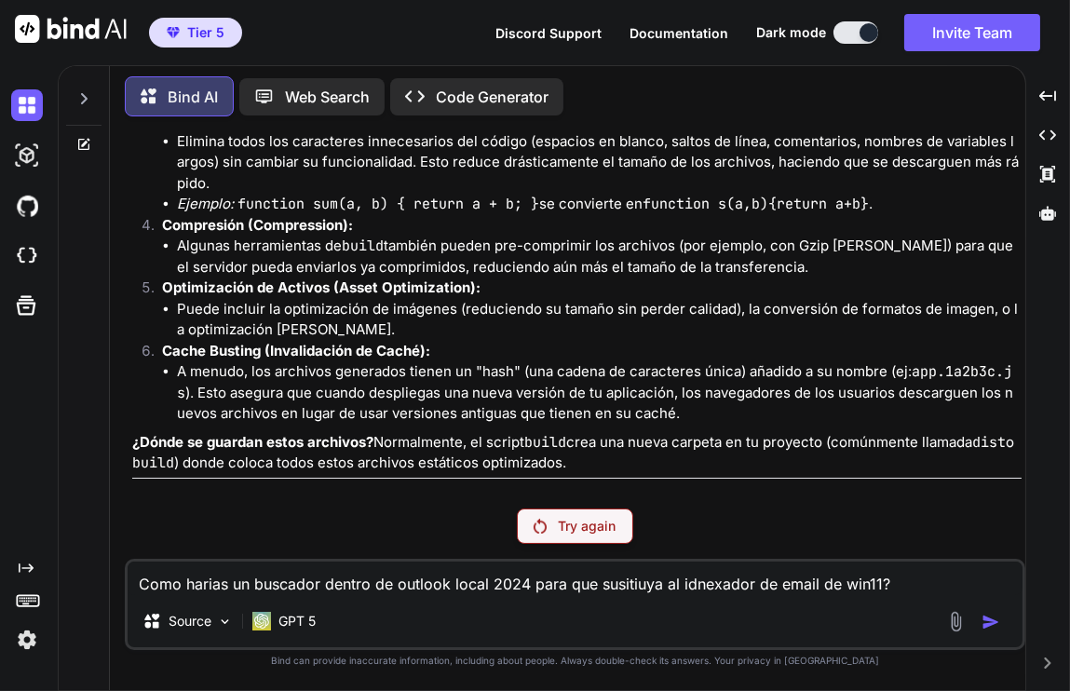
click at [404, 572] on textarea "Como harias un buscador dentro de outlook local 2024 para que susitiuya al idne…" at bounding box center [575, 578] width 895 height 34
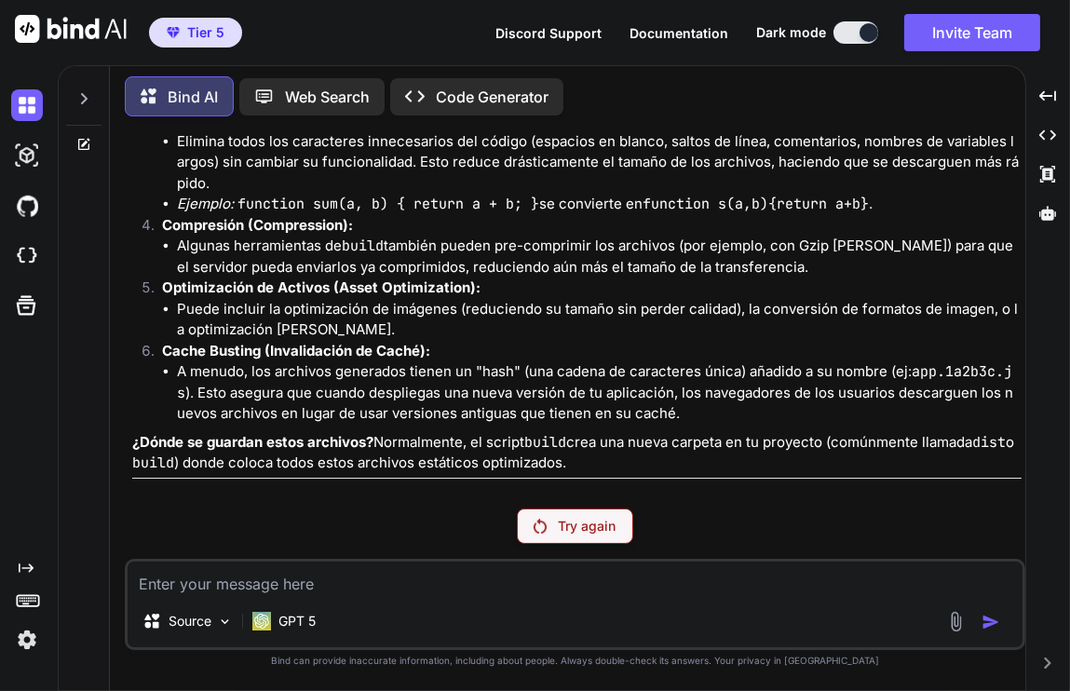
paste textarea "Como harias un buscador dentro de outlook local 2024 para que susitiuya al idne…"
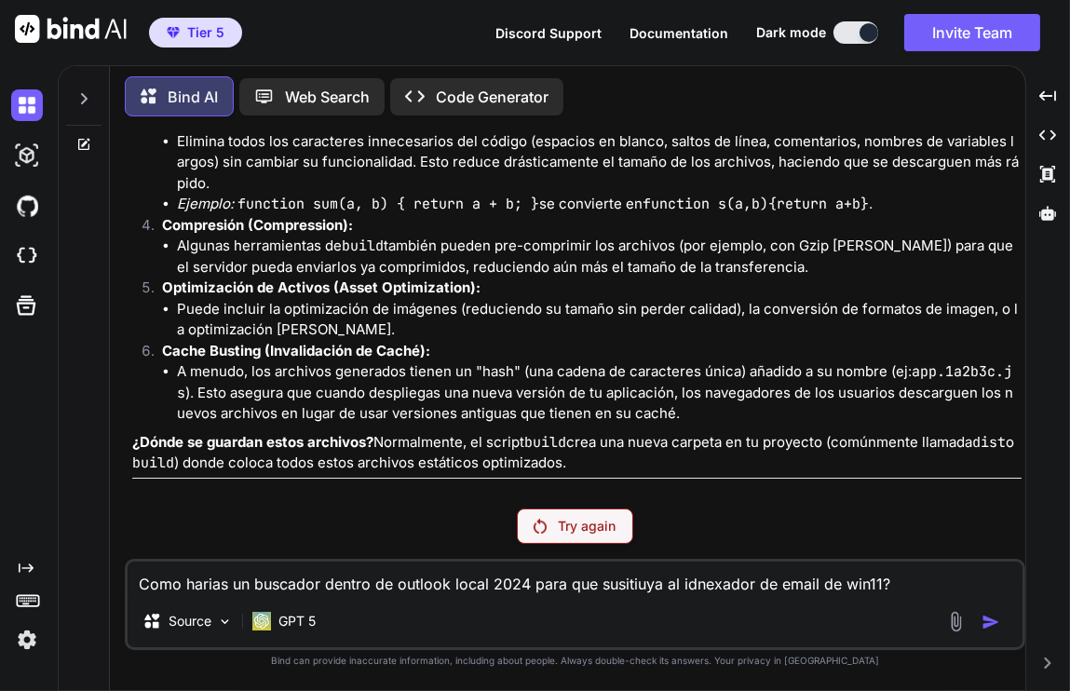
click at [961, 588] on textarea "Como harias un buscador dentro de outlook local 2024 para que susitiuya al idne…" at bounding box center [575, 578] width 895 height 34
click at [903, 586] on textarea "Como harias un buscador dentro de outlook local 2024 para que susitiuya al idne…" at bounding box center [575, 578] width 895 height 34
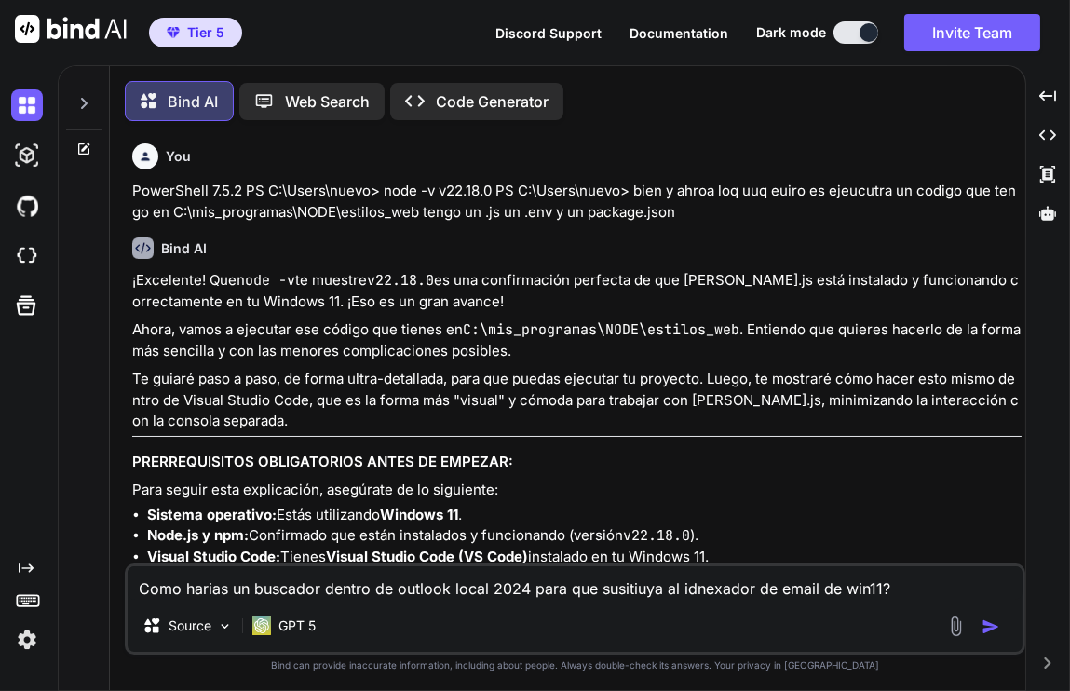
scroll to position [8, 0]
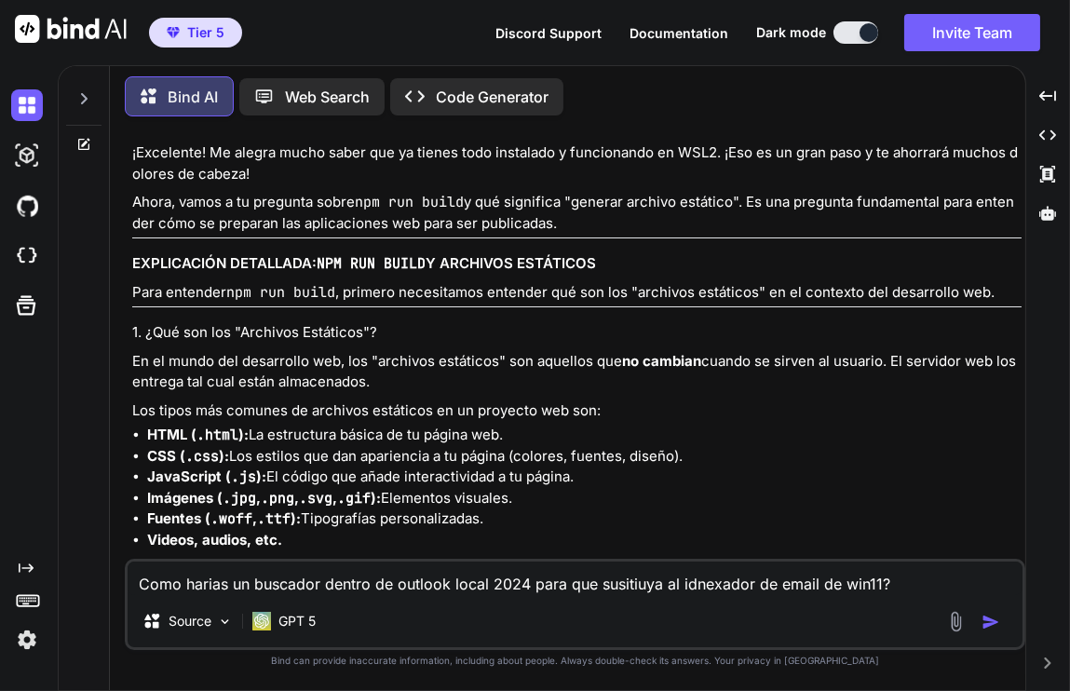
click at [992, 621] on img "button" at bounding box center [990, 622] width 19 height 19
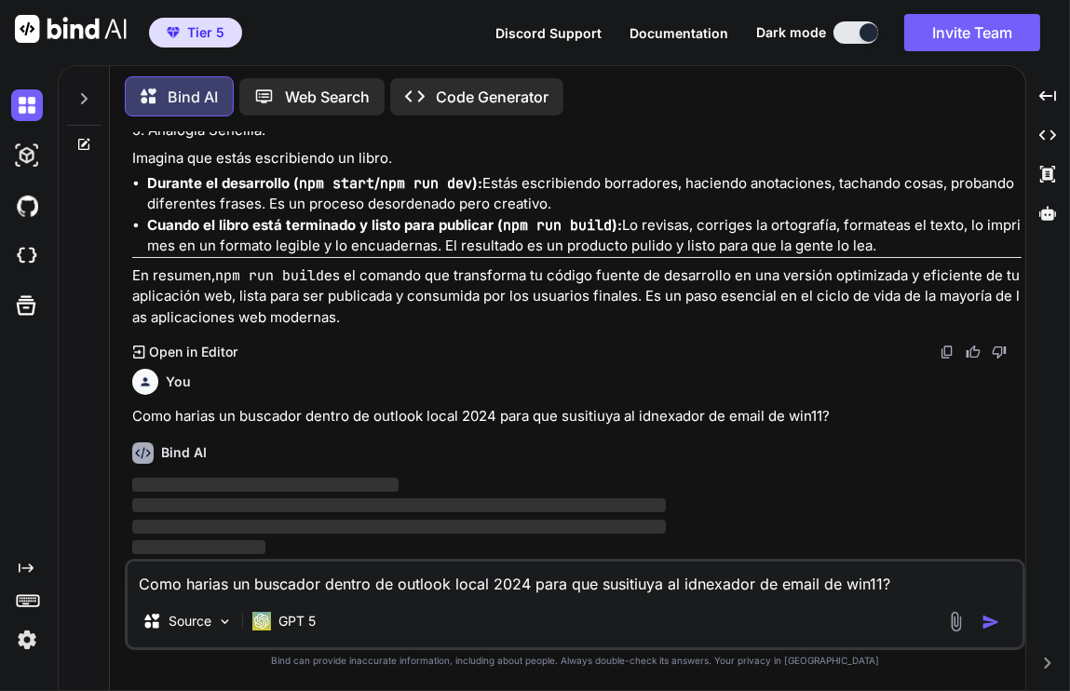
scroll to position [12793, 0]
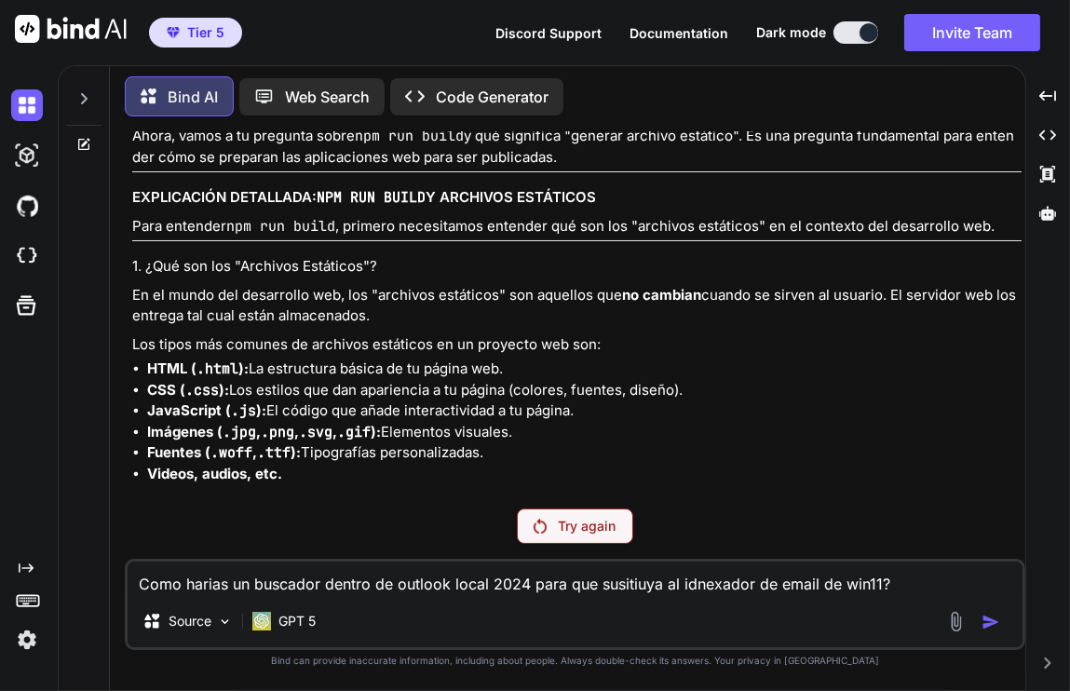
click at [555, 520] on div "Try again" at bounding box center [575, 525] width 116 height 35
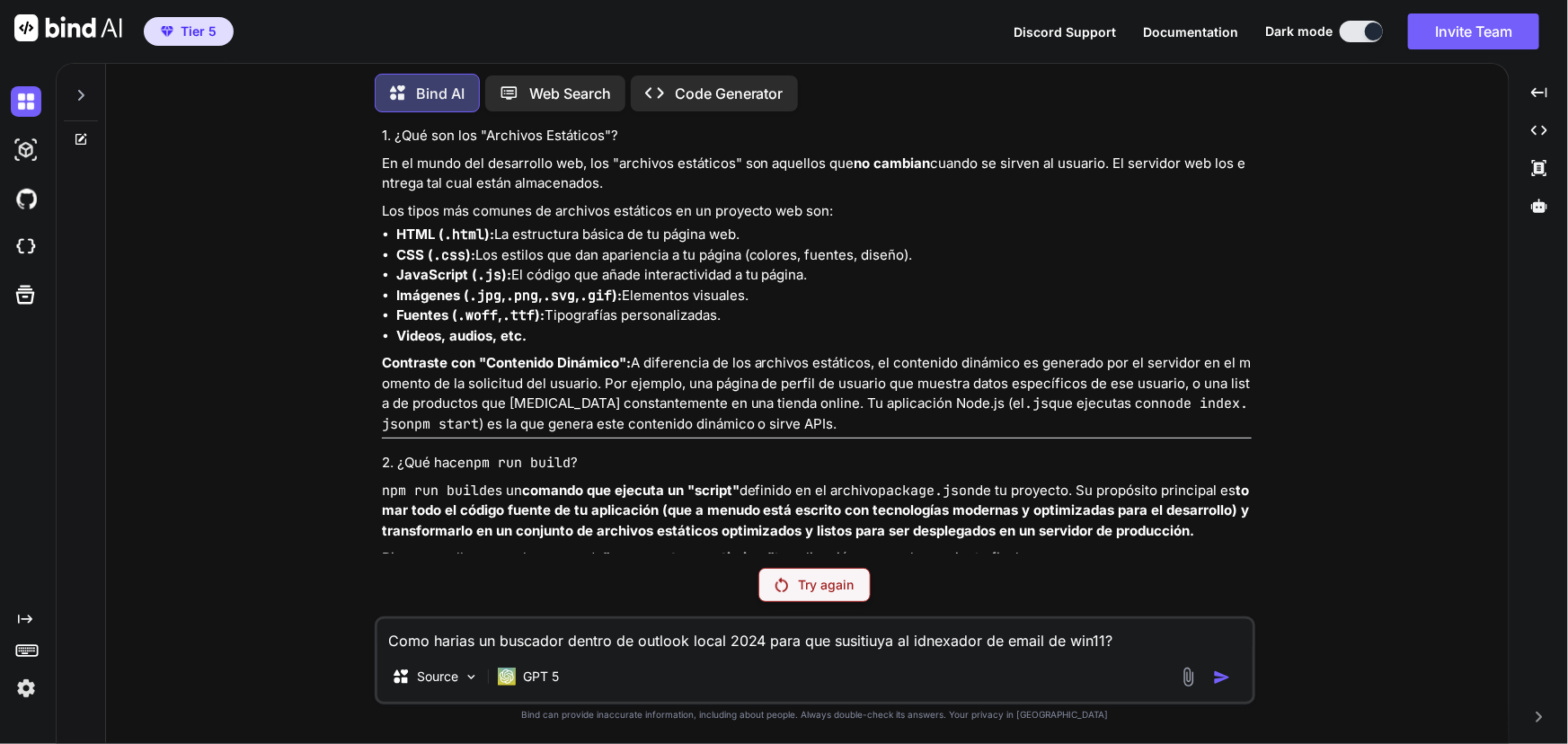
scroll to position [12202, 0]
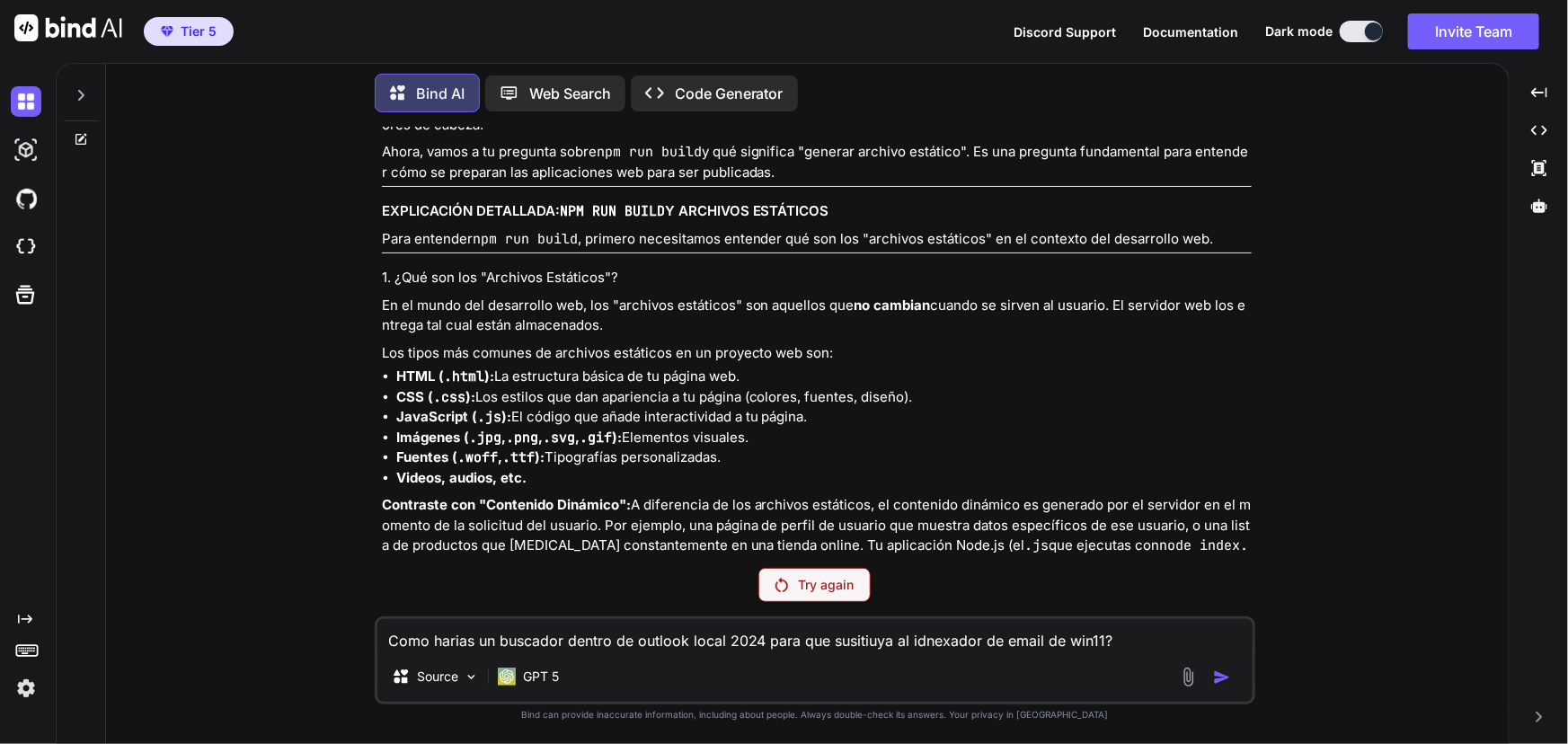
click at [24, 666] on img at bounding box center [26, 688] width 31 height 31
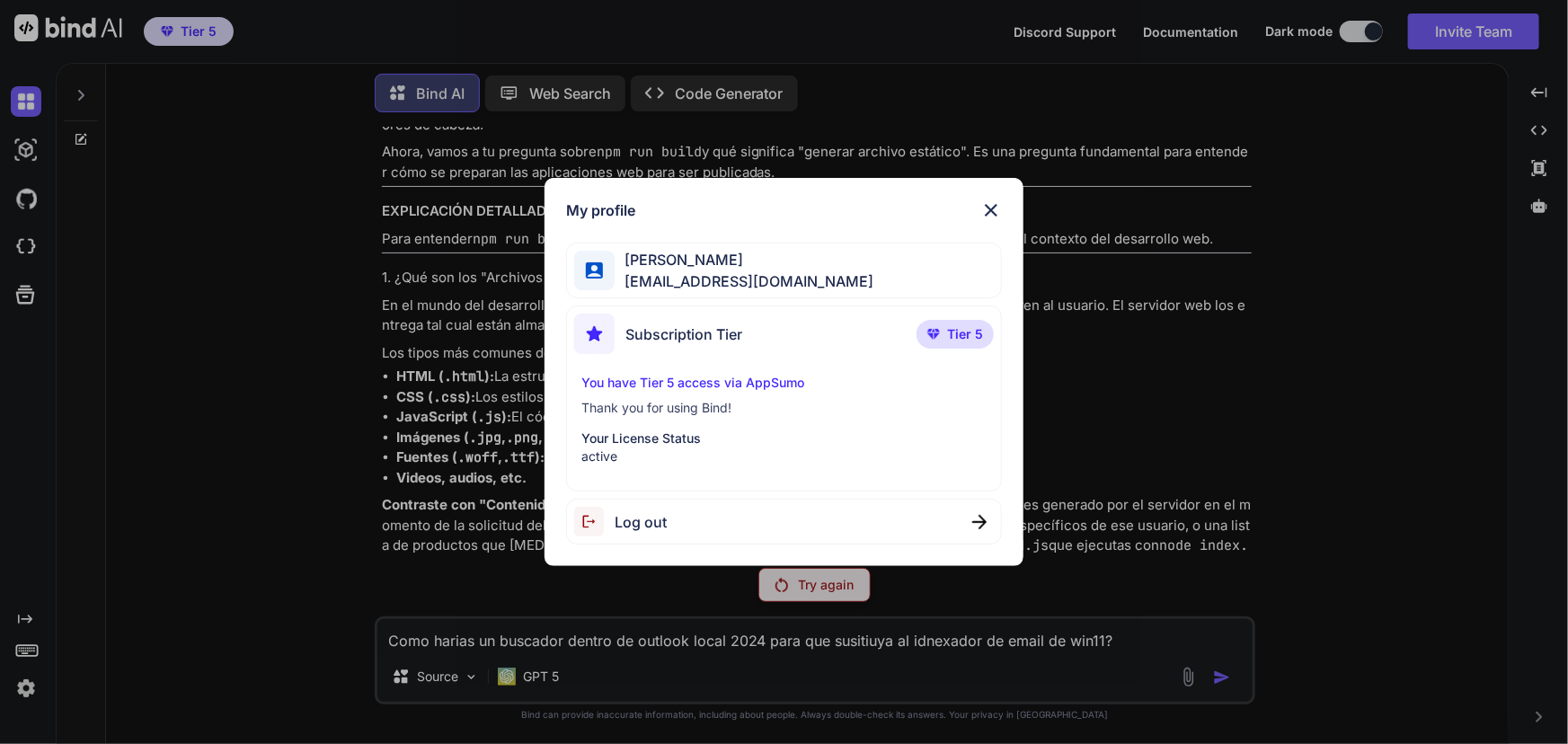
click at [705, 528] on div "Log out" at bounding box center [784, 521] width 436 height 45
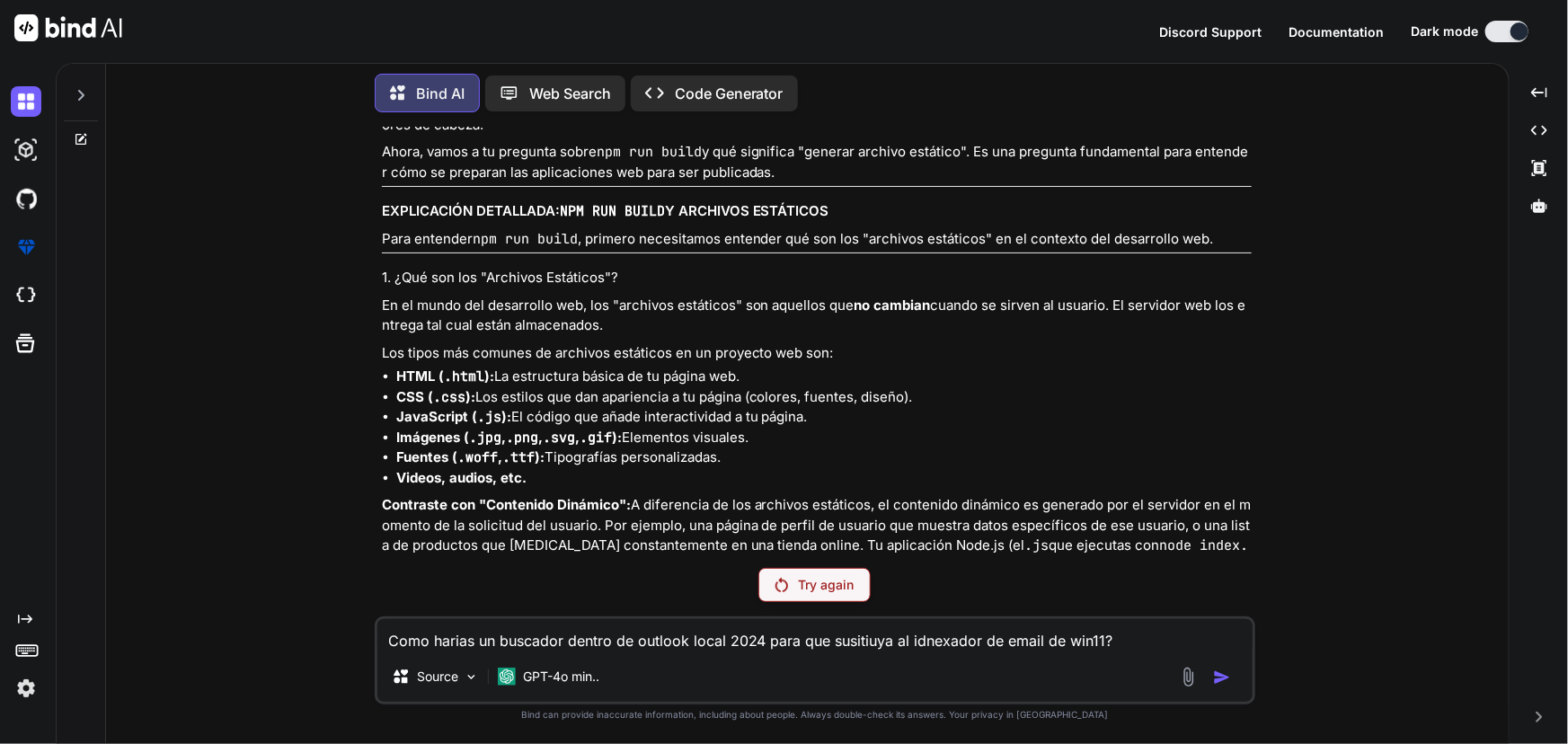
type textarea "x"
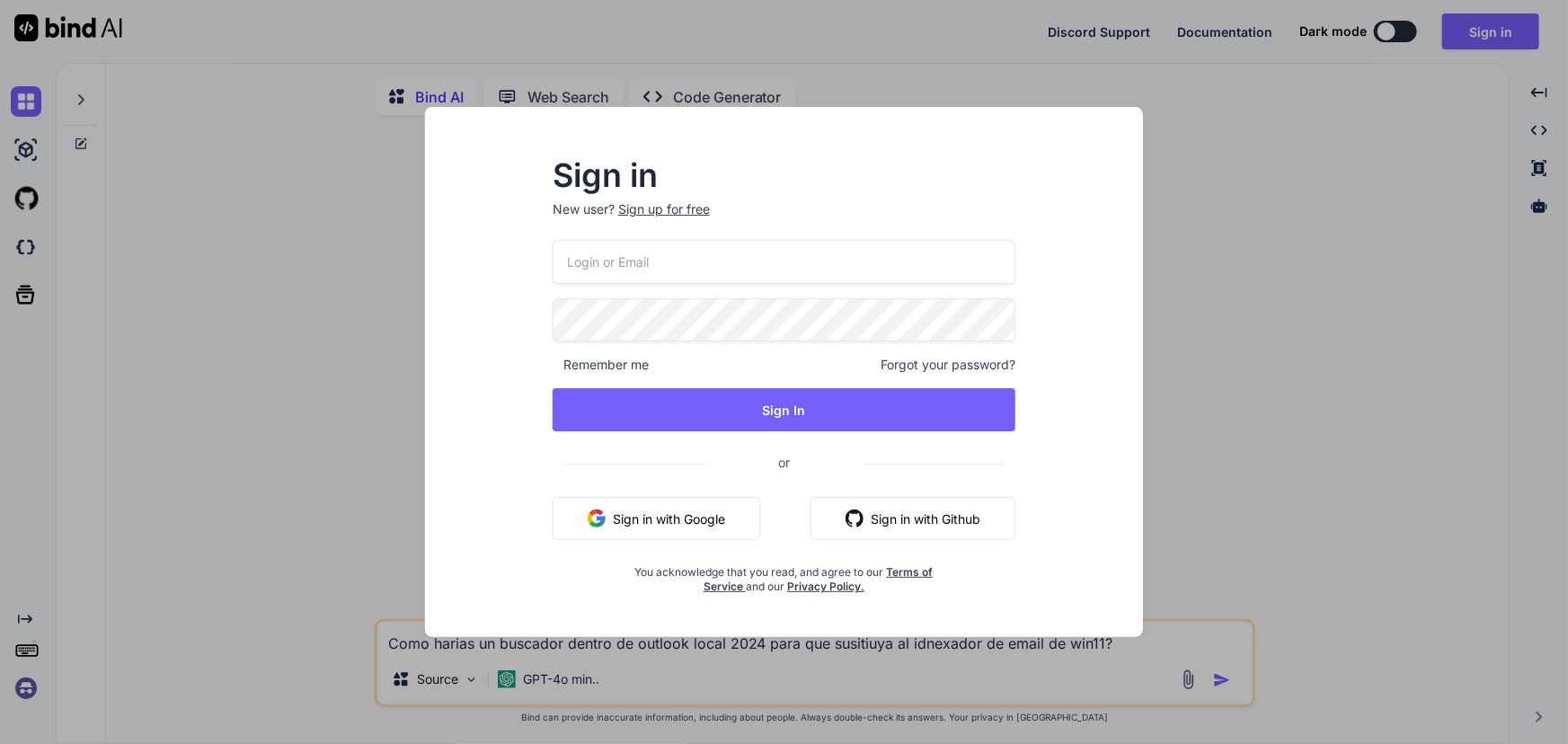
type textarea "x"
click at [190, 496] on div "Sign in New user? Sign up for free Remember me Forgot your password? Sign In or…" at bounding box center [784, 372] width 1568 height 744
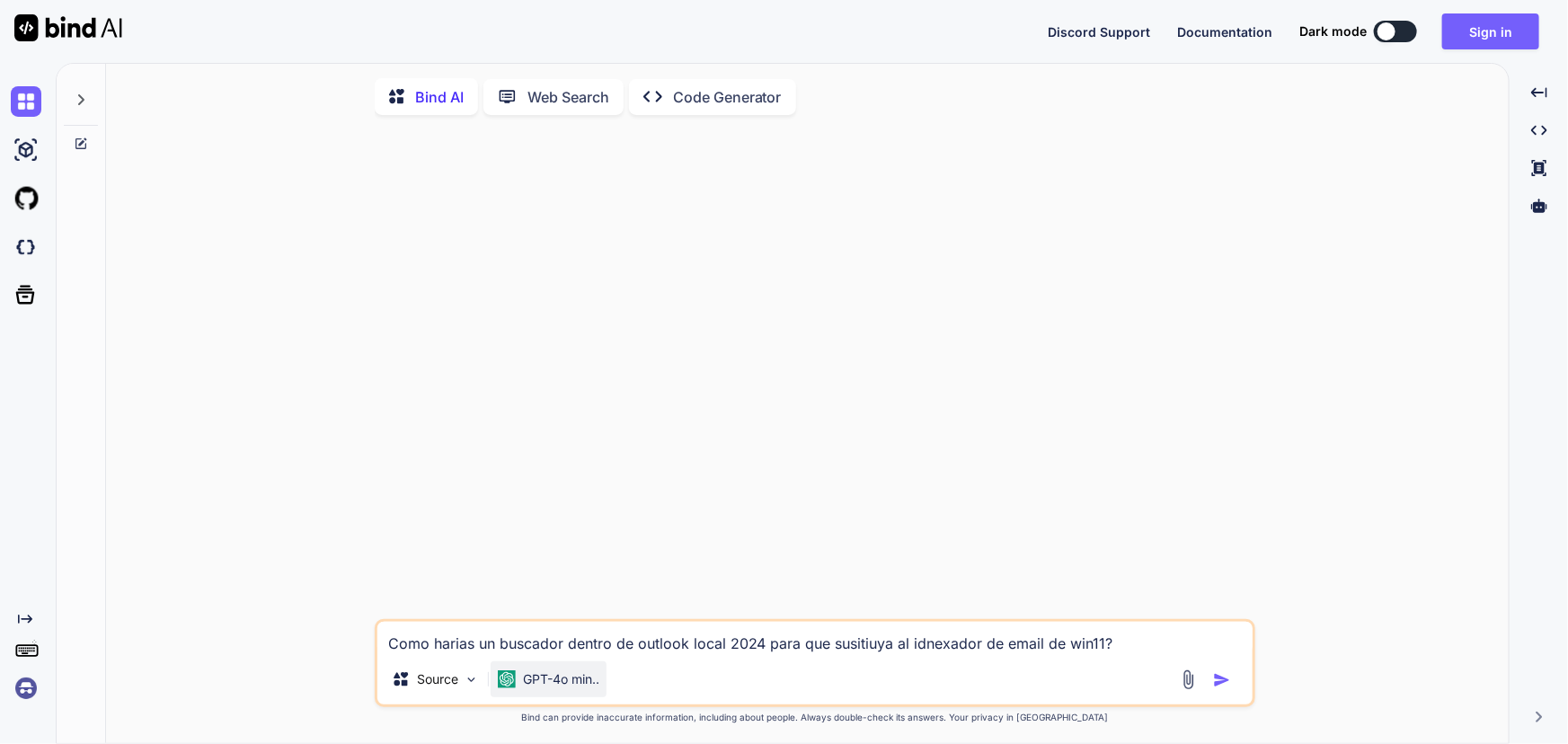
click at [558, 674] on div "GPT-4o min.." at bounding box center [548, 678] width 116 height 36
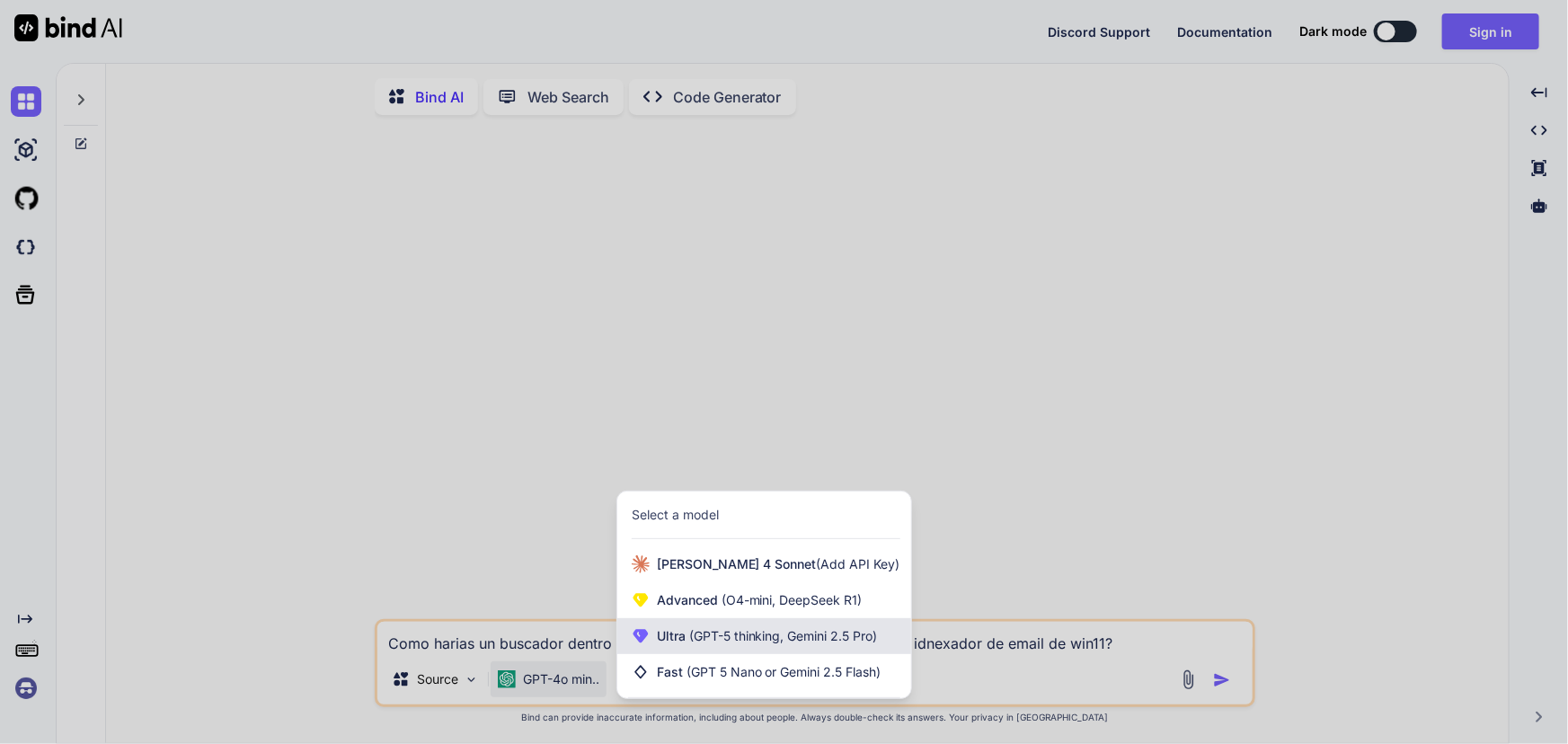
click at [840, 649] on div "Ultra (GPT-5 thinking, Gemini 2.5 Pro)" at bounding box center [764, 636] width 293 height 36
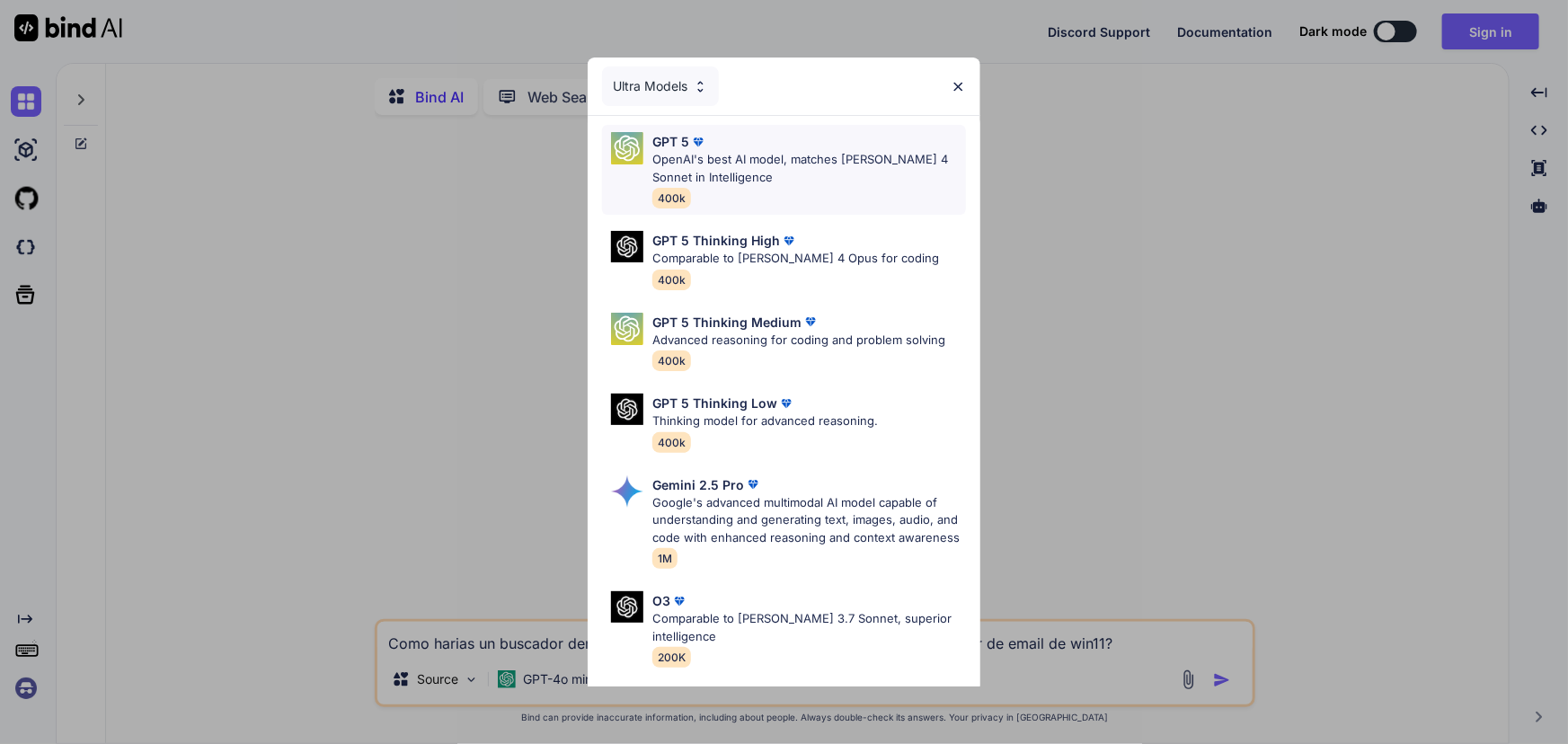
click at [790, 169] on p "OpenAI's best AI model, matches Claude 4 Sonnet in Intelligence" at bounding box center [809, 168] width 313 height 35
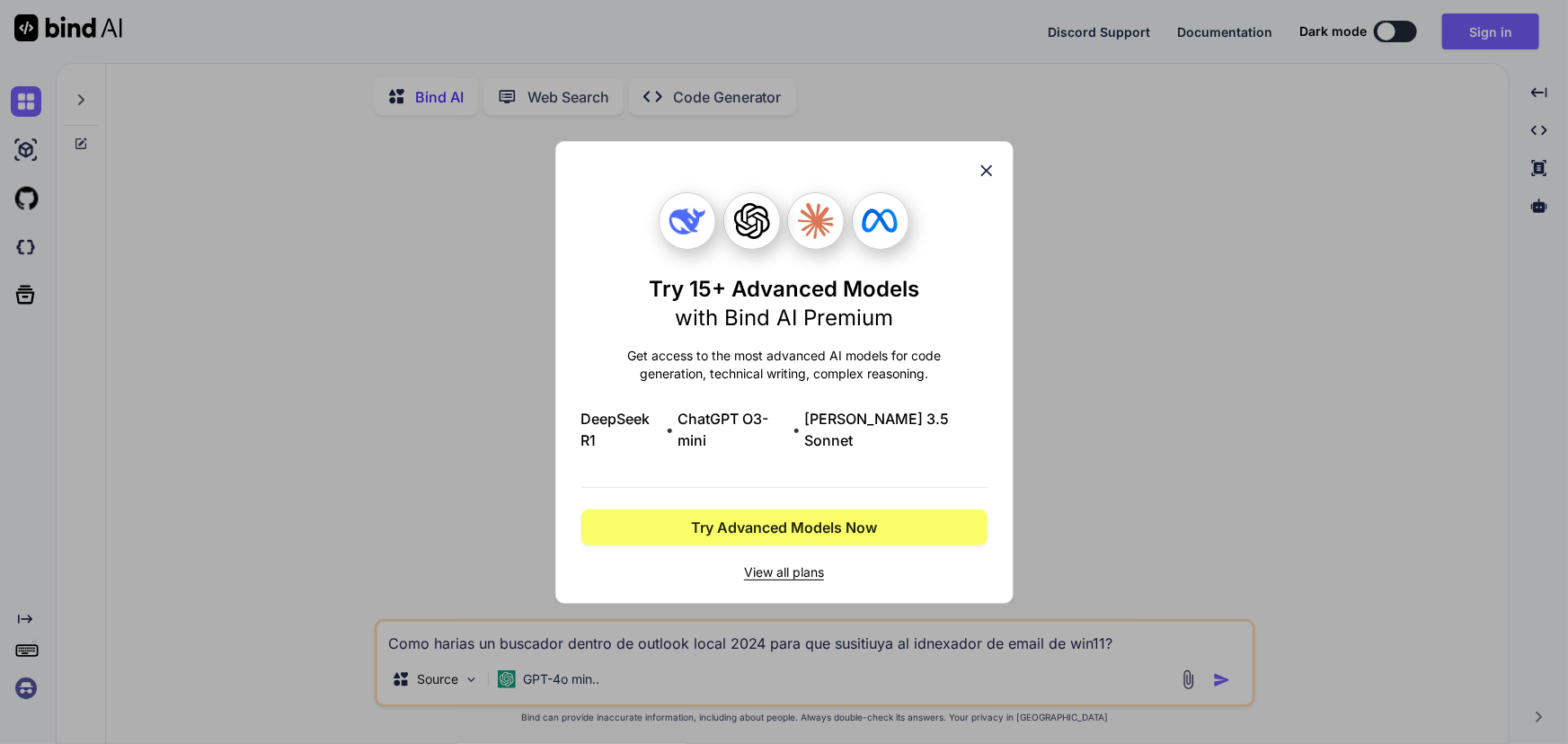
click at [1002, 175] on div "Try 15+ Advanced Models with Bind AI Premium Get access to the most advanced AI…" at bounding box center [784, 372] width 458 height 463
click at [986, 180] on icon at bounding box center [986, 171] width 19 height 19
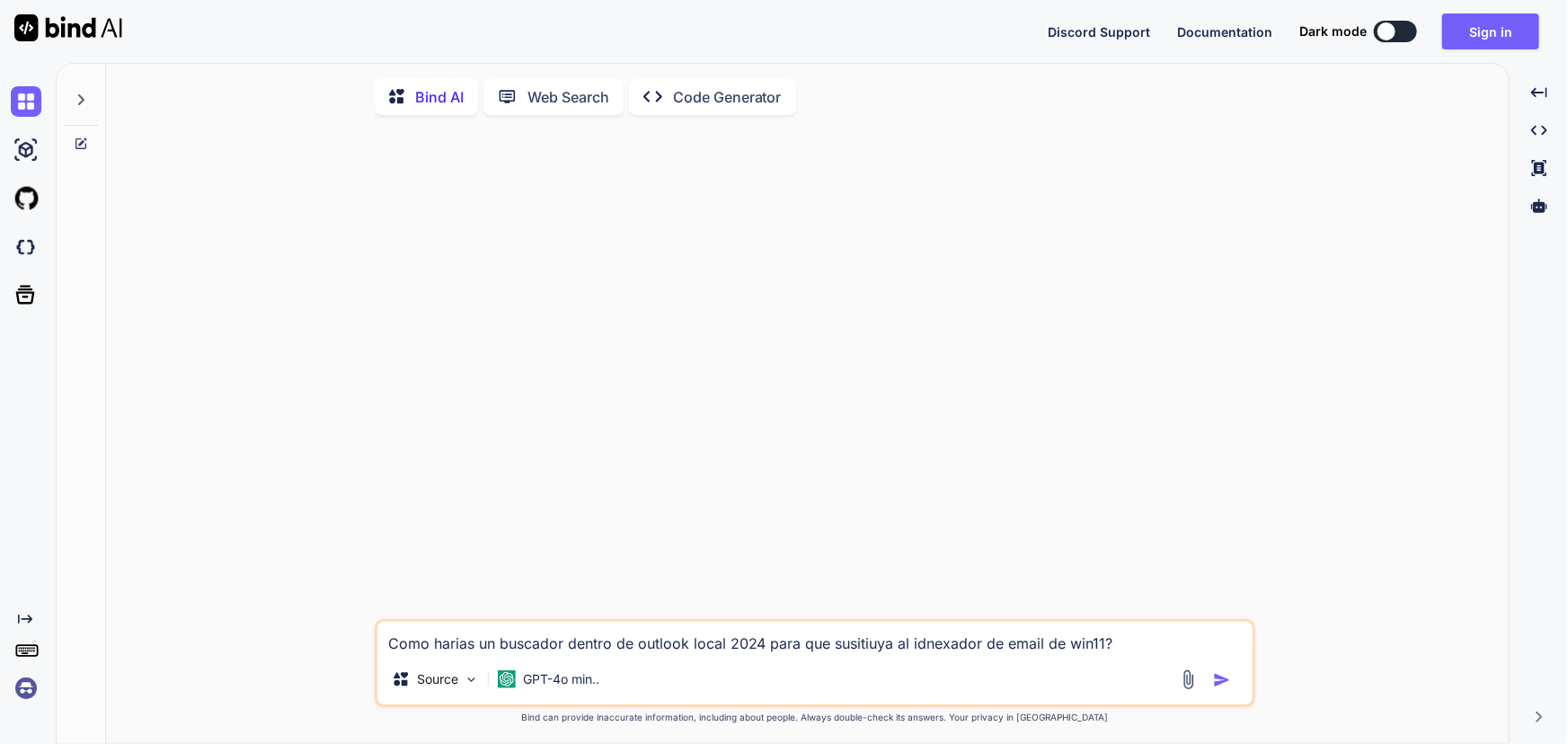
click at [1284, 528] on div "Como harias un buscador dentro de outlook local 2024 para que susitiuya al idne…" at bounding box center [814, 437] width 1389 height 617
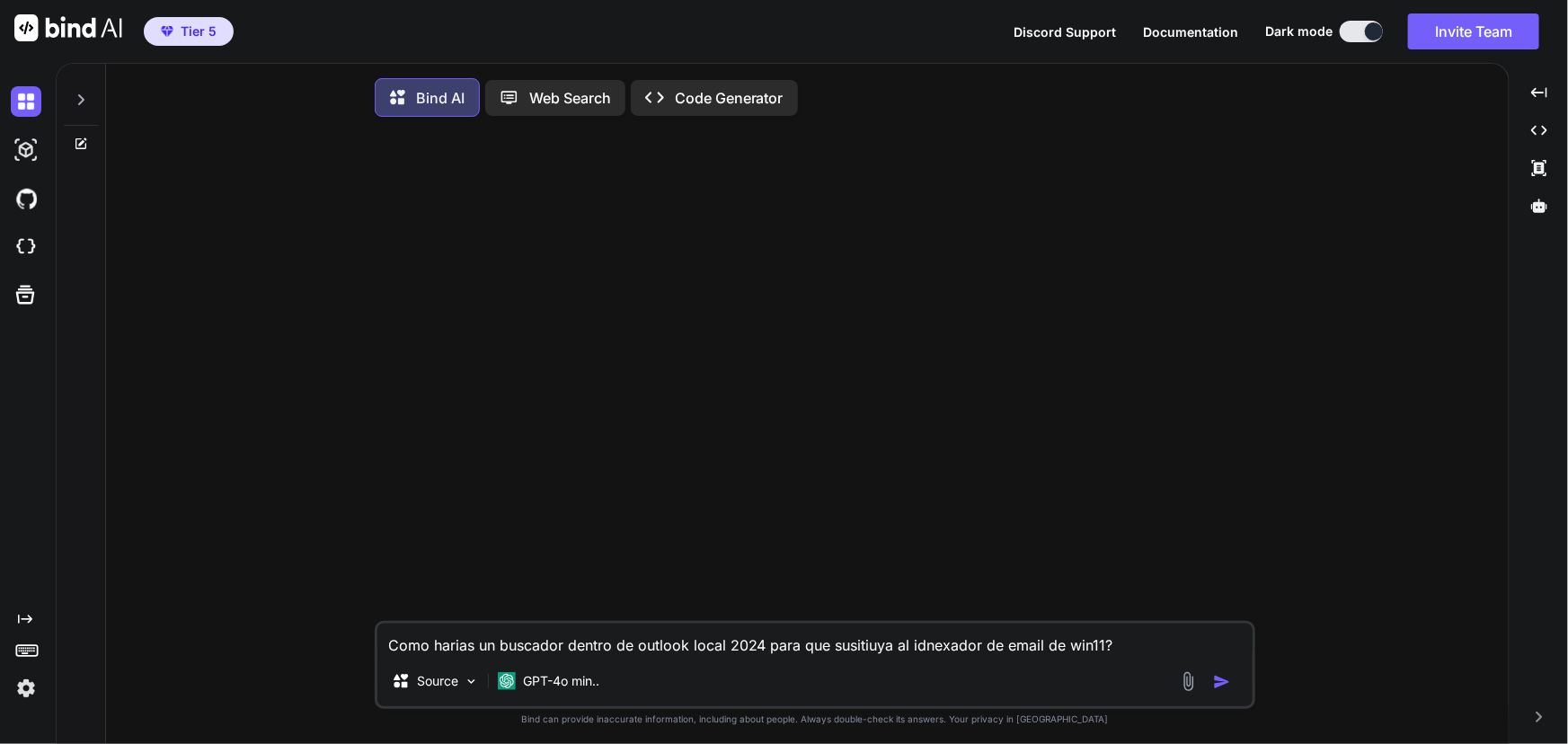
click at [617, 655] on textarea "Como harias un buscador dentro de outlook local 2024 para que susitiuya al idne…" at bounding box center [814, 640] width 875 height 33
click at [571, 686] on p "GPT-4o min.." at bounding box center [561, 680] width 76 height 18
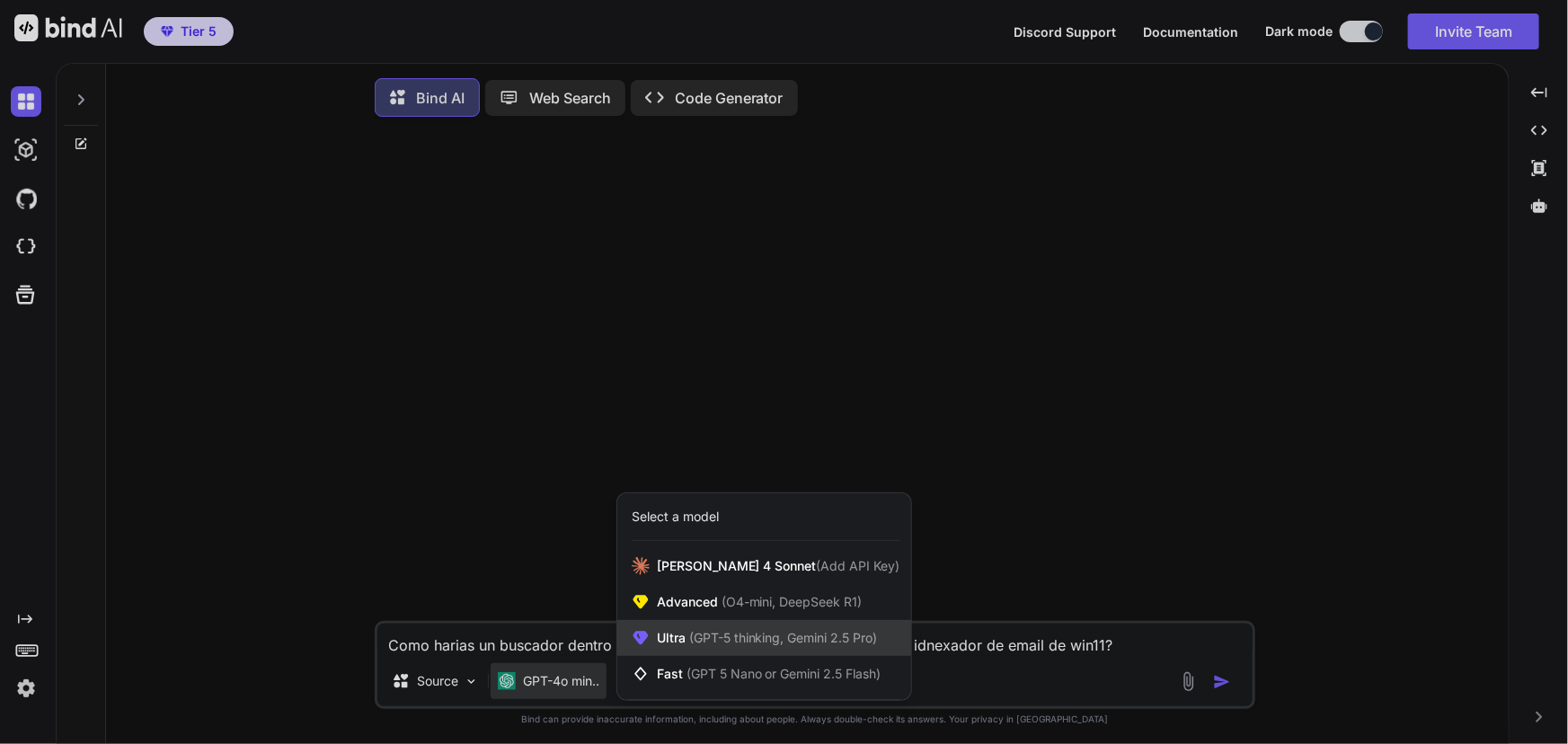
click at [784, 646] on span "(GPT-5 thinking, Gemini 2.5 Pro)" at bounding box center [781, 638] width 192 height 15
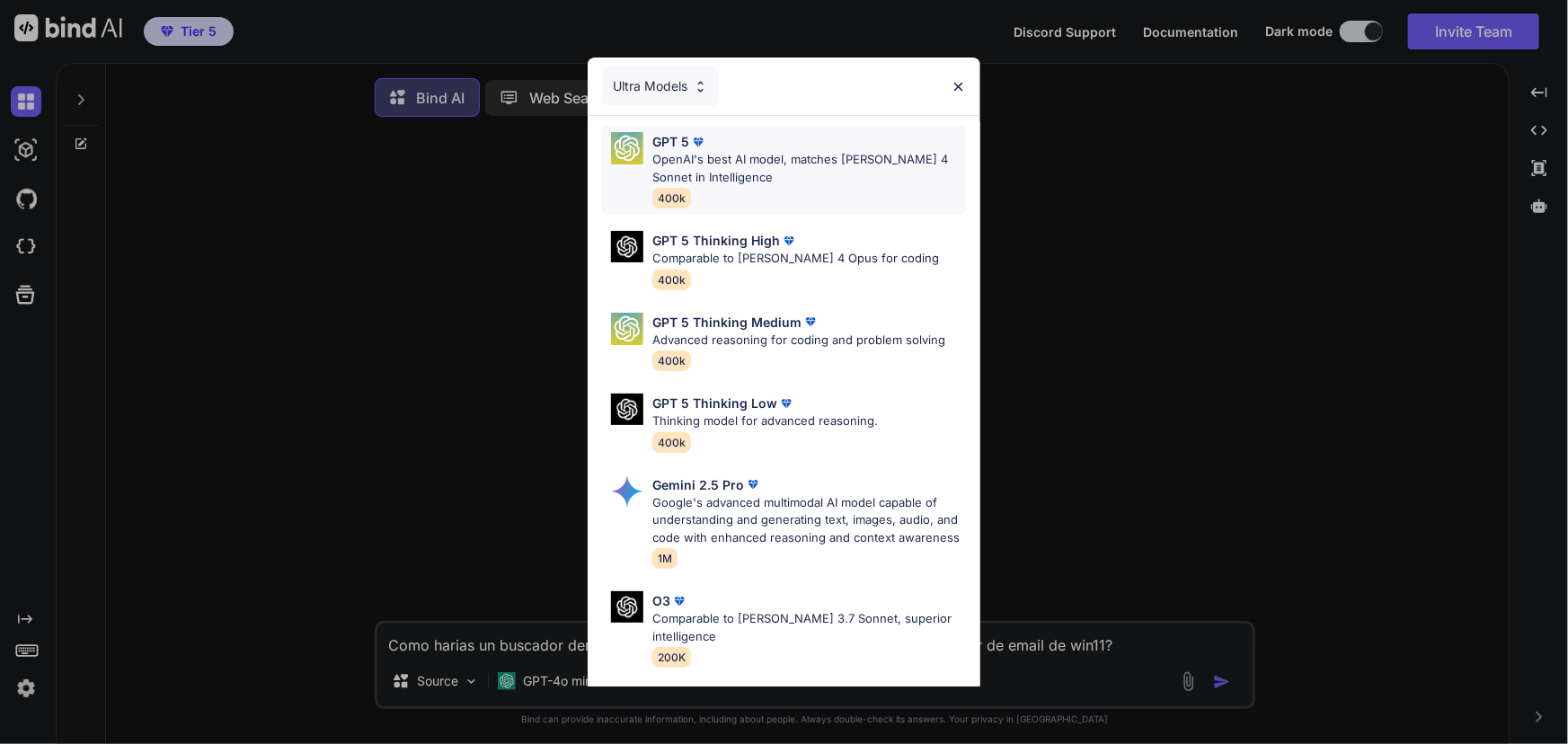
click at [689, 161] on p "OpenAI's best AI model, matches Claude 4 Sonnet in Intelligence" at bounding box center [809, 168] width 313 height 35
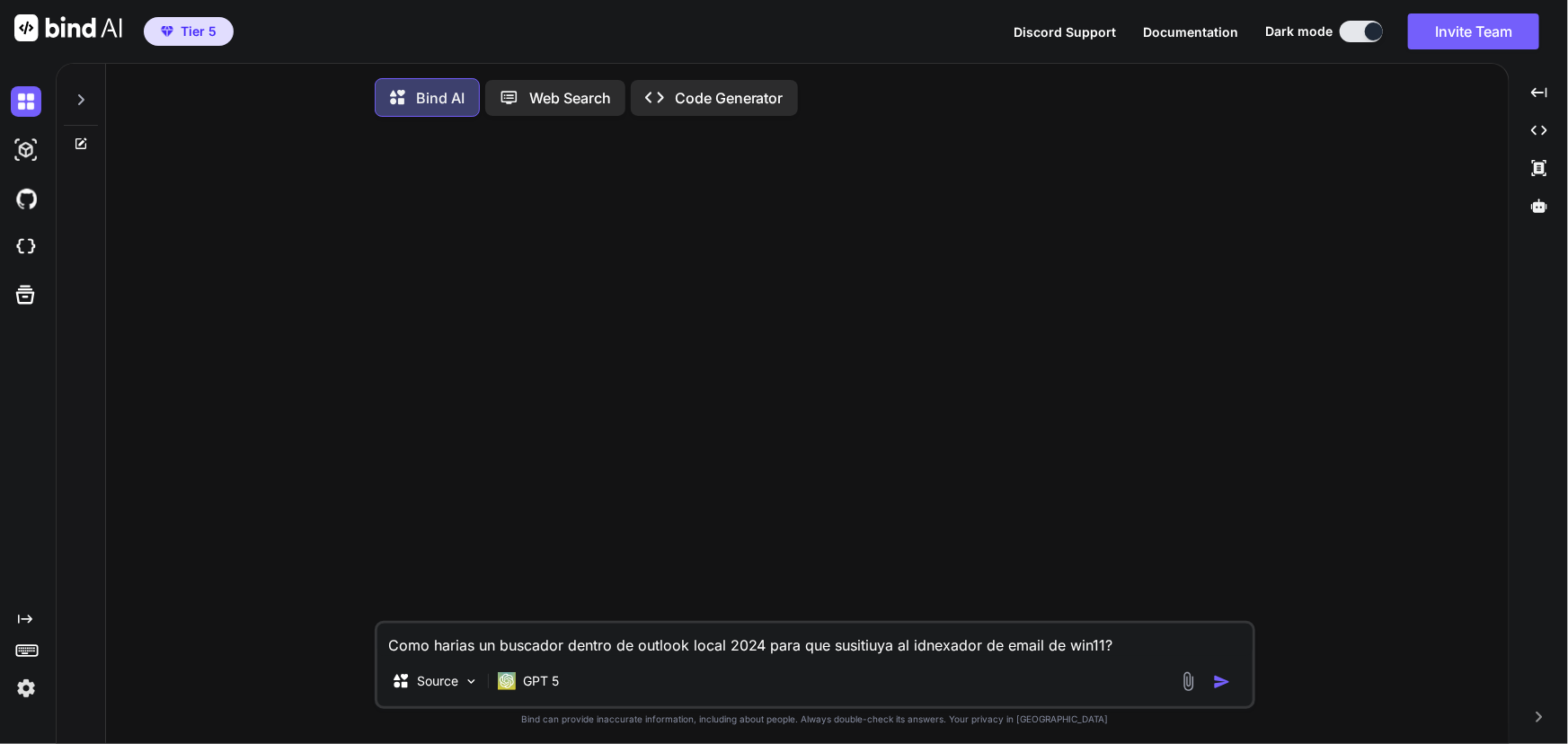
click at [1216, 691] on img "button" at bounding box center [1222, 681] width 18 height 18
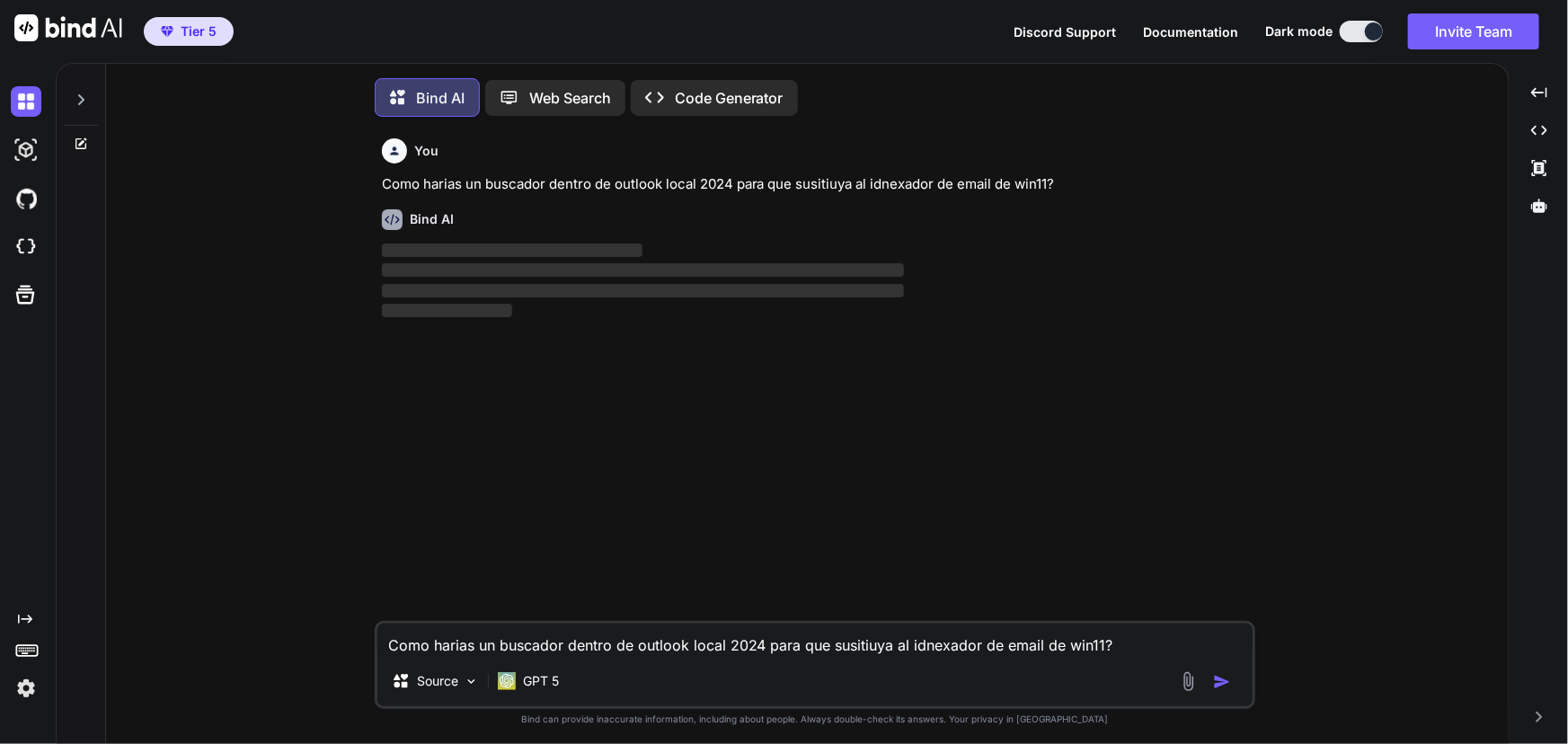
scroll to position [8, 0]
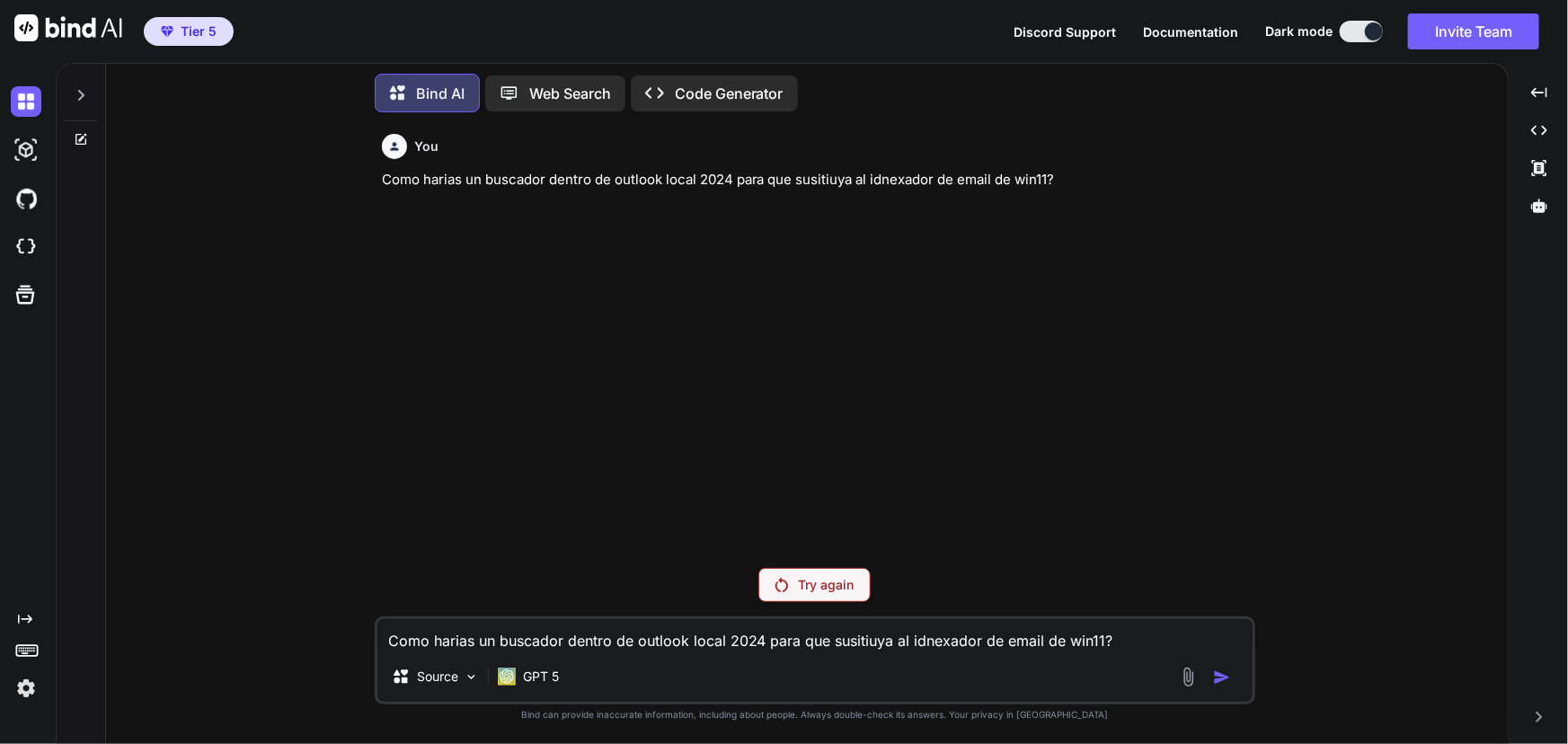
click at [843, 590] on p "Try again" at bounding box center [827, 585] width 56 height 18
click at [523, 683] on p "GPT 5" at bounding box center [540, 676] width 36 height 18
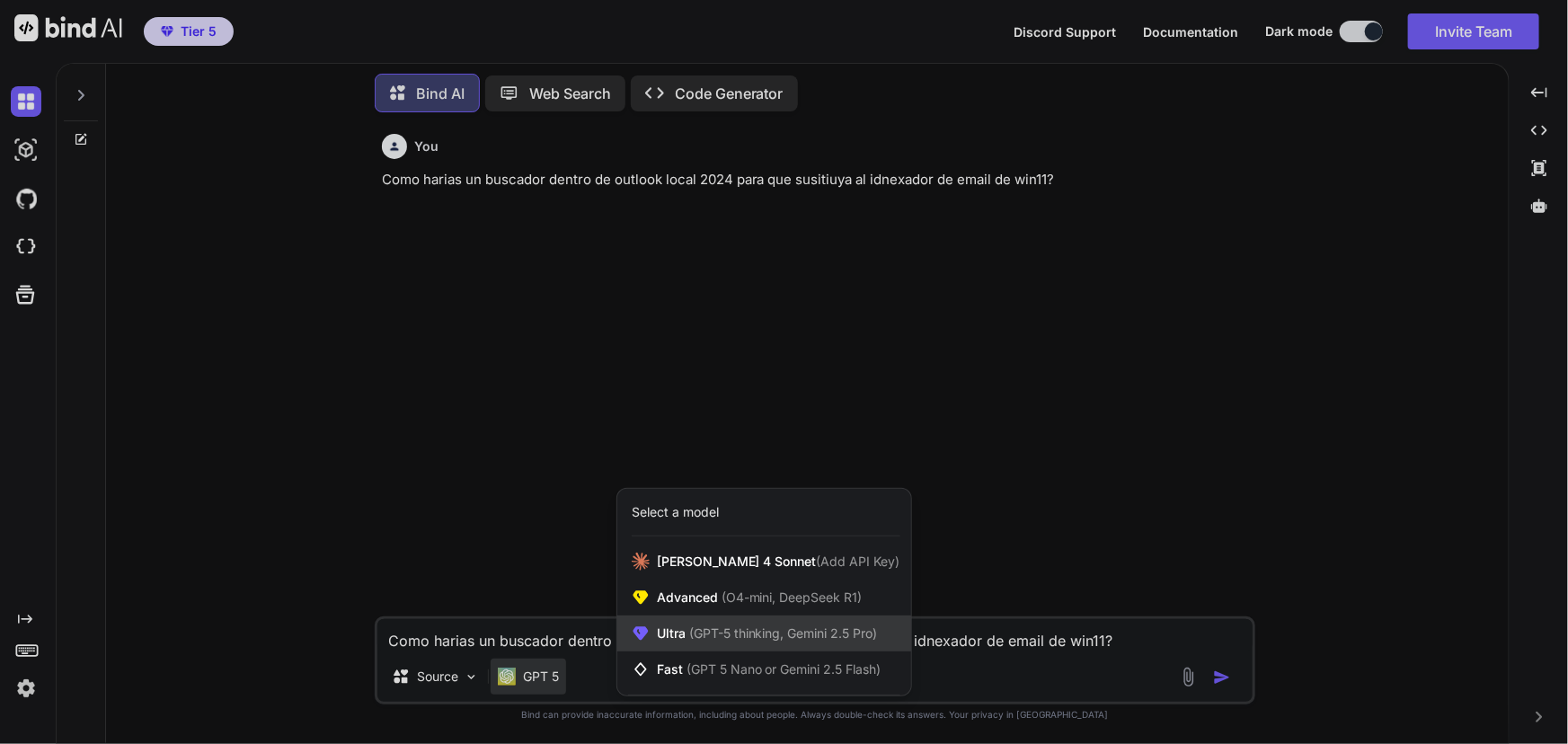
click at [734, 646] on div "Ultra (GPT-5 thinking, Gemini 2.5 Pro)" at bounding box center [764, 633] width 293 height 36
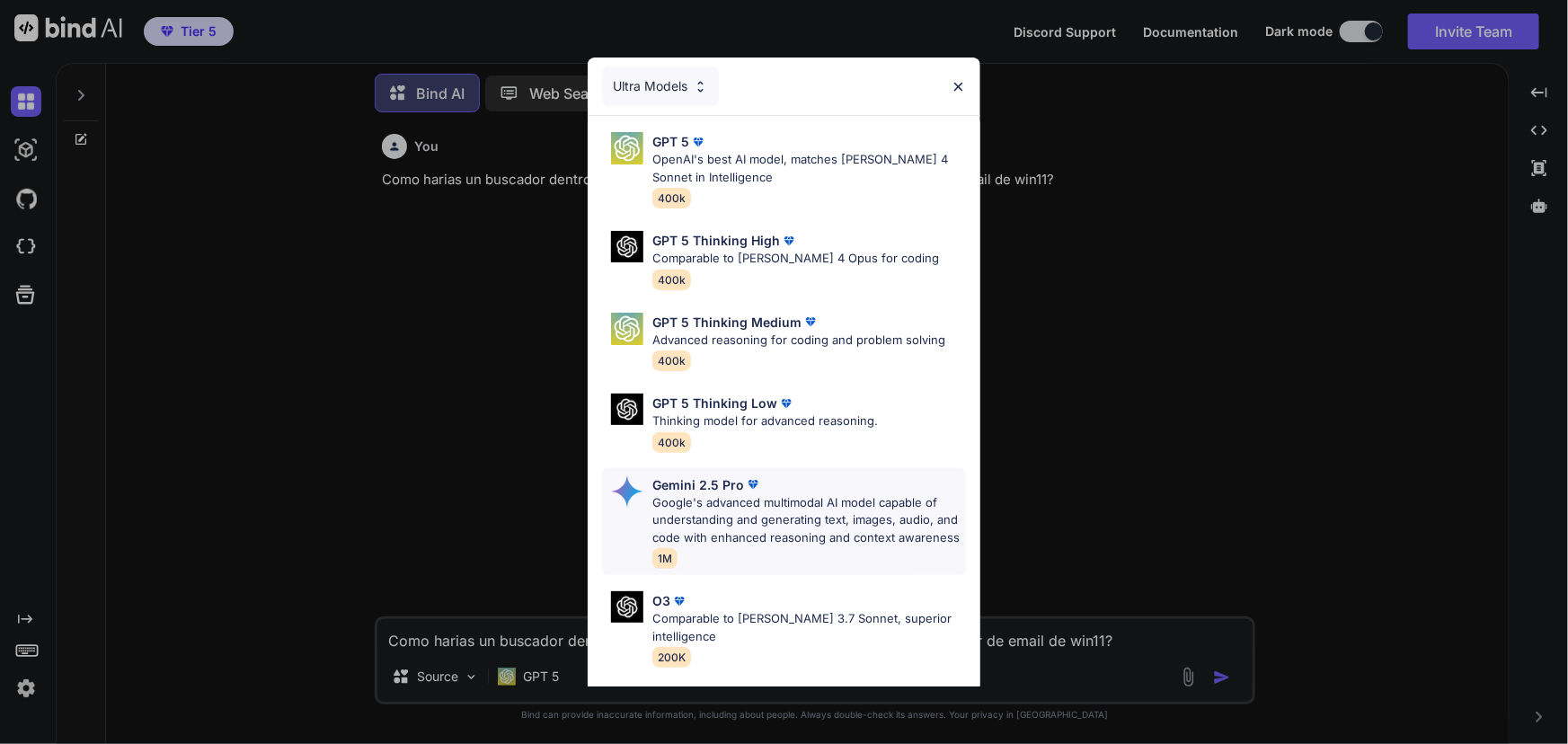
scroll to position [81, 0]
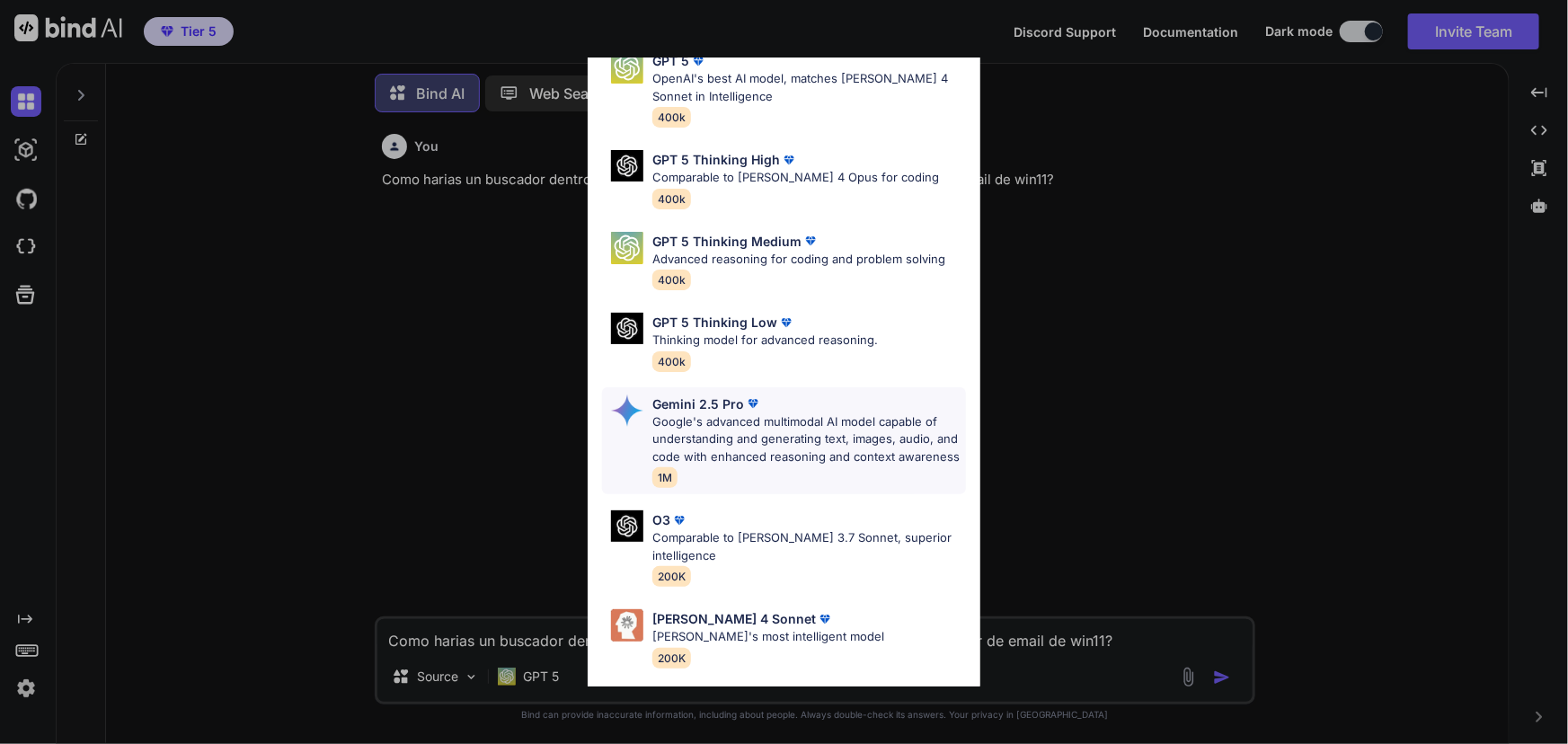
click at [761, 432] on p "Google's advanced multimodal AI model capable of understanding and generating t…" at bounding box center [809, 439] width 313 height 53
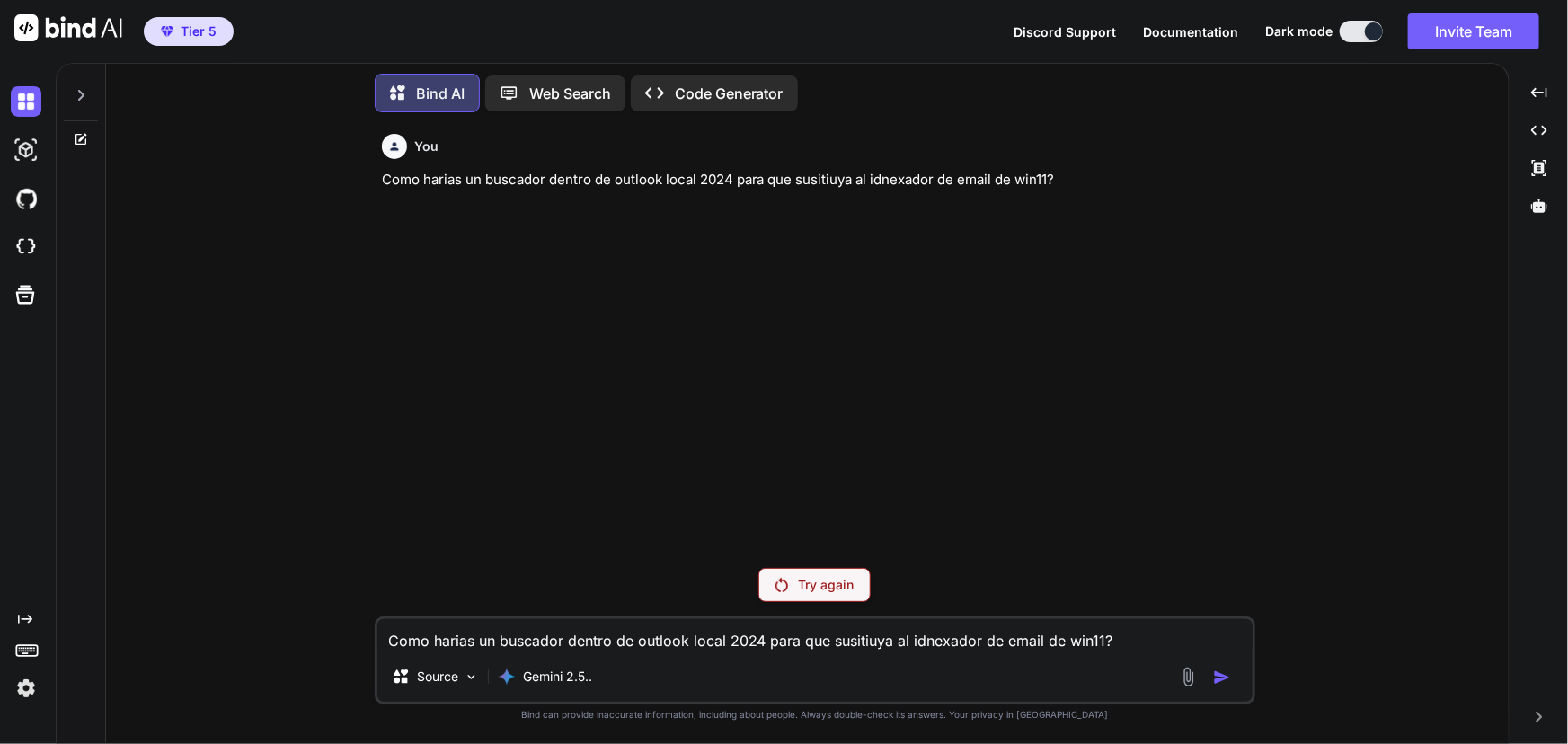
click at [648, 647] on textarea "Como harias un buscador dentro de outlook local 2024 para que susitiuya al idne…" at bounding box center [814, 636] width 875 height 33
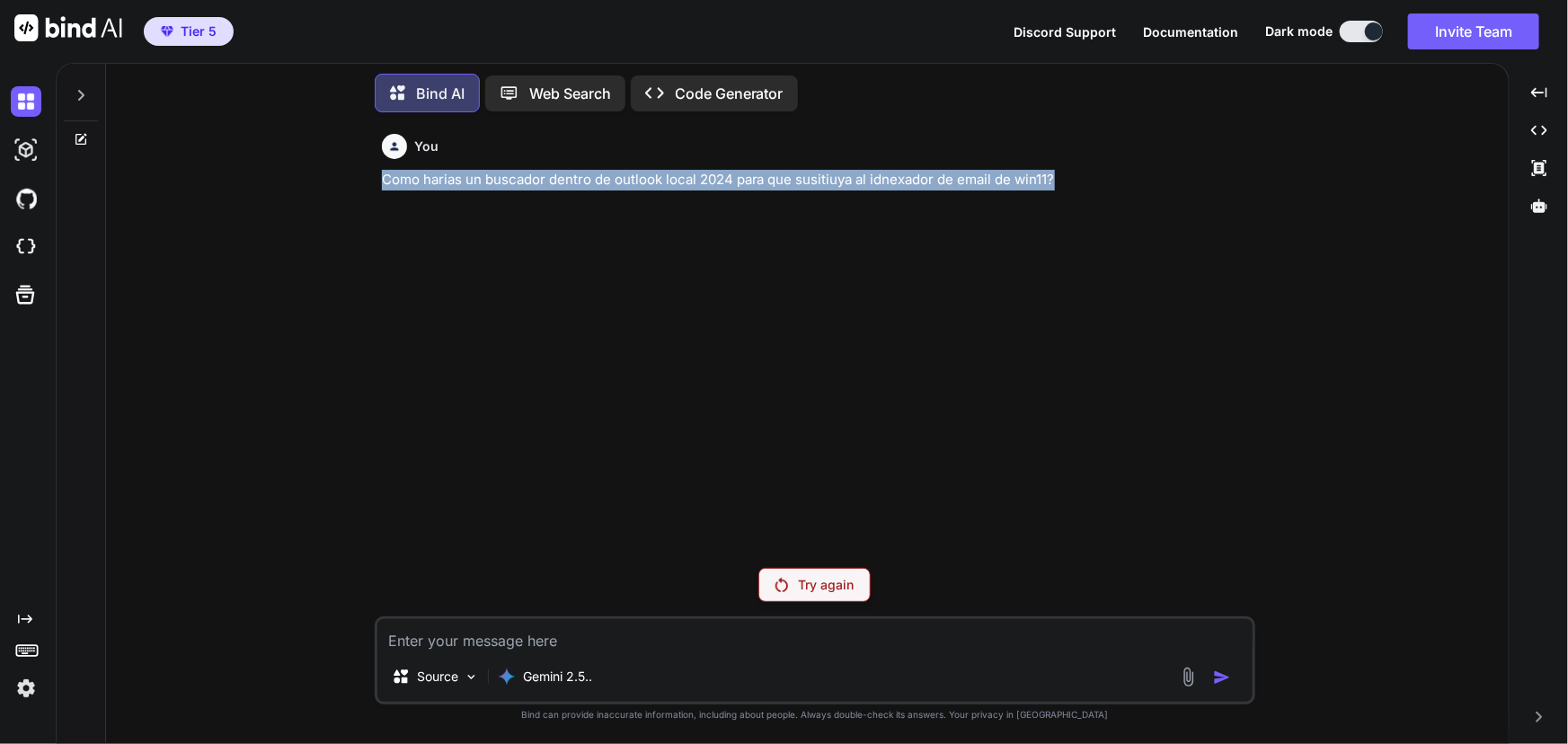
drag, startPoint x: 1117, startPoint y: 179, endPoint x: 344, endPoint y: 189, distance: 773.1
click at [344, 189] on div "You Como harias un buscador dentro de outlook local 2024 para que susitiuya al …" at bounding box center [814, 434] width 1389 height 617
copy p "Como harias un buscador dentro de outlook local 2024 para que susitiuya al idne…"
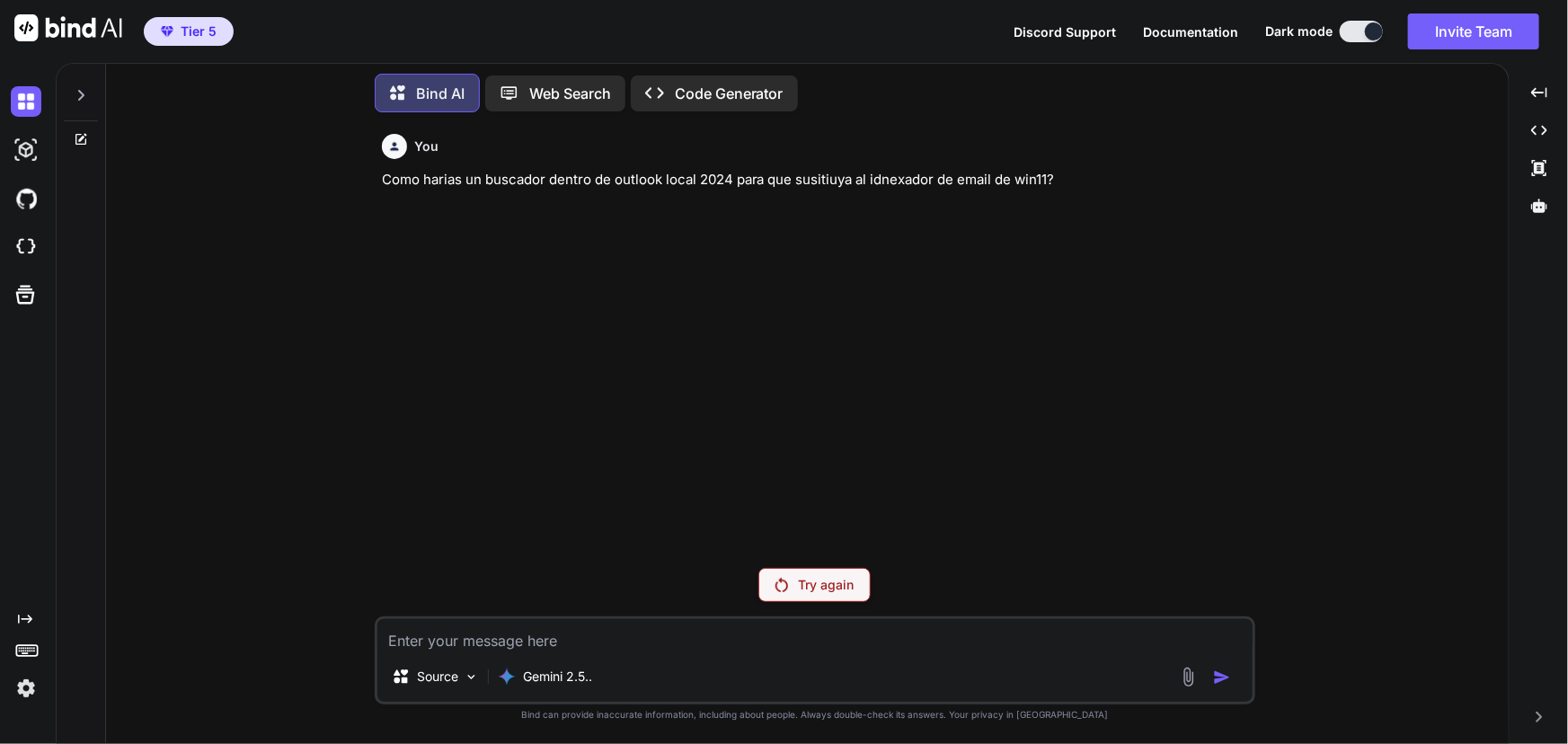
click at [480, 640] on textarea at bounding box center [814, 636] width 875 height 33
drag, startPoint x: 475, startPoint y: 641, endPoint x: 452, endPoint y: 639, distance: 23.1
click at [452, 639] on textarea at bounding box center [814, 636] width 875 height 33
paste textarea "Como harias un buscador dentro de outlook local 2024 para que susitiuya al idne…"
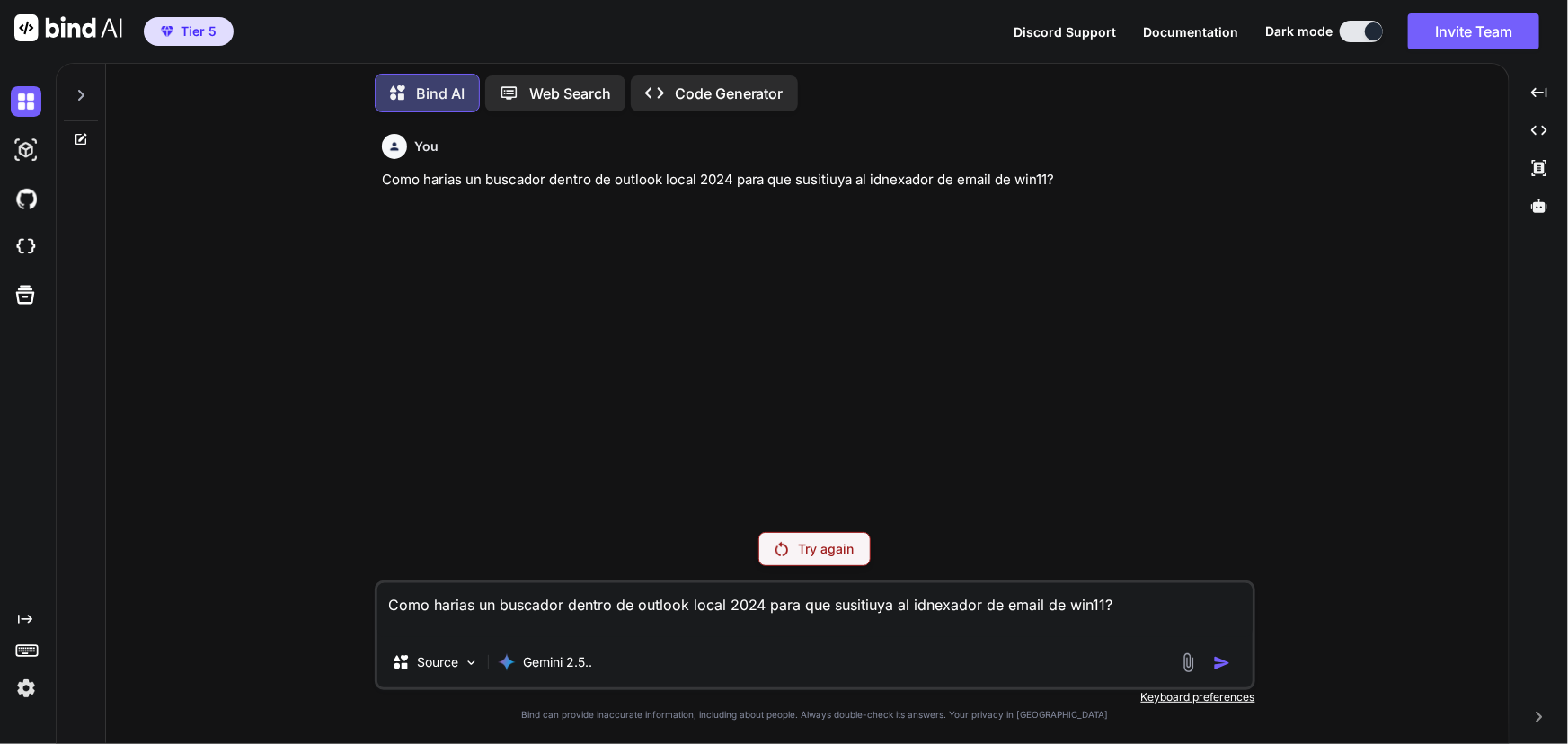
click at [1108, 600] on textarea "Como harias un buscador dentro de outlook local 2024 para que susitiuya al idne…" at bounding box center [814, 610] width 875 height 54
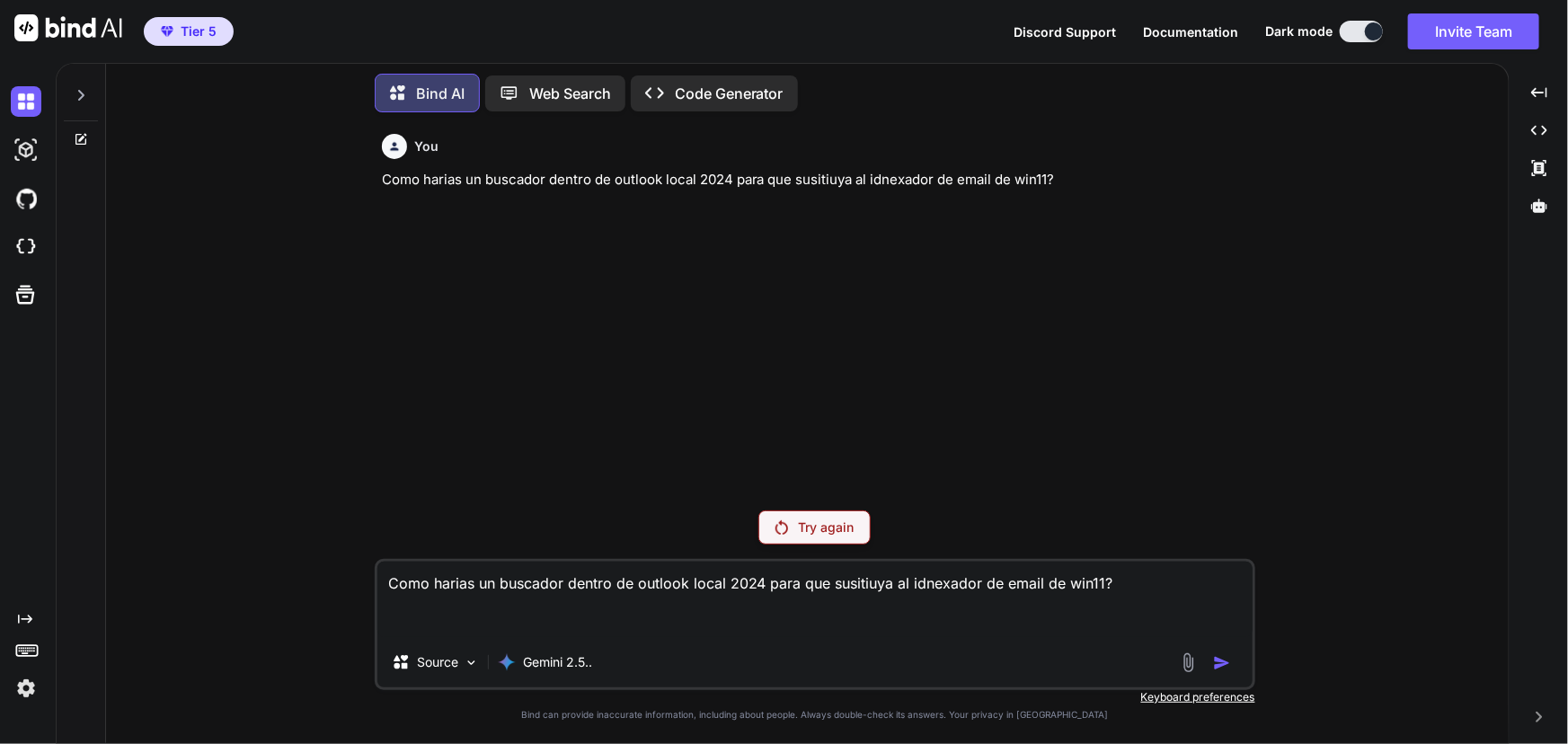
type textarea "Como harias un buscador dentro de outlook local 2024 para que susitiuya al idne…"
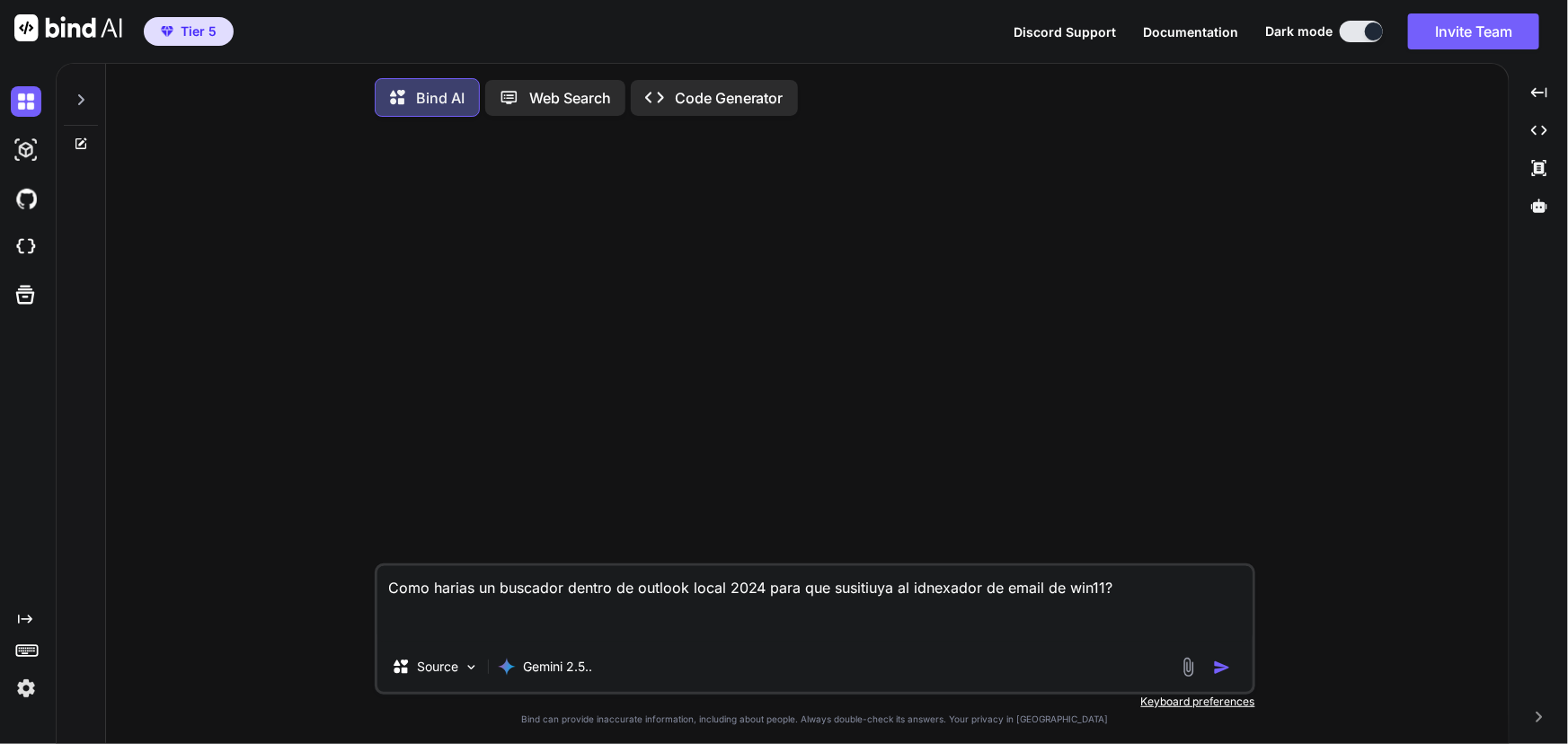
click at [1223, 674] on img "button" at bounding box center [1222, 668] width 18 height 18
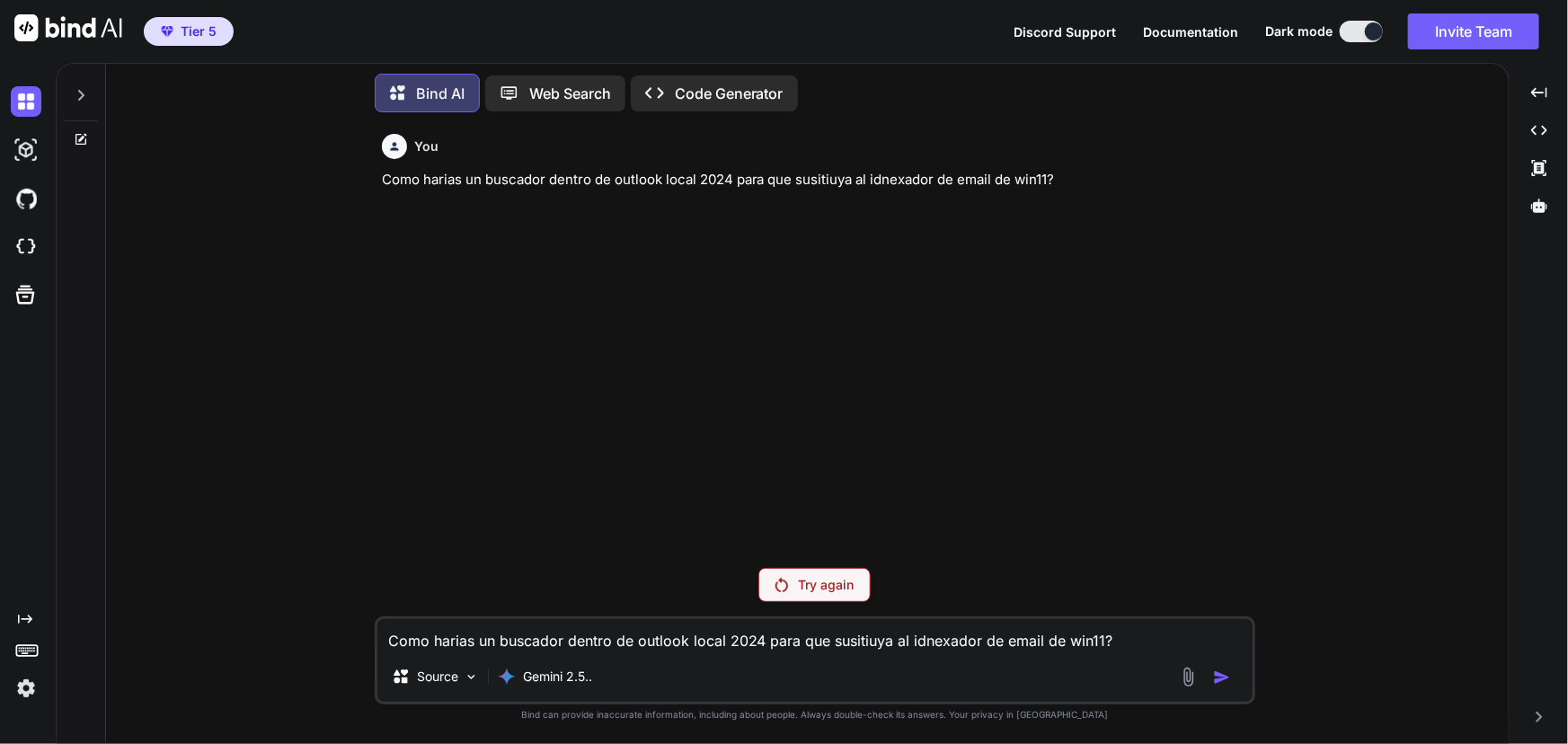
click at [815, 592] on p "Try again" at bounding box center [827, 585] width 56 height 18
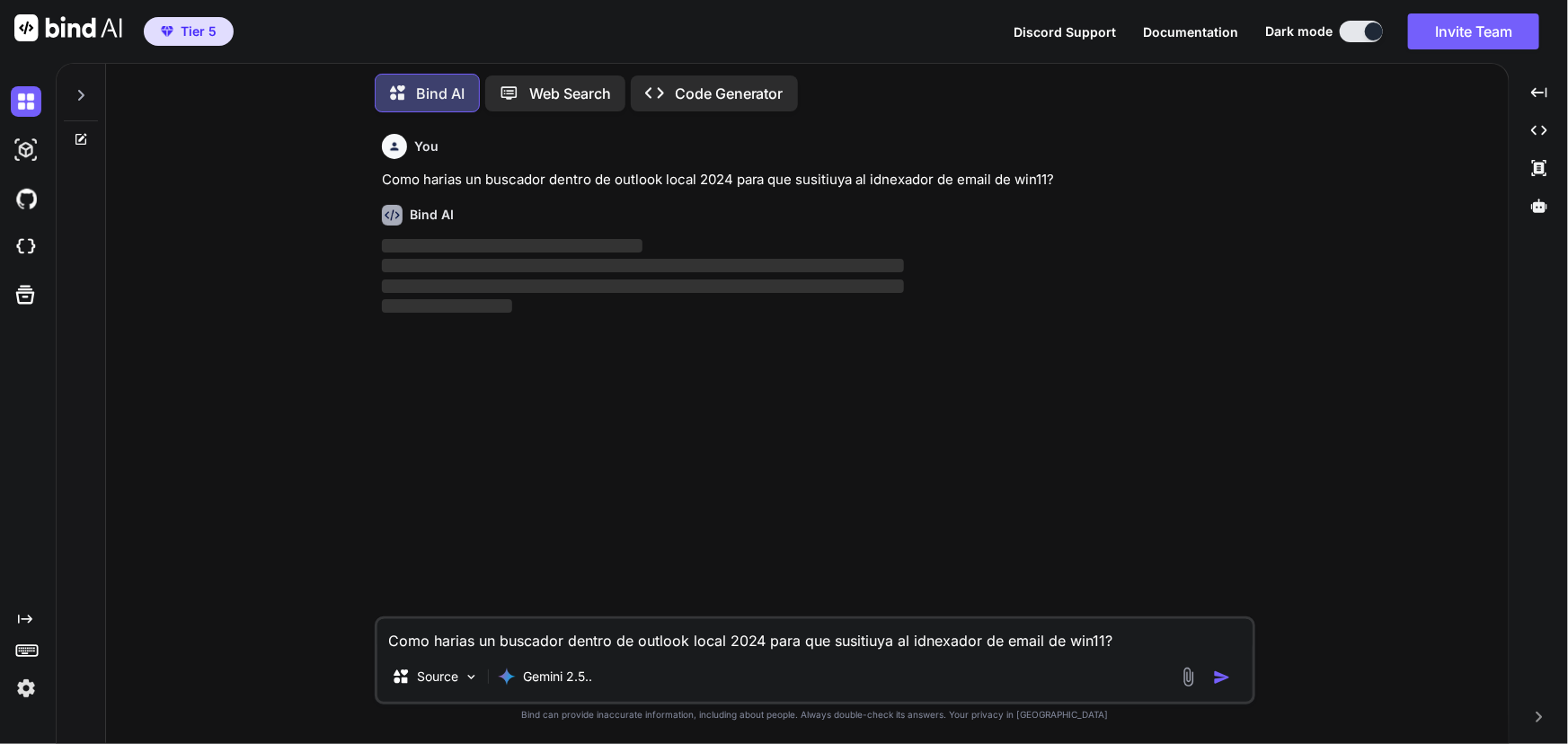
type textarea "x"
